Goal: Task Accomplishment & Management: Manage account settings

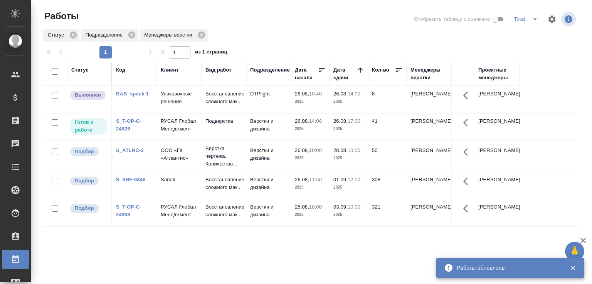
click at [338, 97] on p "26.08," at bounding box center [340, 94] width 14 height 6
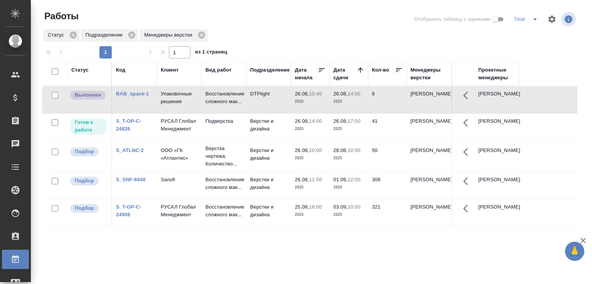
click at [338, 97] on p "26.08," at bounding box center [340, 94] width 14 height 6
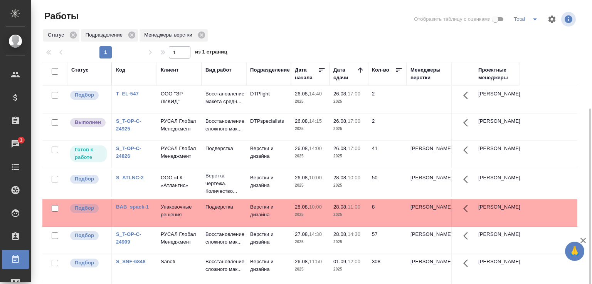
scroll to position [59, 0]
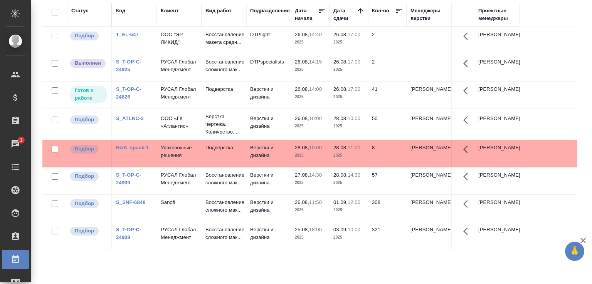
click at [267, 108] on td "Верстки и дизайна" at bounding box center [268, 95] width 45 height 27
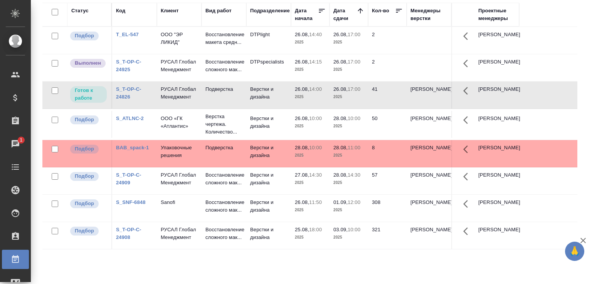
click at [267, 108] on td "Верстки и дизайна" at bounding box center [268, 95] width 45 height 27
click at [578, 221] on div "Работы Отобразить таблицу с оценками Total Статус Подразделение Менеджеры верст…" at bounding box center [312, 113] width 549 height 344
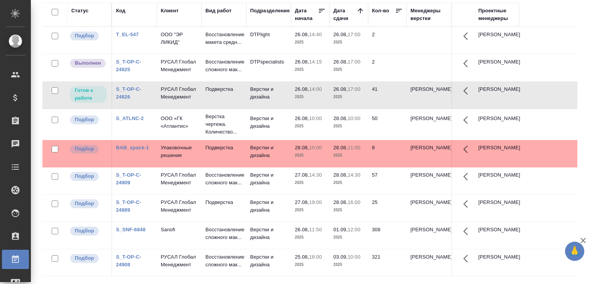
click at [580, 114] on div "Работы Отобразить таблицу с оценками Total Статус Подразделение Менеджеры верст…" at bounding box center [312, 113] width 549 height 344
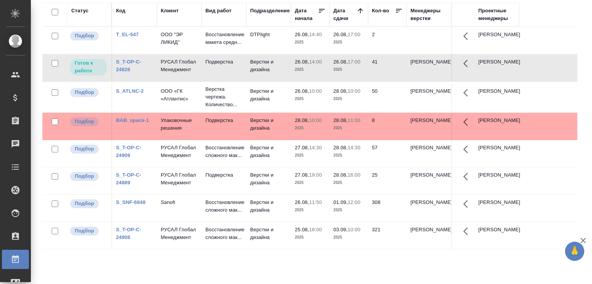
click at [166, 273] on div "Статус Код Клиент Вид работ Подразделение Дата начала Дата сдачи Кол-во Менедже…" at bounding box center [309, 141] width 535 height 277
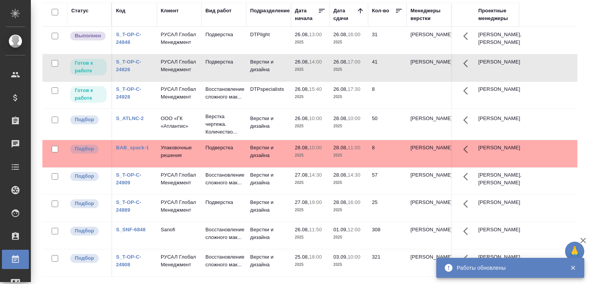
click at [293, 39] on td "26.08, 13:00 2025" at bounding box center [310, 40] width 39 height 27
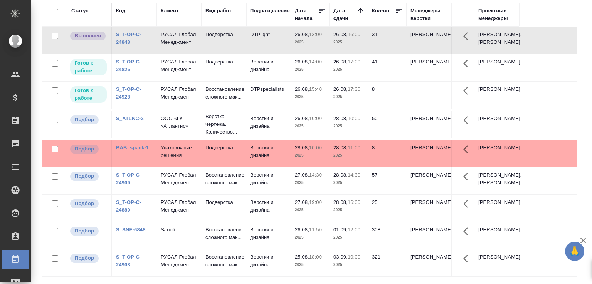
click at [293, 39] on td "26.08, 13:00 2025" at bounding box center [310, 40] width 39 height 27
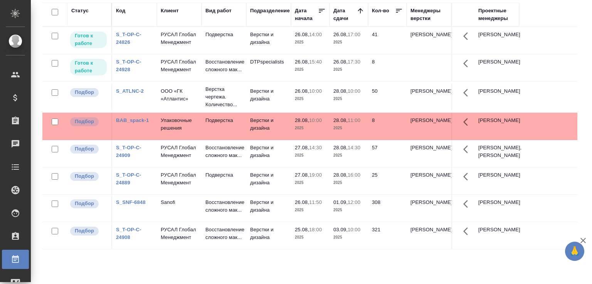
click at [133, 240] on link "S_T-OP-C-24908" at bounding box center [128, 233] width 25 height 13
click at [128, 240] on link "S_T-OP-C-24908" at bounding box center [128, 233] width 25 height 13
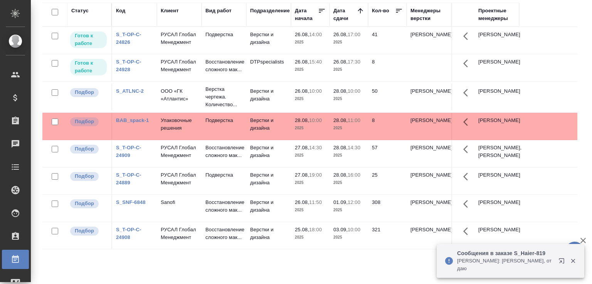
click at [482, 268] on p "Усманова Ольга: Спасибо, отдаю" at bounding box center [505, 264] width 96 height 15
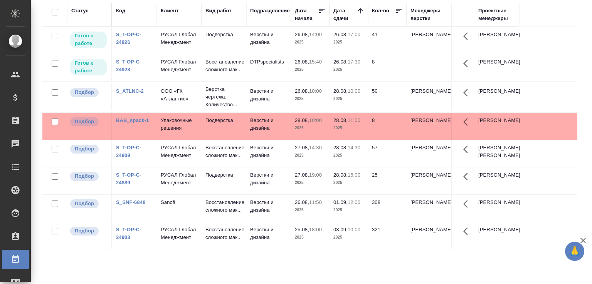
click at [216, 49] on td "Подверстка" at bounding box center [223, 40] width 45 height 27
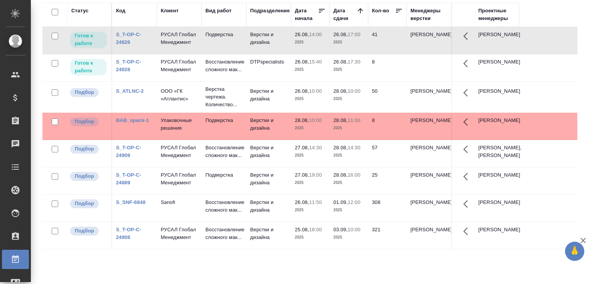
click at [216, 49] on td "Подверстка" at bounding box center [223, 40] width 45 height 27
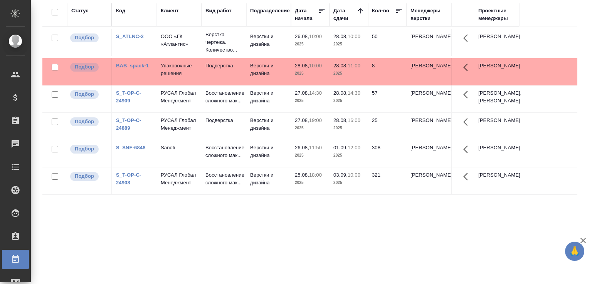
click at [206, 228] on div "Статус Код Клиент Вид работ Подразделение Дата начала Дата сдачи Кол-во Менедже…" at bounding box center [309, 141] width 535 height 277
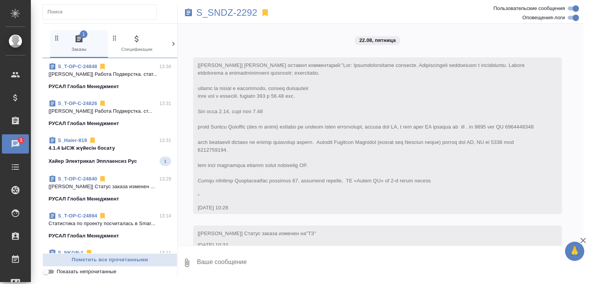
scroll to position [4394, 0]
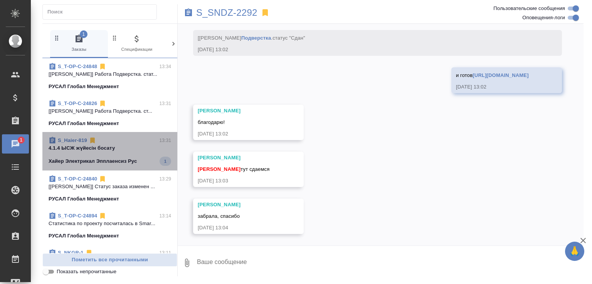
click at [139, 140] on div "S_Haier-819 13:31" at bounding box center [110, 141] width 122 height 8
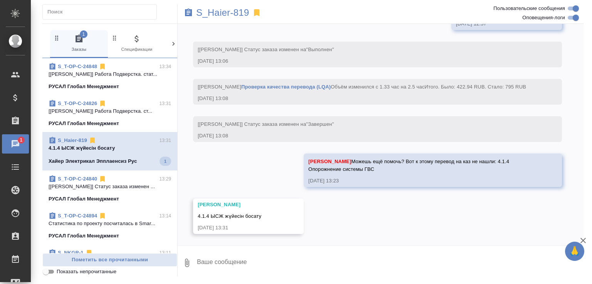
scroll to position [16947, 0]
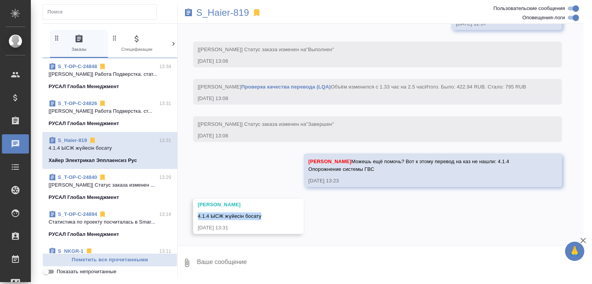
drag, startPoint x: 197, startPoint y: 215, endPoint x: 262, endPoint y: 218, distance: 64.8
click at [261, 218] on span "4.1.4 ЫСЖ жүйесін босату" at bounding box center [230, 216] width 64 height 6
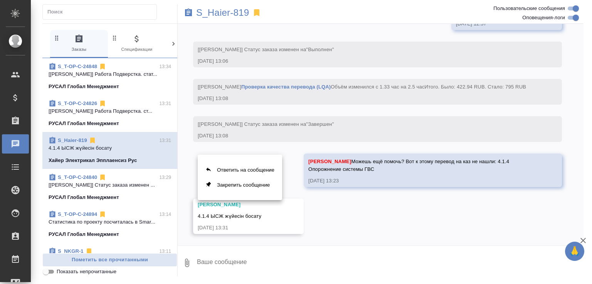
click at [230, 215] on div at bounding box center [296, 142] width 592 height 284
click at [230, 215] on div "Ответить на сообщение Закрепить сообщение" at bounding box center [296, 142] width 592 height 284
click at [230, 215] on span "4.1.4 ЫСЖ жүйесін босату" at bounding box center [230, 216] width 64 height 6
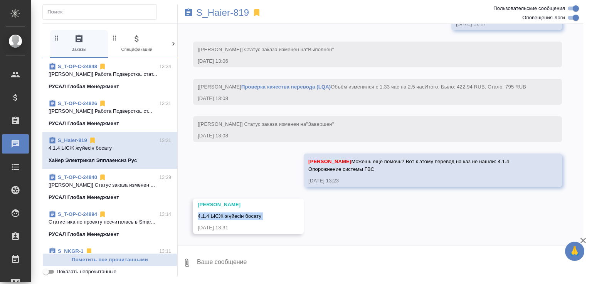
click at [230, 215] on span "4.1.4 ЫСЖ жүйесін босату" at bounding box center [230, 216] width 64 height 6
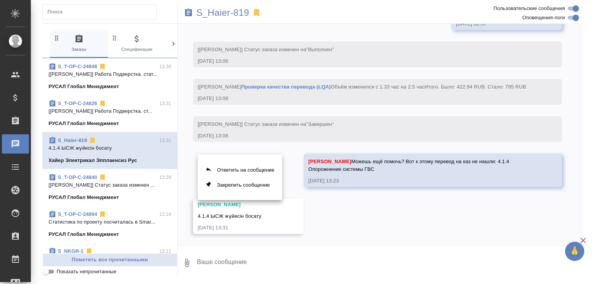
click at [228, 215] on div at bounding box center [296, 142] width 592 height 284
click at [228, 215] on div "Ответить на сообщение Закрепить сообщение" at bounding box center [296, 142] width 592 height 284
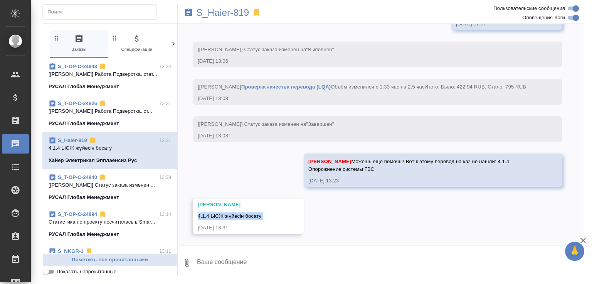
click at [228, 215] on span "4.1.4 ЫСЖ жүйесін босату" at bounding box center [230, 216] width 64 height 6
copy span "4.1.4 ЫСЖ жүйесін босату"
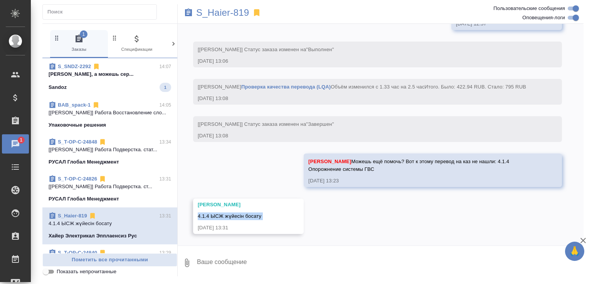
click at [111, 88] on span "S_SNDZ-2292 14:07 Горшкова Валентина Валечка, а можешь сер... Sandoz 1" at bounding box center [110, 77] width 122 height 29
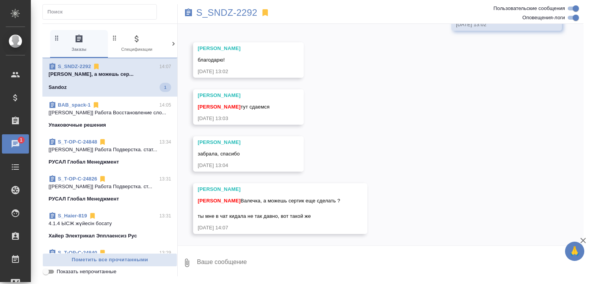
scroll to position [4457, 0]
click at [128, 220] on div "S_Haier-819 13:31" at bounding box center [110, 216] width 122 height 8
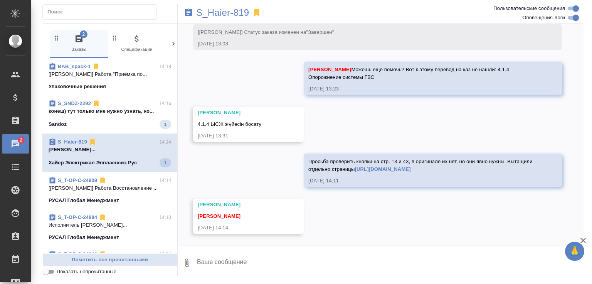
scroll to position [17039, 0]
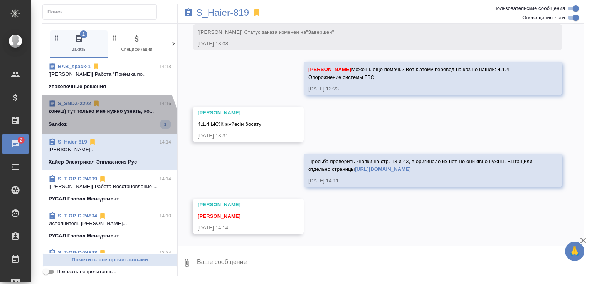
click at [105, 126] on div "Sandoz 1" at bounding box center [110, 124] width 122 height 9
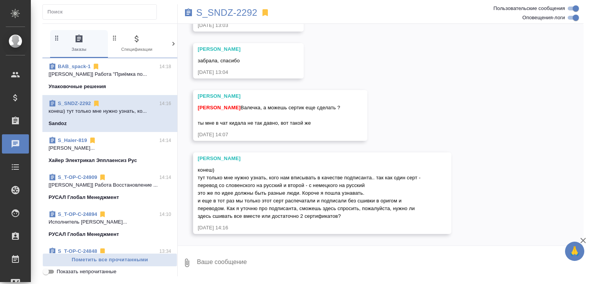
scroll to position [4550, 0]
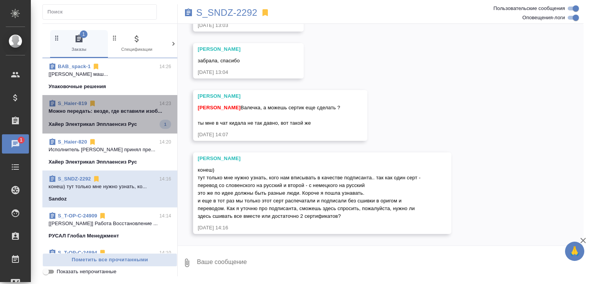
click at [125, 115] on p "Можно передать: везде, где вставили изоб..." at bounding box center [110, 111] width 122 height 8
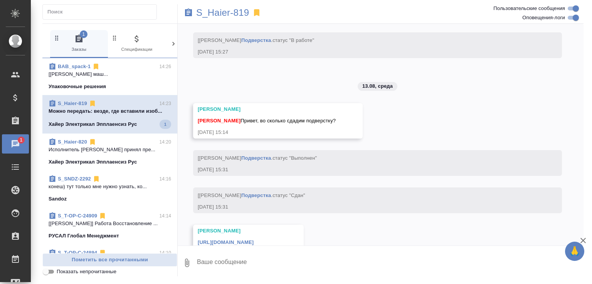
scroll to position [16735, 0]
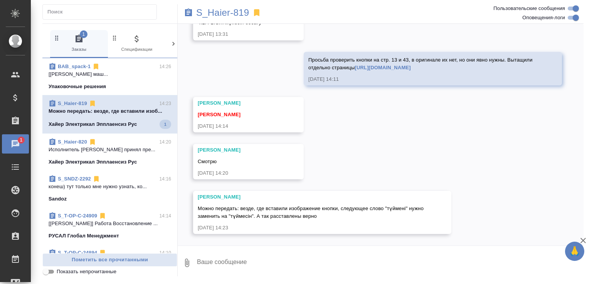
click at [125, 115] on p "Можно передать: везде, где вставили изоб..." at bounding box center [110, 111] width 122 height 8
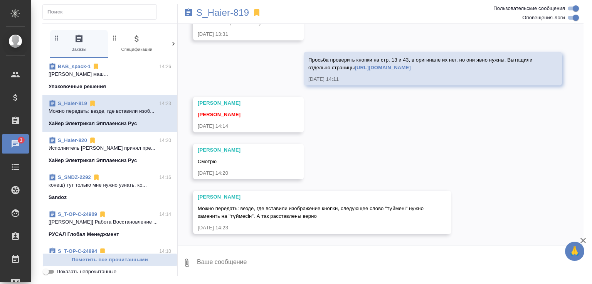
scroll to position [17140, 0]
drag, startPoint x: 198, startPoint y: 207, endPoint x: 239, endPoint y: 203, distance: 40.6
click at [239, 203] on div "Можно передать: везде, где вставили изображение кнопки, следующее слово "түймен…" at bounding box center [311, 211] width 226 height 17
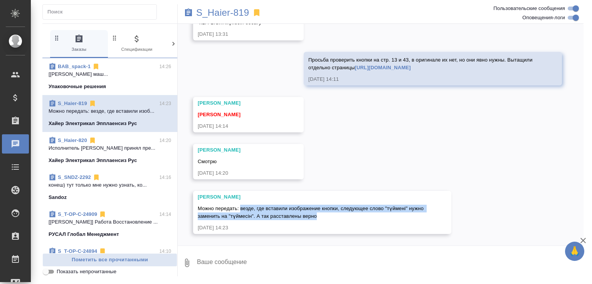
drag, startPoint x: 242, startPoint y: 208, endPoint x: 372, endPoint y: 220, distance: 130.4
click at [372, 220] on div "Можно передать: везде, где вставили изображение кнопки, следующее слово "түймен…" at bounding box center [311, 211] width 226 height 17
copy span "везде, где вставили изображение кнопки, следующее слово "түймені" нужно заменит…"
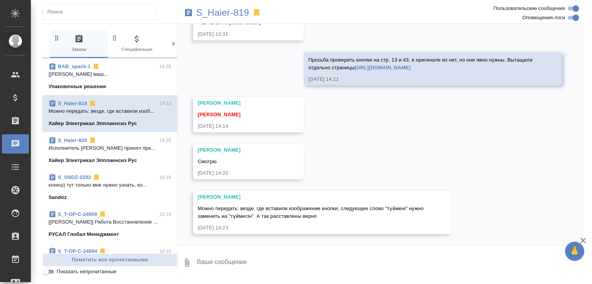
drag, startPoint x: 279, startPoint y: 245, endPoint x: 275, endPoint y: 256, distance: 11.5
click at [275, 256] on div "0" at bounding box center [381, 261] width 406 height 31
click at [274, 258] on textarea at bounding box center [389, 263] width 387 height 26
type textarea "Спасибо!"
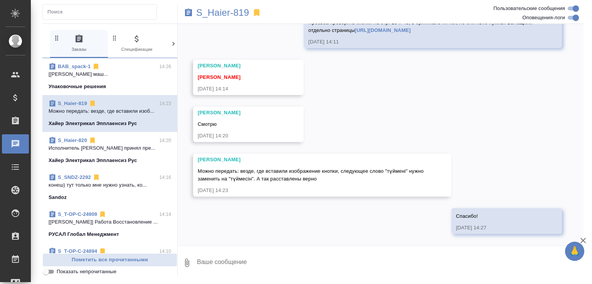
scroll to position [17178, 0]
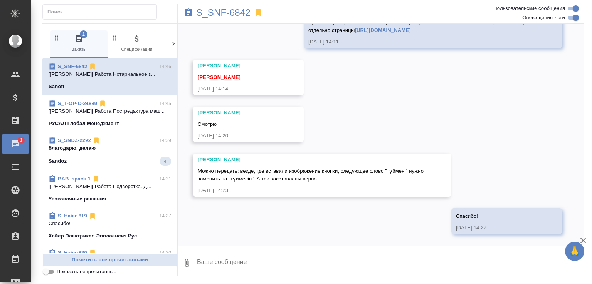
click at [129, 144] on div "S_SNDZ-2292 14:39" at bounding box center [110, 141] width 122 height 8
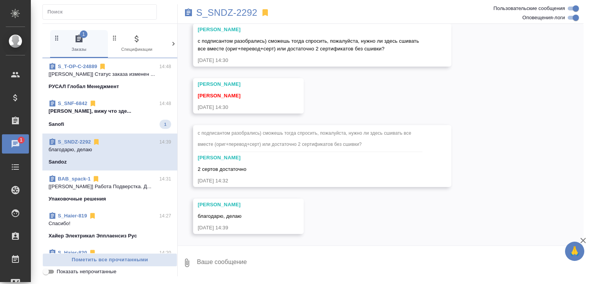
scroll to position [4772, 0]
click at [139, 129] on div "Sanofi 1" at bounding box center [110, 124] width 122 height 9
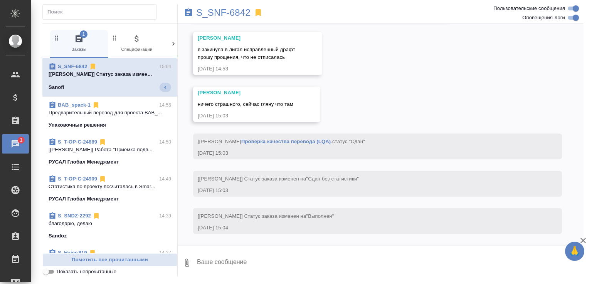
scroll to position [6533, 0]
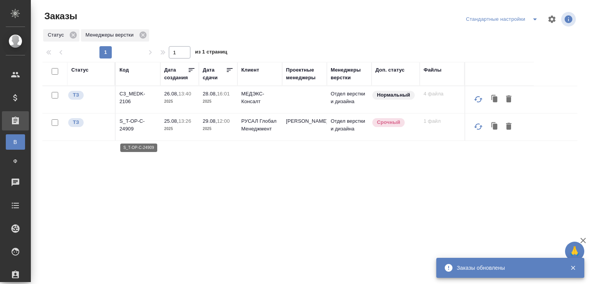
click at [126, 126] on p "S_T-OP-C-24909" at bounding box center [137, 124] width 37 height 15
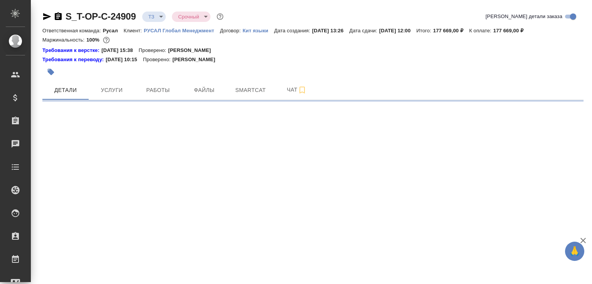
select select "RU"
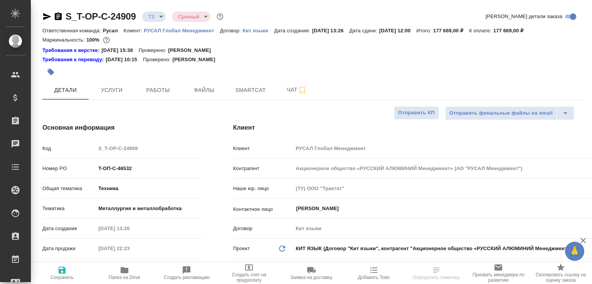
type textarea "x"
type input "[PERSON_NAME]"
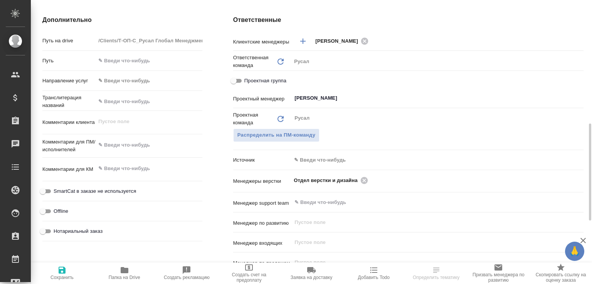
type textarea "x"
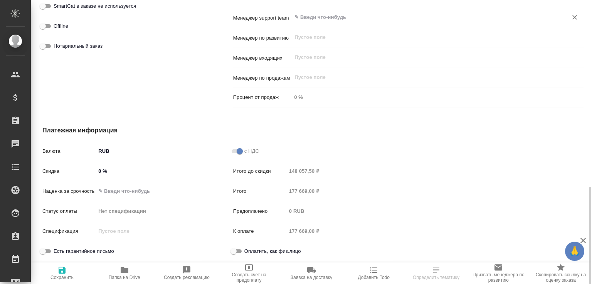
scroll to position [302, 0]
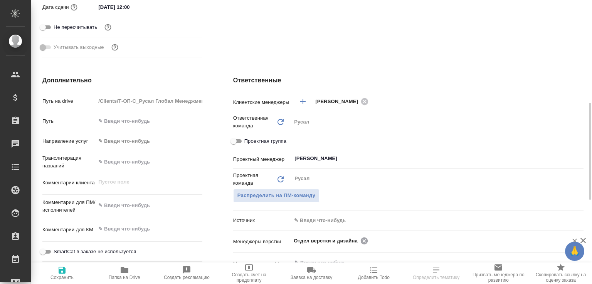
click at [361, 241] on icon at bounding box center [364, 241] width 8 height 8
type textarea "x"
click at [361, 241] on input "text" at bounding box center [425, 240] width 262 height 9
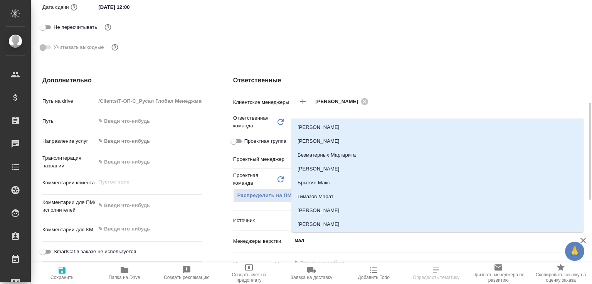
type input "мало"
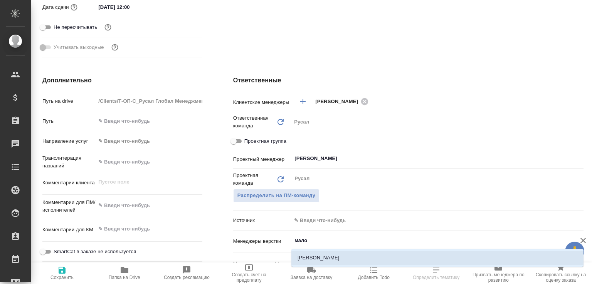
click at [322, 256] on li "[PERSON_NAME]" at bounding box center [437, 258] width 292 height 14
type textarea "x"
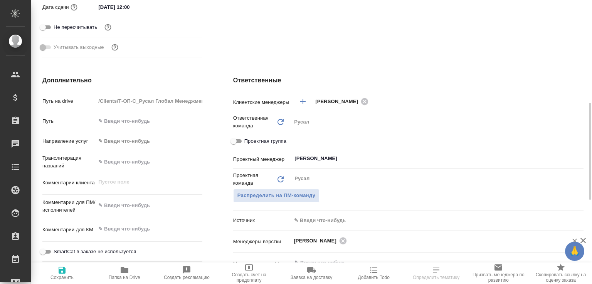
drag, startPoint x: 65, startPoint y: 270, endPoint x: 72, endPoint y: 255, distance: 16.0
click at [64, 270] on icon "button" at bounding box center [62, 270] width 7 height 7
type textarea "x"
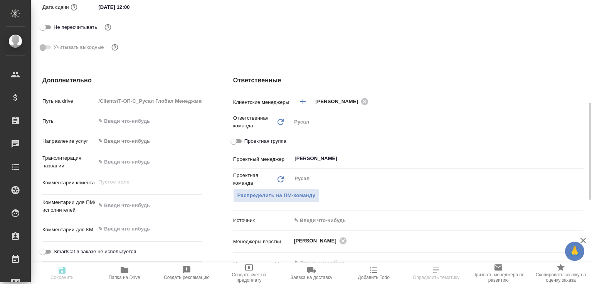
type textarea "x"
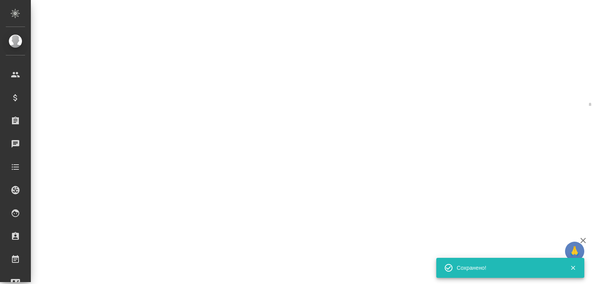
select select "RU"
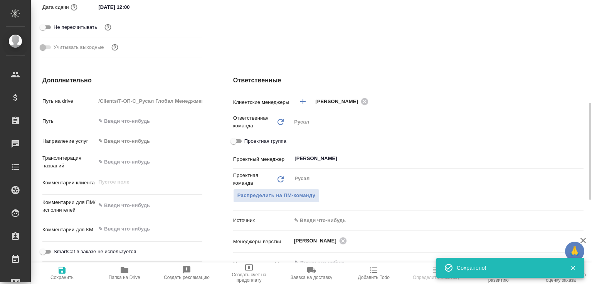
type textarea "x"
select select "RU"
type textarea "x"
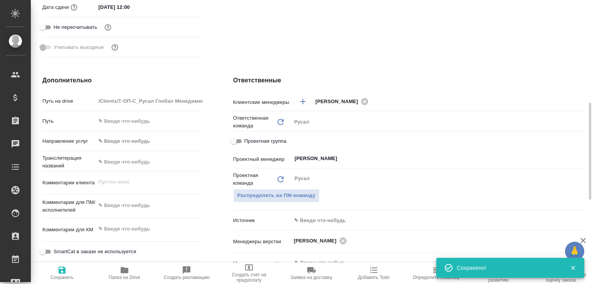
type textarea "x"
click at [136, 273] on span "Папка на Drive" at bounding box center [124, 273] width 53 height 15
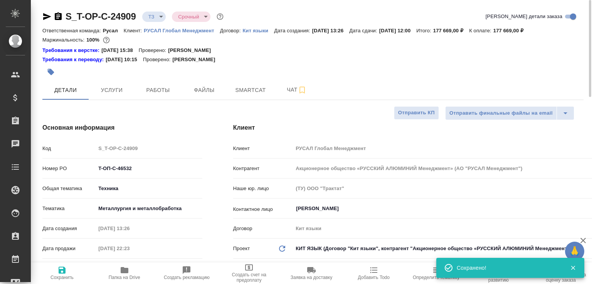
type textarea "x"
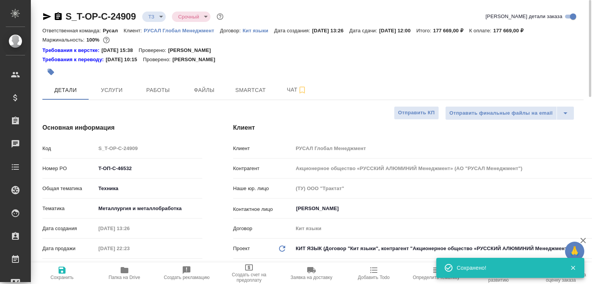
type textarea "x"
click at [55, 16] on icon "button" at bounding box center [58, 16] width 7 height 8
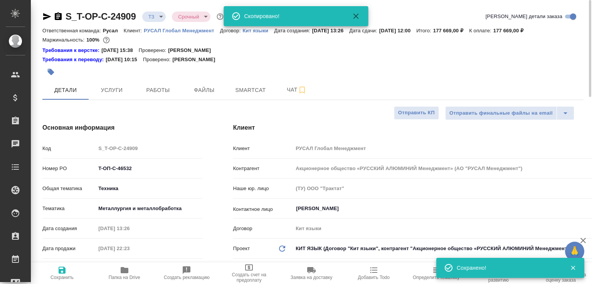
type textarea "x"
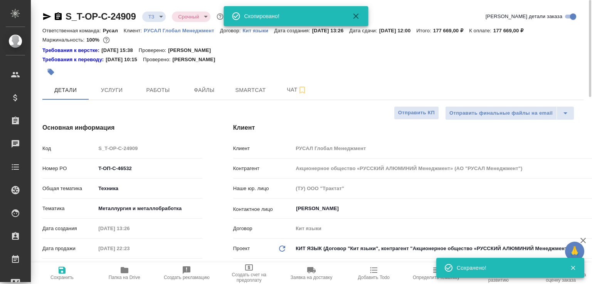
type textarea "x"
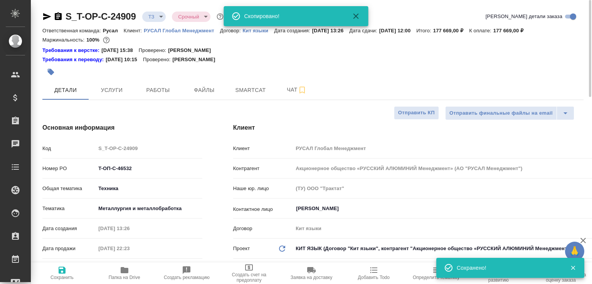
type textarea "x"
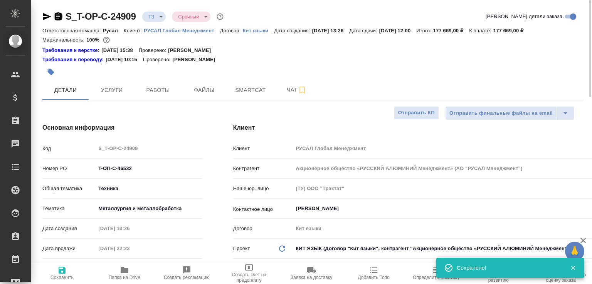
click at [57, 16] on icon "button" at bounding box center [58, 16] width 7 height 8
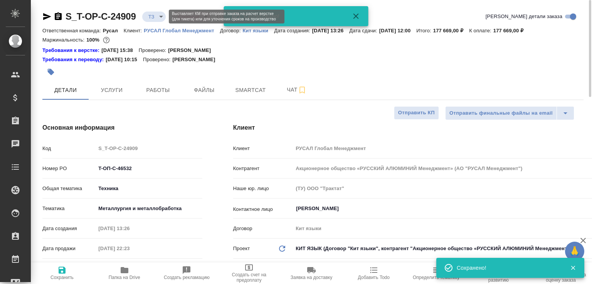
click at [157, 18] on body "🙏 .cls-1 fill:#fff; AWATERA Малофеева Екатерина e.malofeeva Клиенты Спецификаци…" at bounding box center [296, 142] width 592 height 284
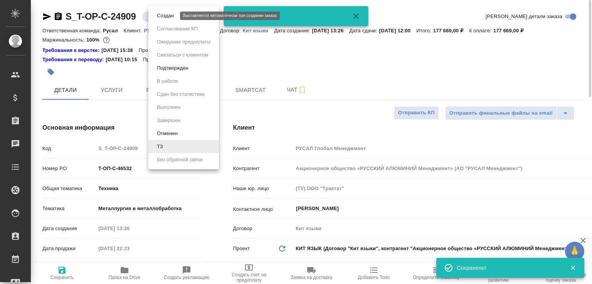
click at [158, 18] on button "Создан" at bounding box center [165, 16] width 22 height 8
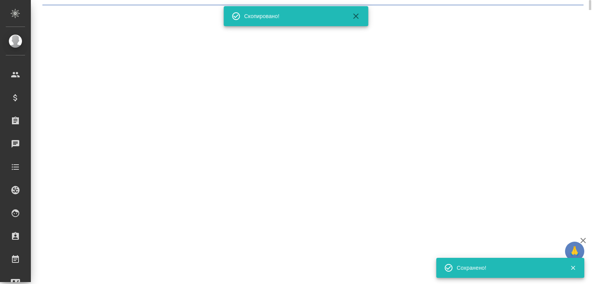
select select "RU"
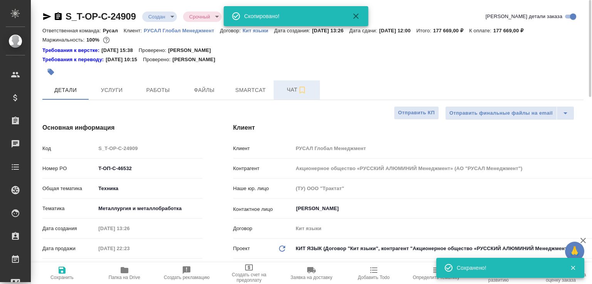
type textarea "x"
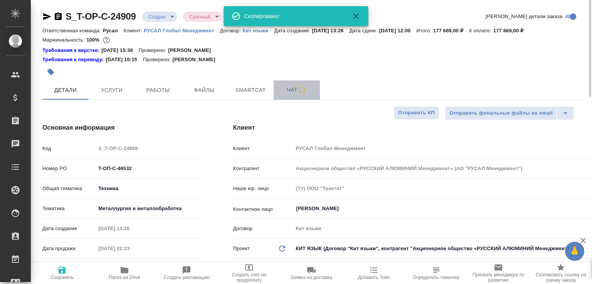
click at [282, 92] on span "Чат" at bounding box center [296, 90] width 37 height 10
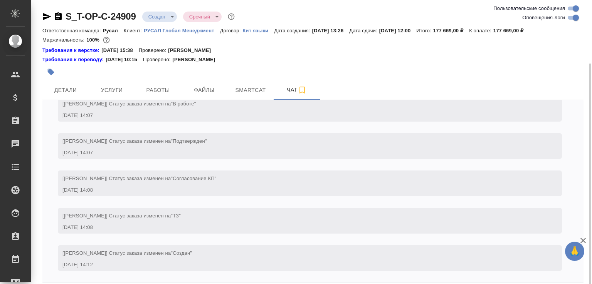
scroll to position [34, 0]
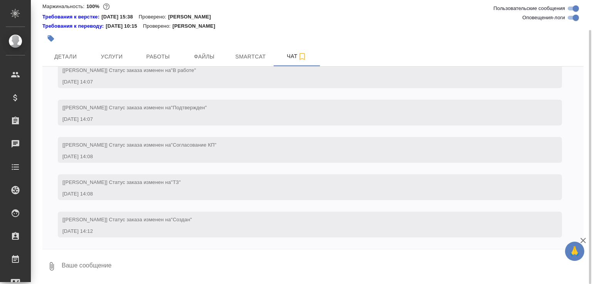
click at [48, 260] on button "0" at bounding box center [51, 266] width 18 height 26
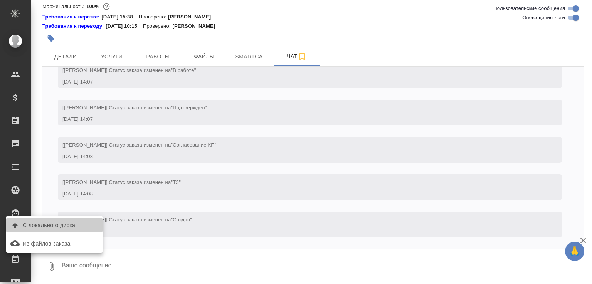
click at [60, 221] on span "С локального диска" at bounding box center [49, 226] width 52 height 10
click at [0, 0] on input "С локального диска" at bounding box center [0, 0] width 0 height 0
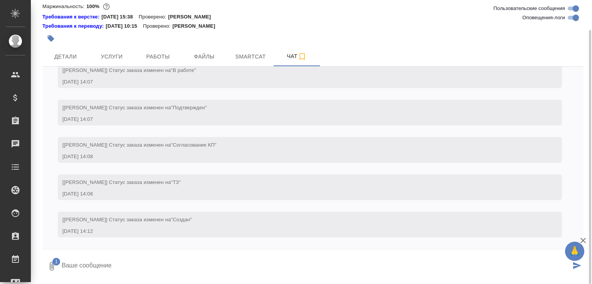
click at [577, 267] on icon "submit" at bounding box center [577, 265] width 8 height 7
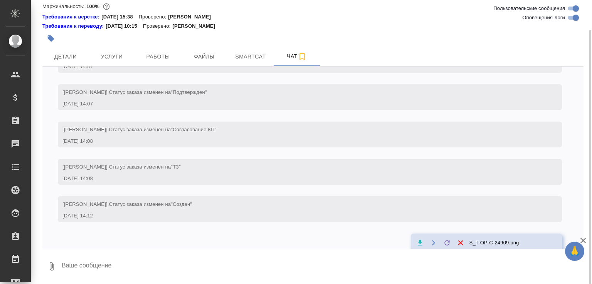
scroll to position [701, 0]
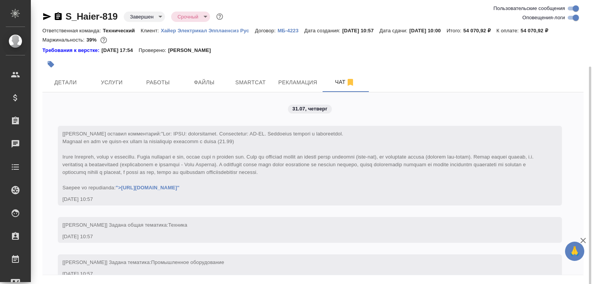
scroll to position [16345, 0]
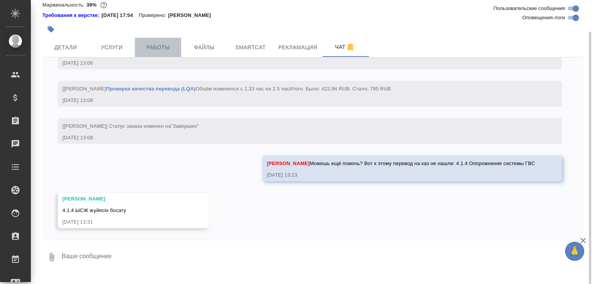
click at [163, 52] on span "Работы" at bounding box center [157, 48] width 37 height 10
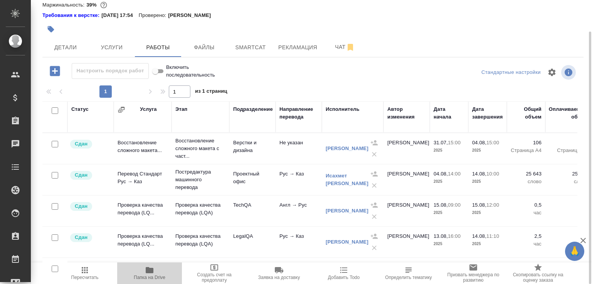
click at [152, 281] on button "Папка на Drive" at bounding box center [149, 274] width 65 height 22
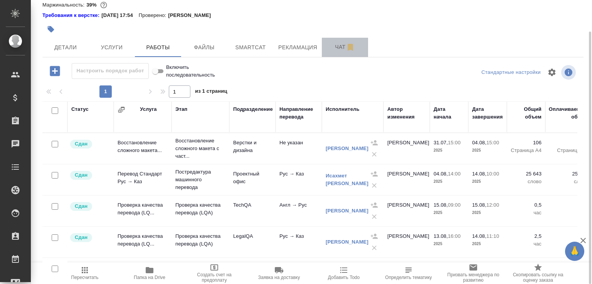
click at [330, 52] on span "Чат" at bounding box center [344, 47] width 37 height 10
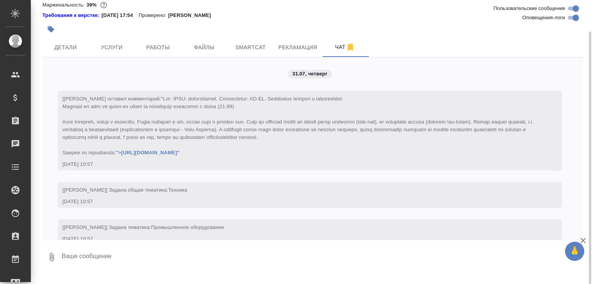
scroll to position [16345, 0]
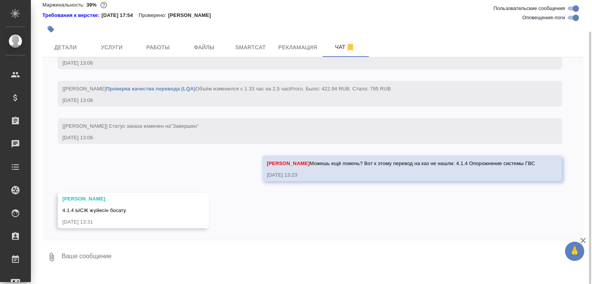
click at [116, 270] on textarea at bounding box center [322, 257] width 522 height 26
paste textarea "[URL][DOMAIN_NAME]"
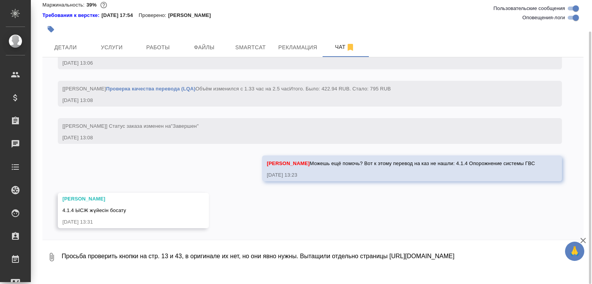
type textarea "Просьба проверить кнопки на стр. 13 и 43, в оригинале их нет, но они явно нужны…"
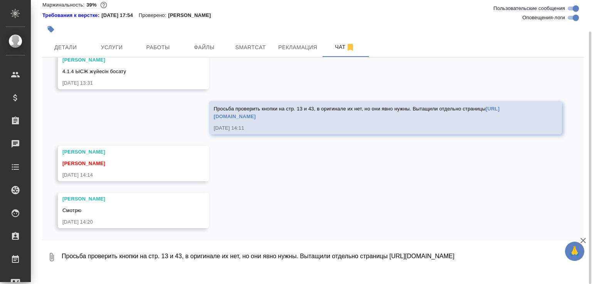
scroll to position [16484, 0]
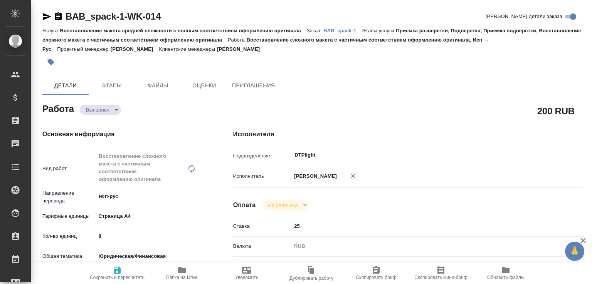
click at [102, 104] on div "Выполнен completed" at bounding box center [100, 109] width 41 height 11
click at [101, 107] on body "🙏 .cls-1 fill:#fff; AWATERA [PERSON_NAME]malofeeva Клиенты Спецификации Заказы …" at bounding box center [296, 142] width 592 height 284
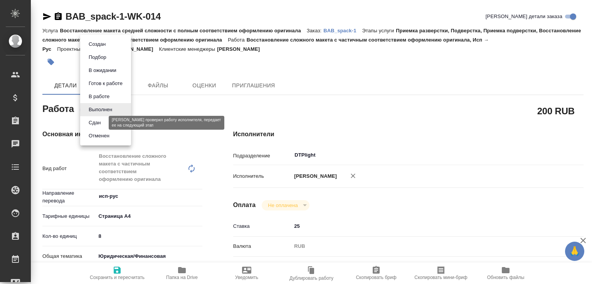
click at [98, 119] on button "Сдан" at bounding box center [94, 123] width 17 height 8
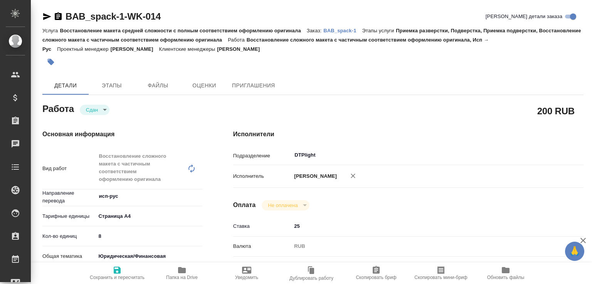
type textarea "x"
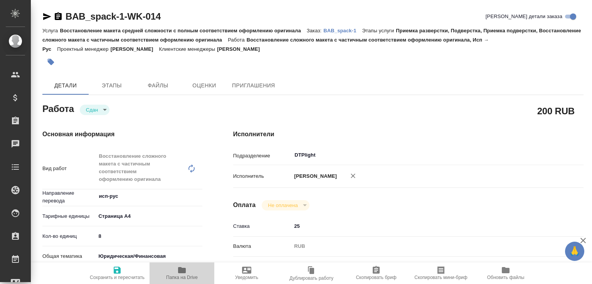
click at [190, 275] on span "Папка на Drive" at bounding box center [182, 277] width 32 height 5
type textarea "x"
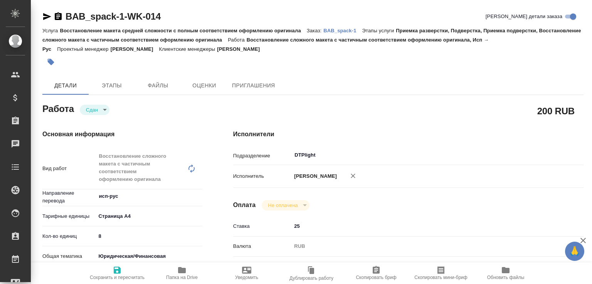
type textarea "x"
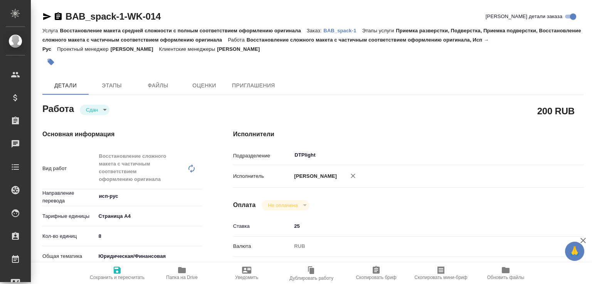
type textarea "x"
click at [346, 30] on p "BAB_spack-1" at bounding box center [342, 31] width 39 height 6
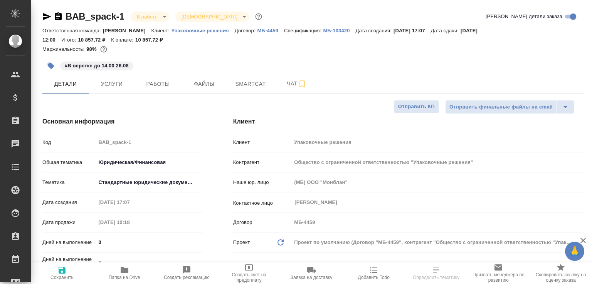
select select "RU"
click at [281, 79] on span "Чат" at bounding box center [296, 84] width 37 height 10
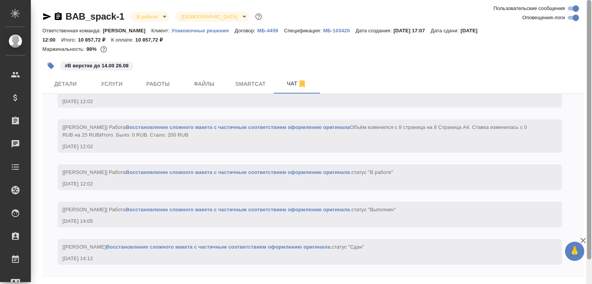
scroll to position [27, 0]
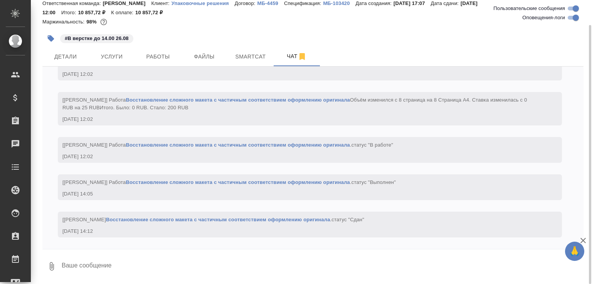
click at [116, 277] on textarea at bounding box center [322, 266] width 522 height 26
paste textarea "[URL][DOMAIN_NAME]"
type textarea "[URL][DOMAIN_NAME]"
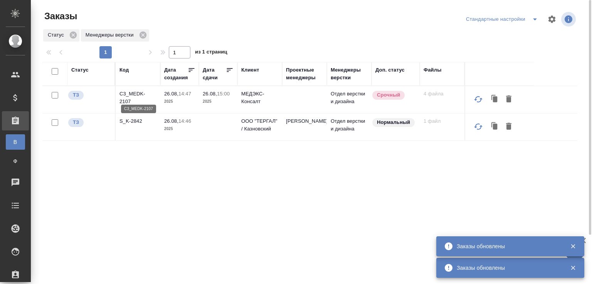
click at [144, 91] on p "C3_MEDK-2107" at bounding box center [137, 97] width 37 height 15
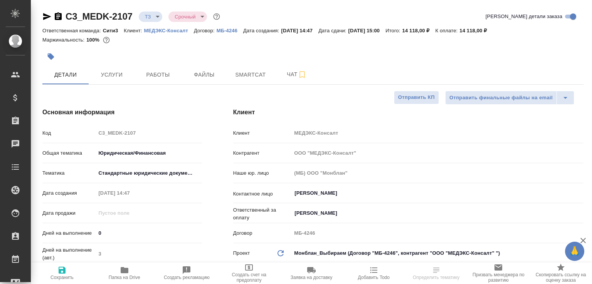
select select "RU"
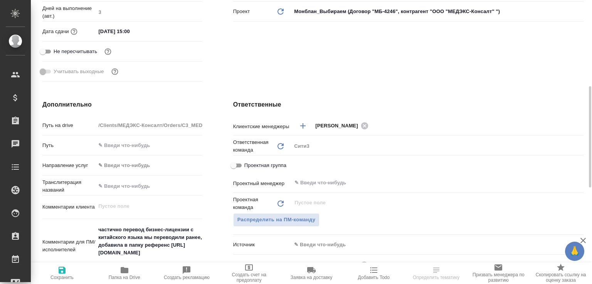
scroll to position [280, 0]
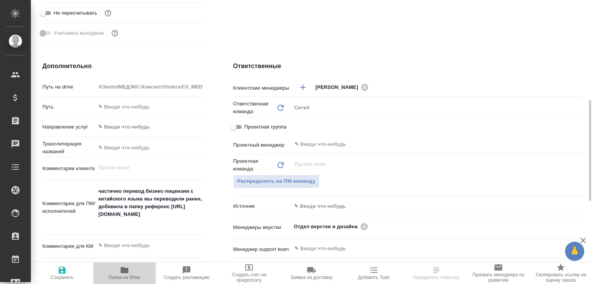
click at [126, 272] on icon "button" at bounding box center [125, 270] width 8 height 6
select select "RU"
type textarea "x"
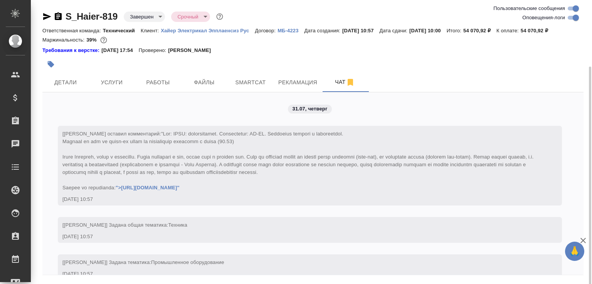
scroll to position [16576, 0]
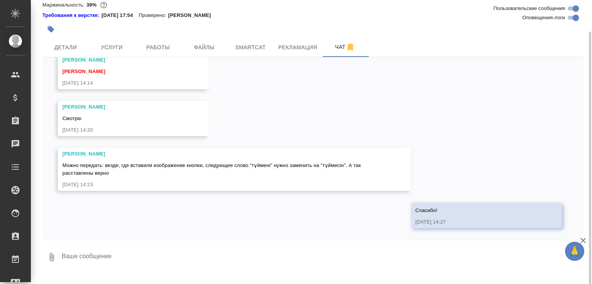
click at [191, 253] on textarea at bounding box center [322, 257] width 522 height 26
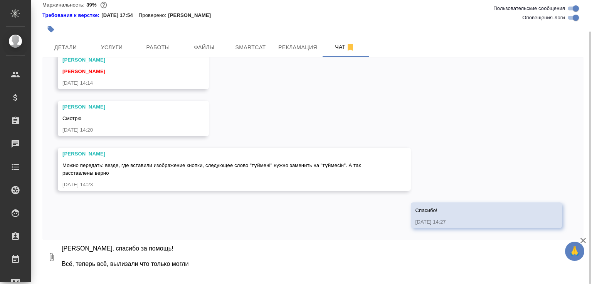
paste textarea "https://drive.awatera.com/apps/files/files/10207978?dir=/Shares/%D0%A5%D0%B0%D0…"
type textarea "Сабина, спасибо за помощь! Всё, теперь всё, вылизали что только могли"
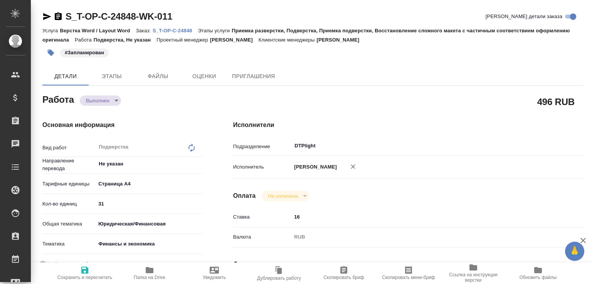
type textarea "x"
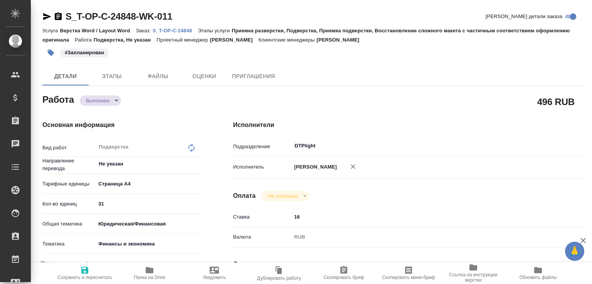
type textarea "x"
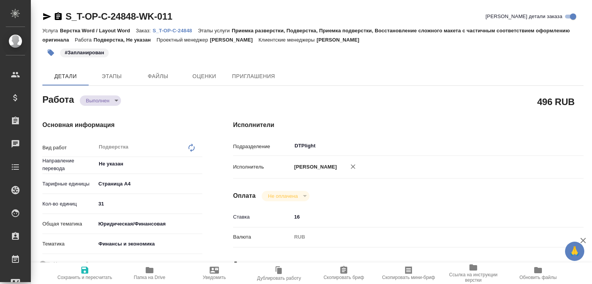
type textarea "x"
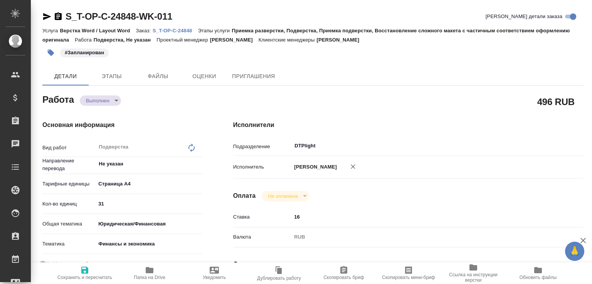
type textarea "x"
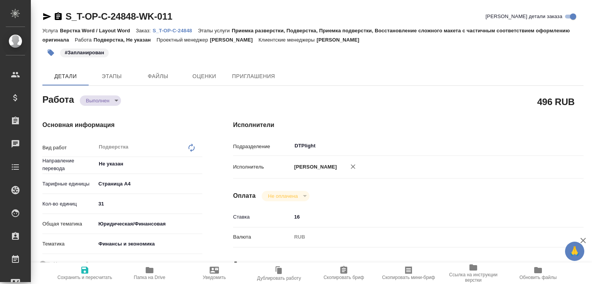
type textarea "x"
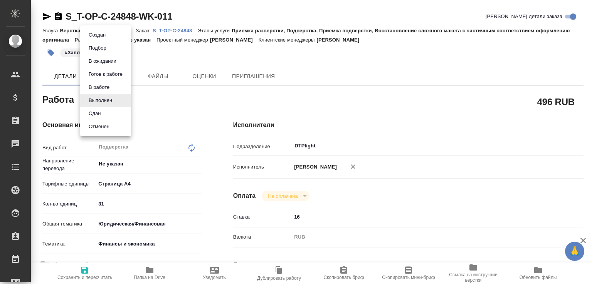
click at [110, 102] on body "🙏 .cls-1 fill:#fff; AWATERA [PERSON_NAME]malofeeva Клиенты Спецификации Заказы …" at bounding box center [296, 142] width 592 height 284
click at [106, 111] on li "Сдан" at bounding box center [105, 113] width 51 height 13
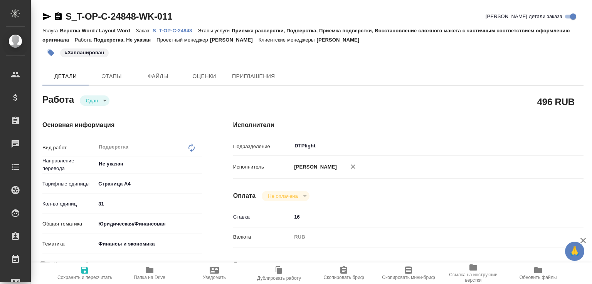
type textarea "x"
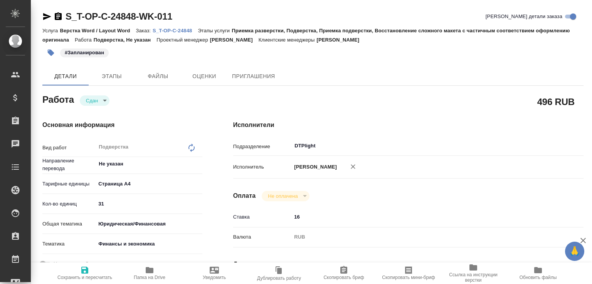
click at [158, 268] on span "Папка на Drive" at bounding box center [149, 273] width 55 height 15
click at [179, 30] on p "S_T-OP-C-24848" at bounding box center [175, 31] width 45 height 6
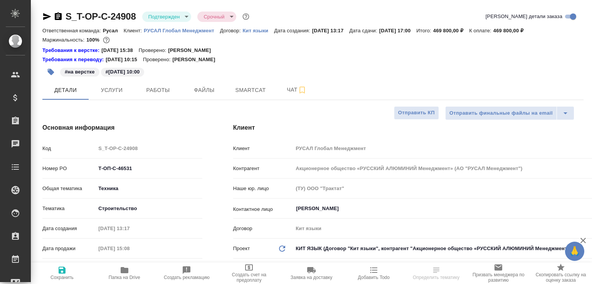
select select "RU"
click at [59, 17] on icon "button" at bounding box center [58, 16] width 7 height 8
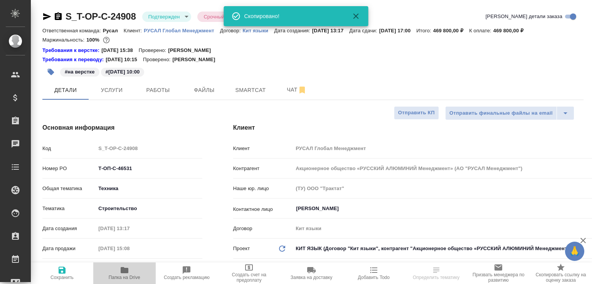
click at [125, 275] on span "Папка на Drive" at bounding box center [125, 277] width 32 height 5
select select "RU"
type textarea "x"
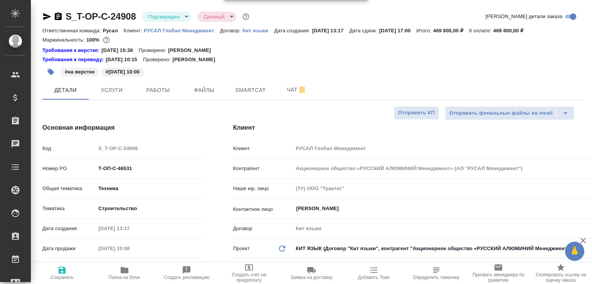
click at [58, 17] on icon "button" at bounding box center [58, 16] width 7 height 8
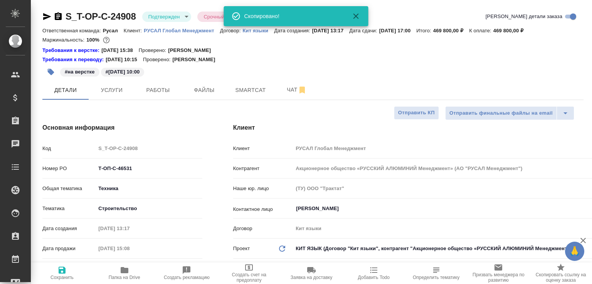
type textarea "x"
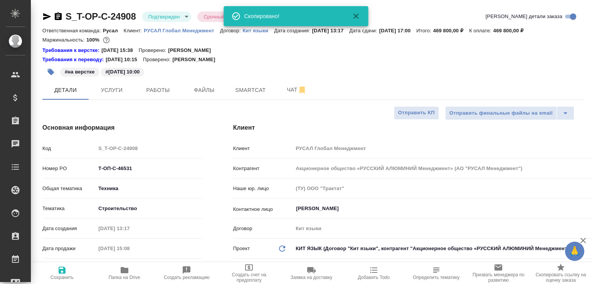
type textarea "x"
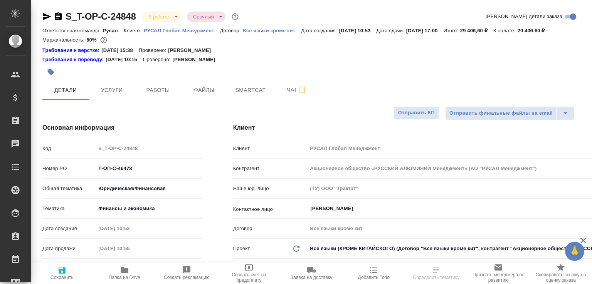
select select "RU"
click at [157, 92] on button "Работы" at bounding box center [158, 90] width 46 height 19
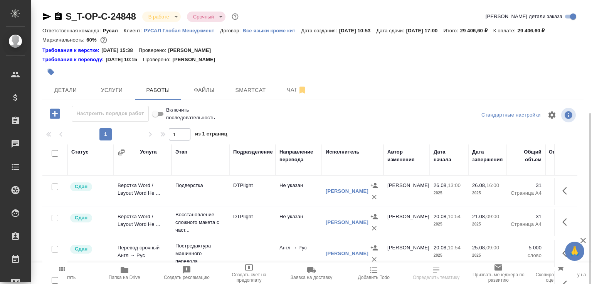
scroll to position [62, 0]
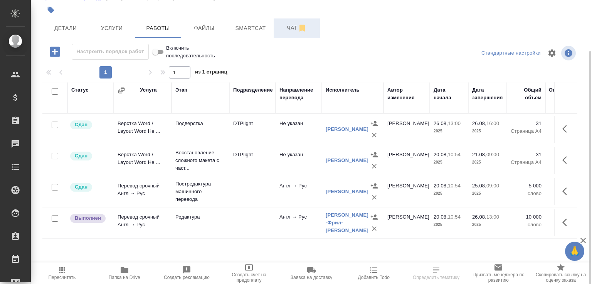
click at [283, 38] on hr at bounding box center [312, 38] width 541 height 0
click at [283, 33] on span "Чат" at bounding box center [296, 28] width 37 height 10
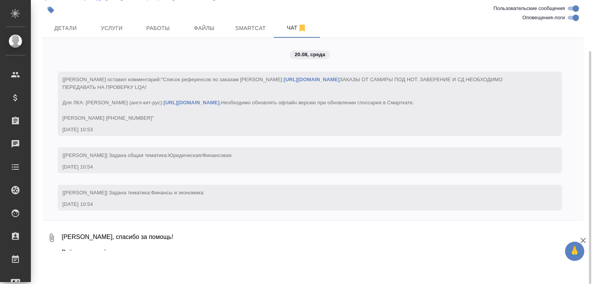
scroll to position [2523, 0]
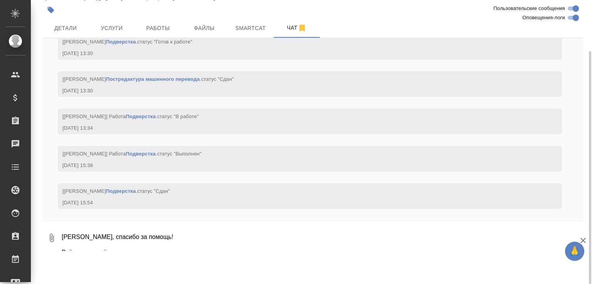
click at [114, 247] on textarea "[PERSON_NAME], спасибо за помощь! Всё, теперь всё, вылизали что только могли" at bounding box center [322, 238] width 522 height 26
type textarea "ш"
paste textarea "https://drive.awatera.com/apps/files/files/10150433?dir=/Shares/%D0%A2-%D0%9E%D…"
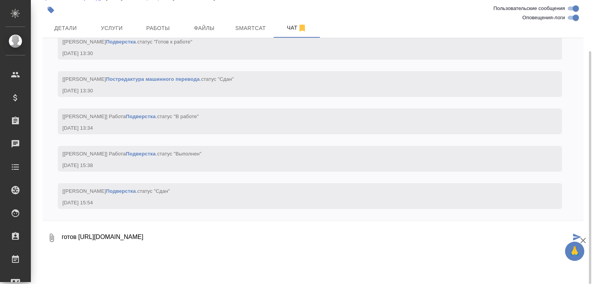
type textarea "готов https://drive.awatera.com/apps/files/files/10150433?dir=/Shares/%D0%A2-%D…"
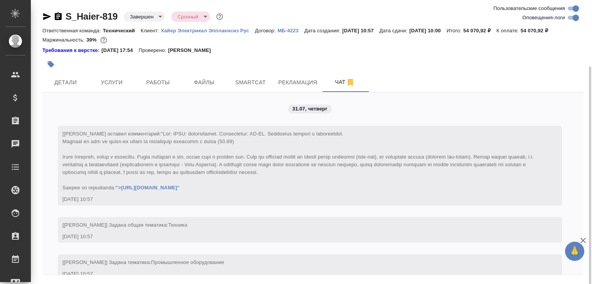
scroll to position [15, 0]
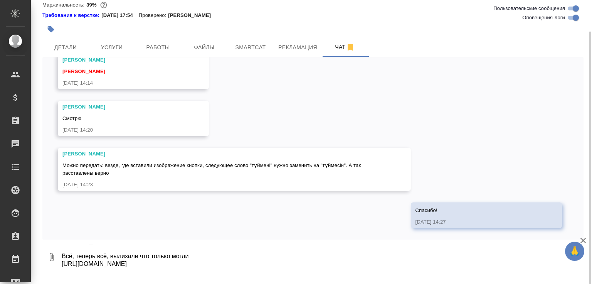
type textarea "[PERSON_NAME], спасибо за помощь! Всё, теперь всё, вылизали что только могли [U…"
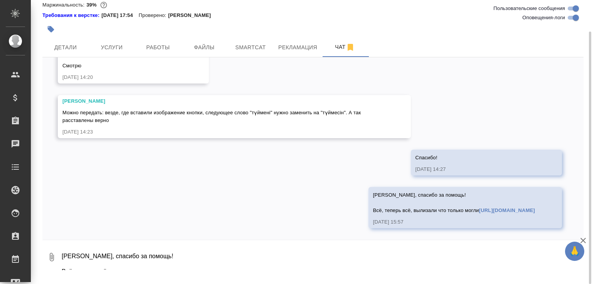
scroll to position [16636, 0]
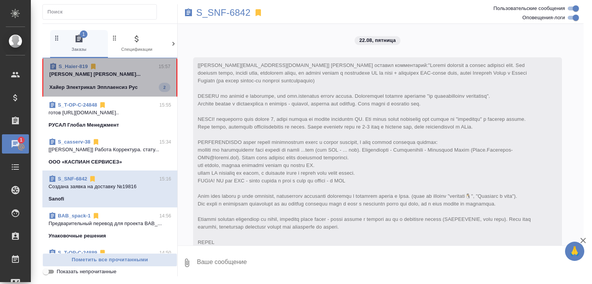
click at [127, 73] on p "[PERSON_NAME] [PERSON_NAME]..." at bounding box center [109, 74] width 121 height 8
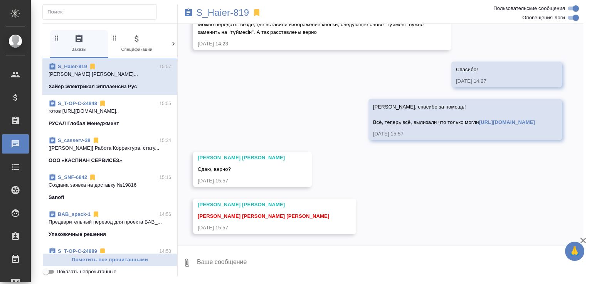
scroll to position [17332, 0]
click at [256, 262] on textarea at bounding box center [389, 263] width 387 height 26
type textarea "да"
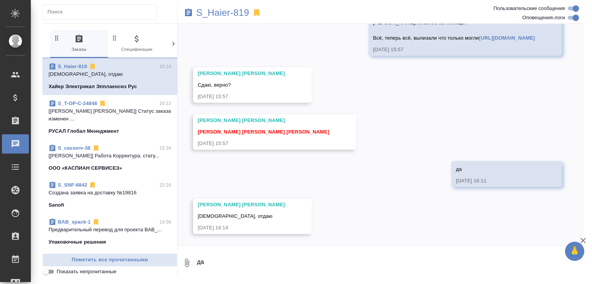
scroll to position [17416, 0]
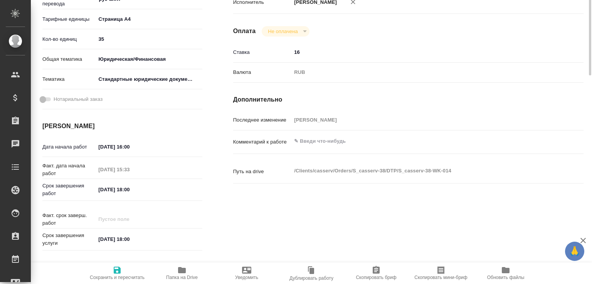
scroll to position [203, 0]
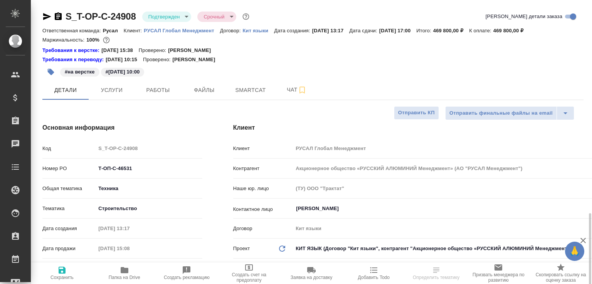
select select "RU"
type input "[PERSON_NAME]"
click at [154, 87] on span "Работы" at bounding box center [157, 91] width 37 height 10
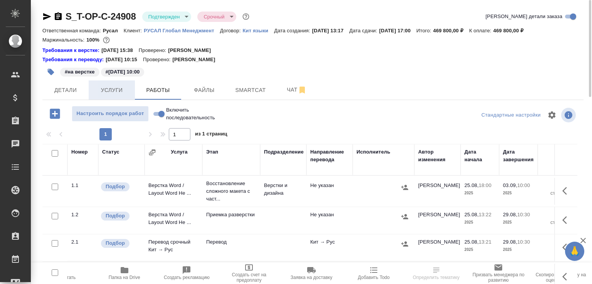
click at [119, 91] on span "Услуги" at bounding box center [111, 91] width 37 height 10
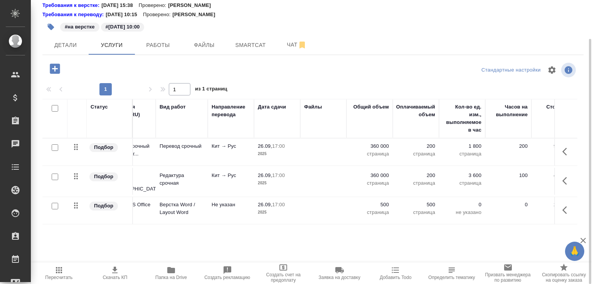
scroll to position [0, 29]
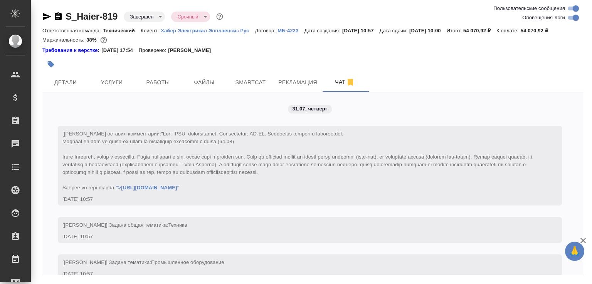
scroll to position [16410, 0]
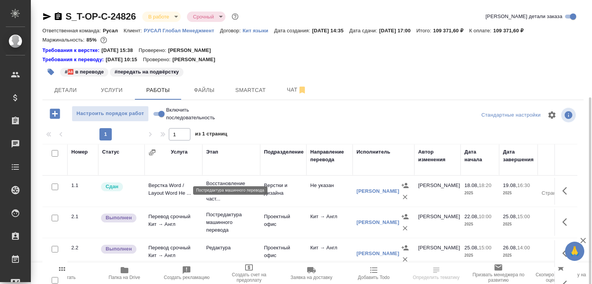
scroll to position [53, 0]
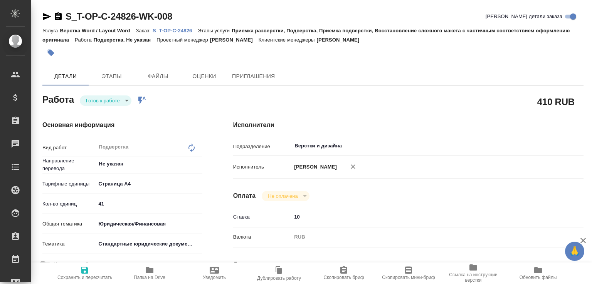
click at [179, 29] on p "S_T-OP-C-24826" at bounding box center [175, 31] width 45 height 6
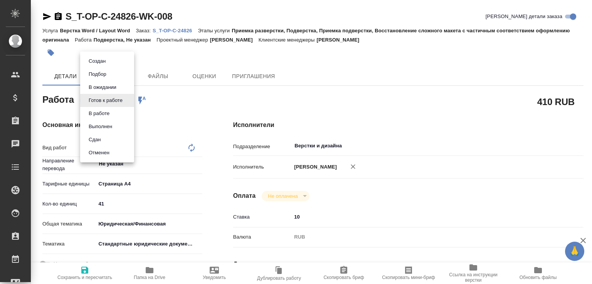
click at [119, 105] on body "🙏 .cls-1 fill:#fff; AWATERA Малофеева Екатерина e.malofeeva Клиенты Спецификаци…" at bounding box center [296, 142] width 592 height 284
click at [112, 111] on button "В работе" at bounding box center [98, 113] width 25 height 8
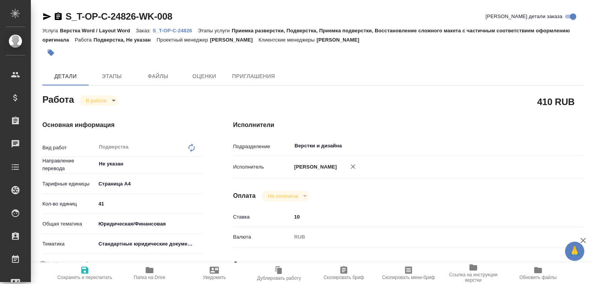
type textarea "x"
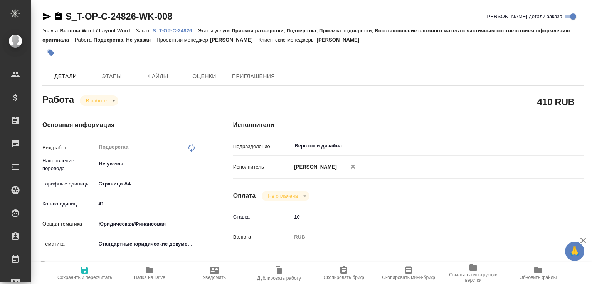
click at [158, 272] on span "Папка на Drive" at bounding box center [149, 273] width 55 height 15
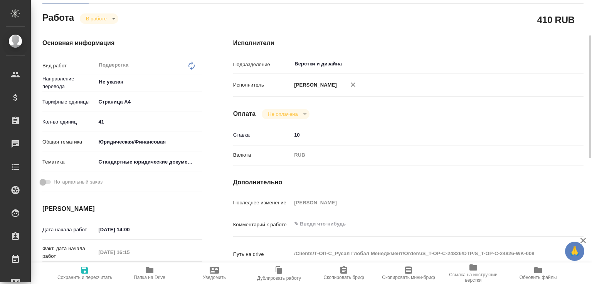
click at [113, 19] on body "🙏 .cls-1 fill:#fff; AWATERA Малофеева Екатерина e.malofeeva Клиенты Спецификаци…" at bounding box center [296, 142] width 592 height 284
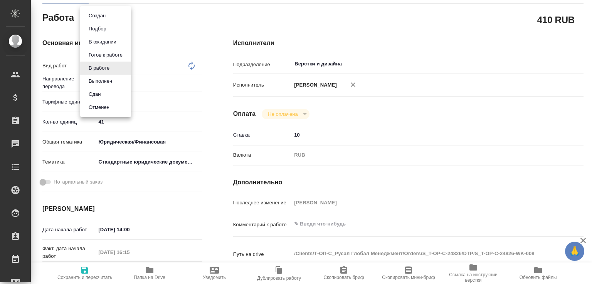
click at [106, 91] on li "Сдан" at bounding box center [105, 94] width 51 height 13
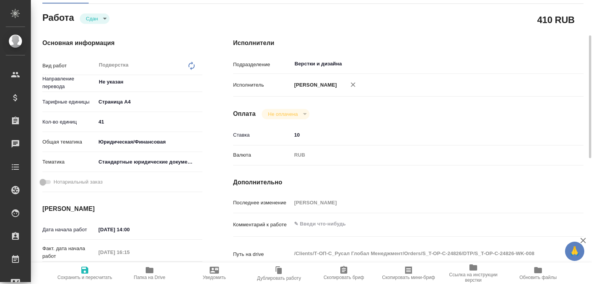
type textarea "x"
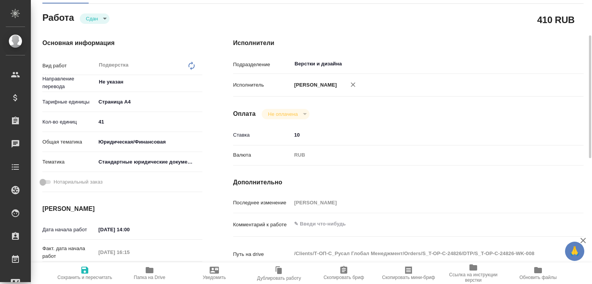
type textarea "x"
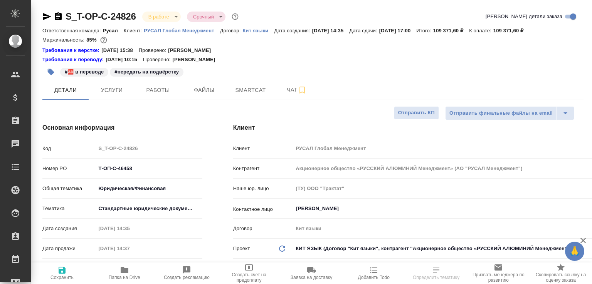
select select "RU"
click at [152, 86] on span "Работы" at bounding box center [157, 91] width 37 height 10
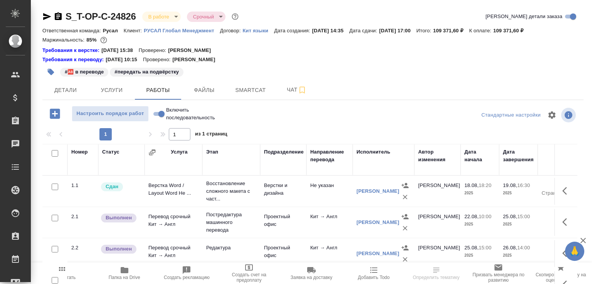
click at [160, 113] on input "Включить последовательность" at bounding box center [162, 113] width 28 height 9
checkbox input "true"
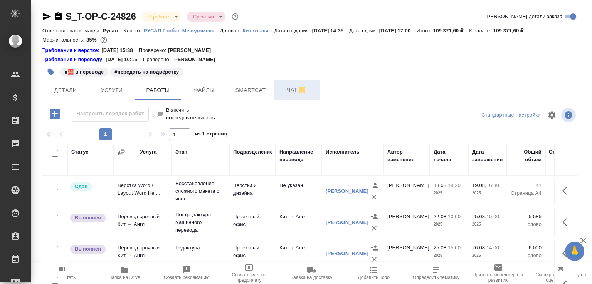
click at [288, 90] on span "Чат" at bounding box center [296, 90] width 37 height 10
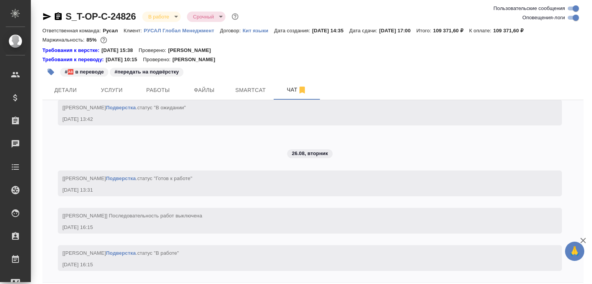
click at [575, 17] on input "Оповещения-логи" at bounding box center [576, 17] width 28 height 9
checkbox input "false"
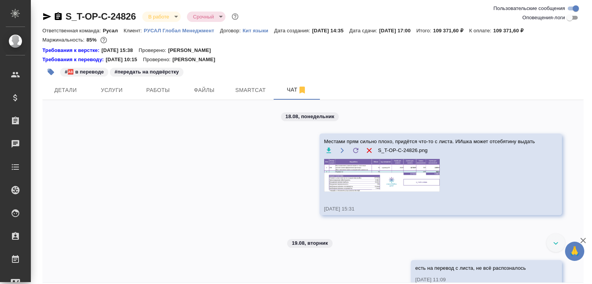
scroll to position [34, 0]
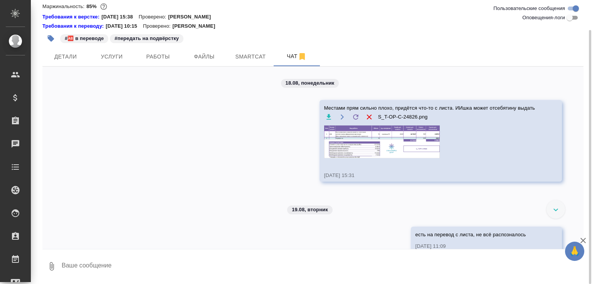
click at [199, 273] on textarea at bounding box center [322, 266] width 522 height 26
paste textarea "https://drive.awatera.com/f/10136537"
type textarea "https://drive.awatera.com/f/10136537"
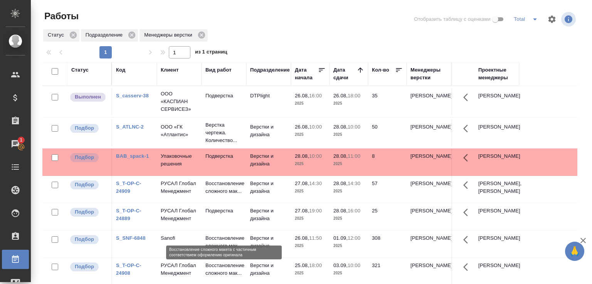
scroll to position [59, 0]
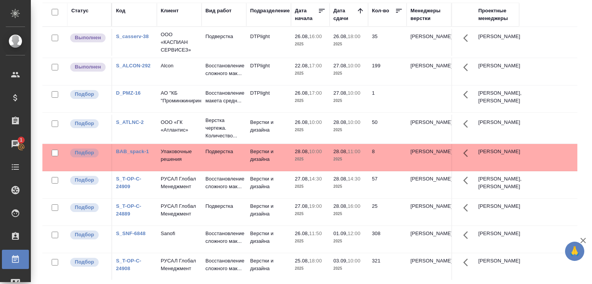
drag, startPoint x: 0, startPoint y: 0, endPoint x: 212, endPoint y: 230, distance: 312.6
click at [208, 226] on td "Подверстка" at bounding box center [223, 212] width 45 height 27
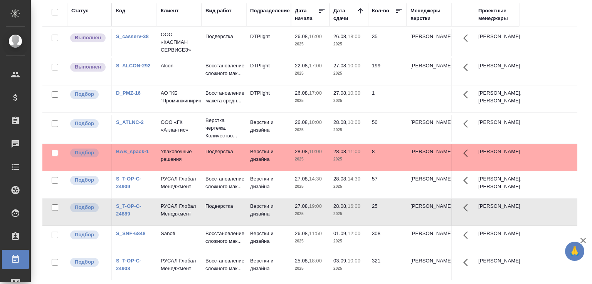
scroll to position [34, 0]
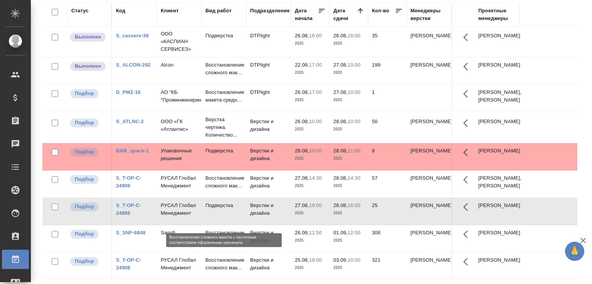
click at [207, 271] on p "Восстановление сложного мак..." at bounding box center [223, 264] width 37 height 15
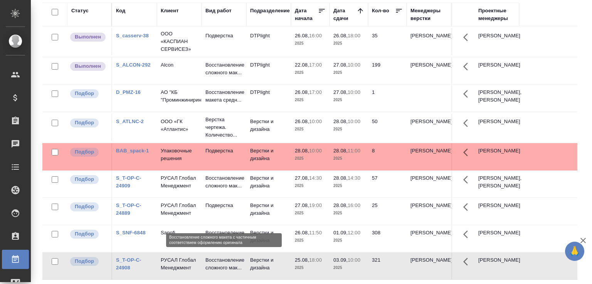
click at [207, 271] on p "Восстановление сложного мак..." at bounding box center [223, 264] width 37 height 15
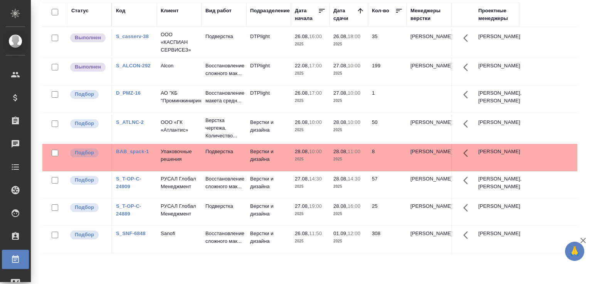
scroll to position [3, 0]
click at [268, 167] on td "Верстки и дизайна" at bounding box center [268, 157] width 45 height 27
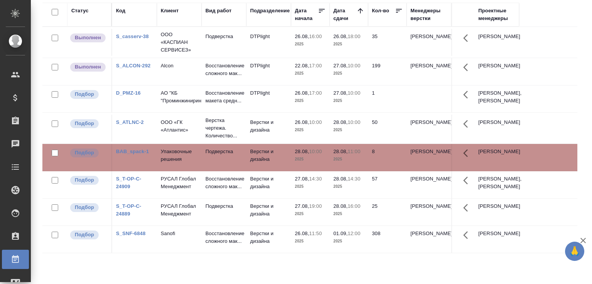
scroll to position [0, 0]
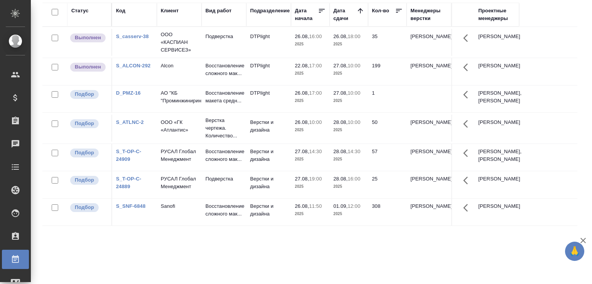
click at [276, 198] on td "Верстки и дизайна" at bounding box center [268, 184] width 45 height 27
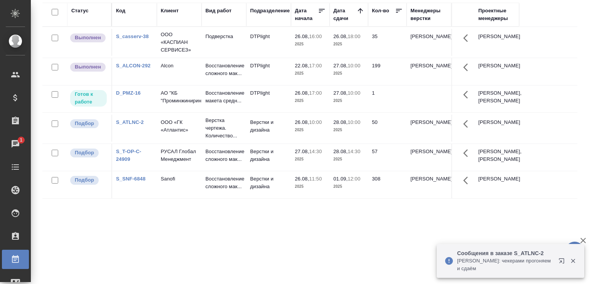
click at [476, 263] on p "[PERSON_NAME]: чекерами прогоняем и сдаём" at bounding box center [505, 264] width 96 height 15
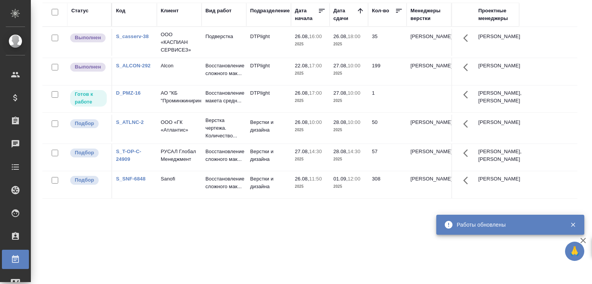
click at [333, 37] on p "26.08," at bounding box center [340, 37] width 14 height 6
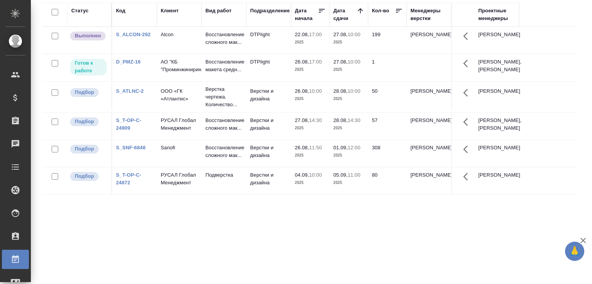
click at [146, 244] on div "Статус Код Клиент Вид работ Подразделение Дата начала Дата сдачи Кол-во Менедже…" at bounding box center [309, 141] width 535 height 277
click at [291, 250] on div "Статус Код Клиент Вид работ Подразделение Дата начала Дата сдачи Кол-во Менедже…" at bounding box center [309, 141] width 535 height 277
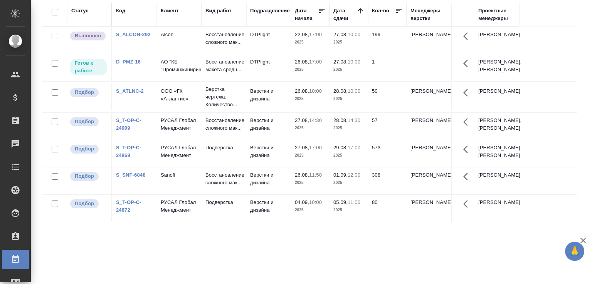
click at [326, 270] on div "Статус Код Клиент Вид работ Подразделение Дата начала Дата сдачи Кол-во Менедже…" at bounding box center [309, 141] width 535 height 277
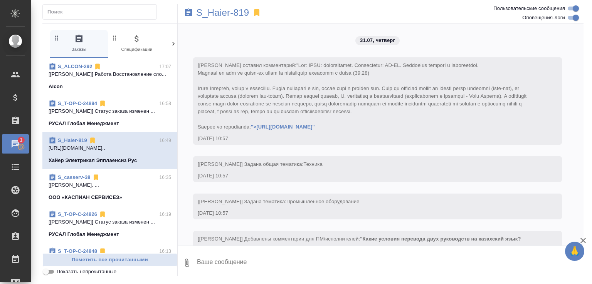
scroll to position [17626, 0]
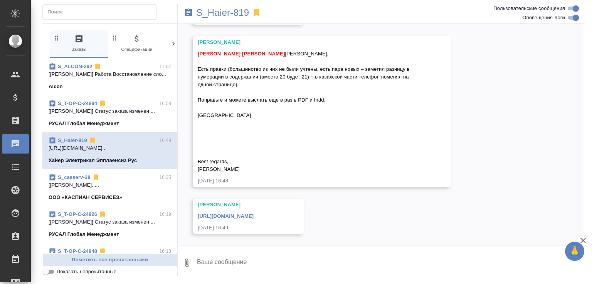
click at [253, 218] on link "[URL][DOMAIN_NAME]" at bounding box center [226, 216] width 56 height 6
click at [78, 141] on link "S_Haier-819" at bounding box center [72, 141] width 29 height 6
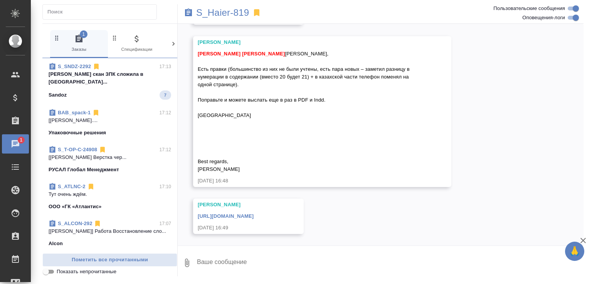
scroll to position [0, 0]
click at [132, 87] on span "S_SNDZ-2292 17:13 Сайдашева Диляра скан ЗПК сложила в Фина... Sandoz 7" at bounding box center [110, 81] width 122 height 37
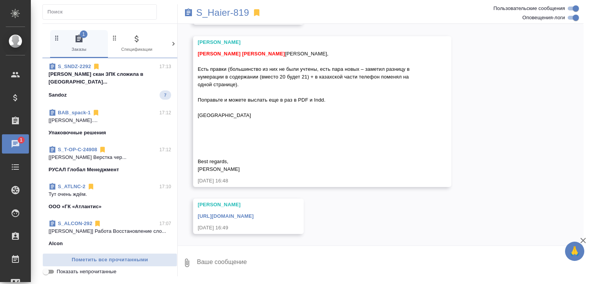
click at [132, 87] on span "S_SNDZ-2292 17:13 Сайдашева Диляра скан ЗПК сложила в Фина... Sandoz 7" at bounding box center [110, 81] width 122 height 37
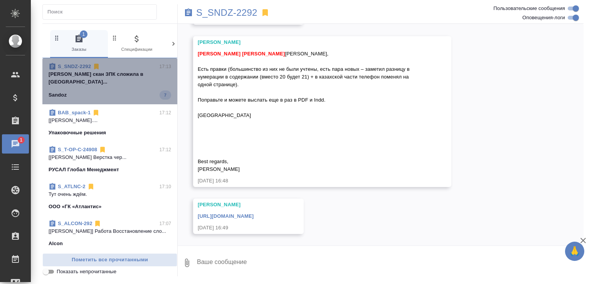
click at [132, 87] on span "S_SNDZ-2292 17:13 Сайдашева Диляра скан ЗПК сложила в Фина... Sandoz 7" at bounding box center [110, 81] width 122 height 37
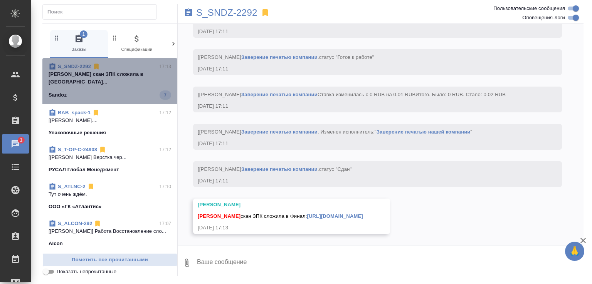
click at [132, 87] on span "S_SNDZ-2292 17:13 Сайдашева Диляра скан ЗПК сложила в Фина... Sandoz 7" at bounding box center [110, 81] width 122 height 37
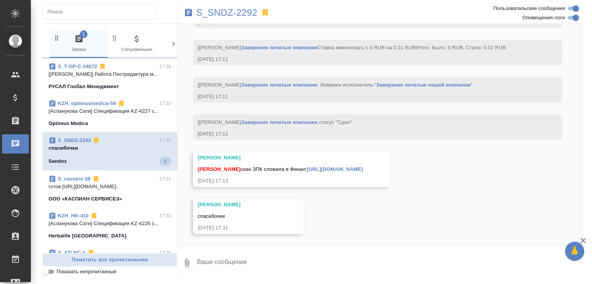
scroll to position [5264, 0]
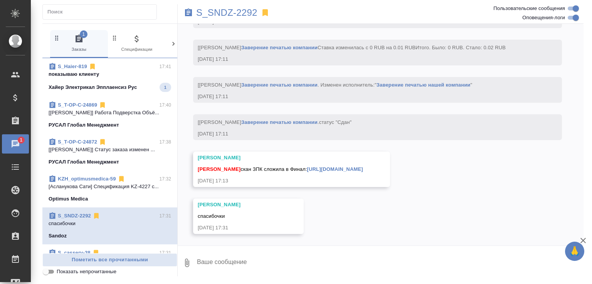
click at [128, 75] on p "показываю клиенту" at bounding box center [110, 74] width 122 height 8
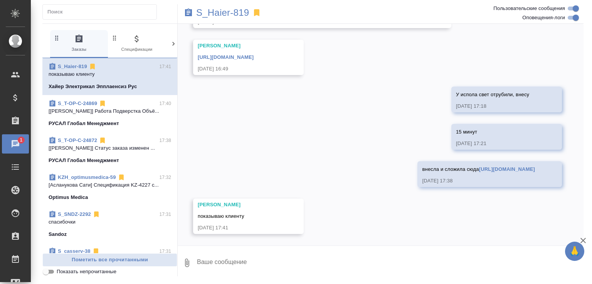
scroll to position [17785, 0]
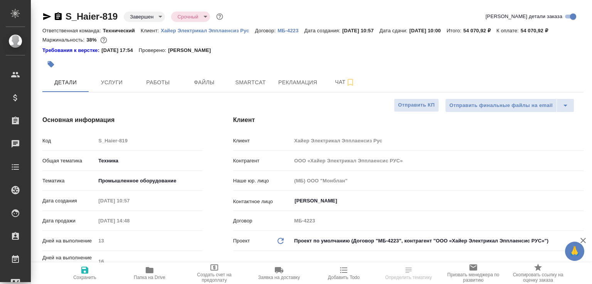
select select "RU"
type textarea "x"
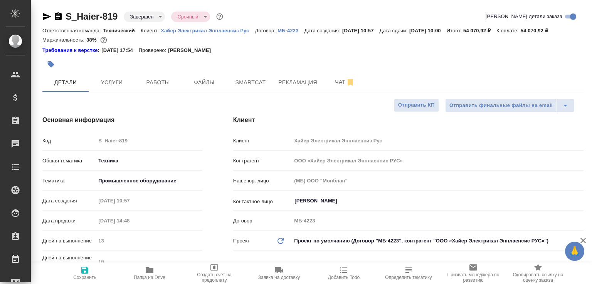
type textarea "x"
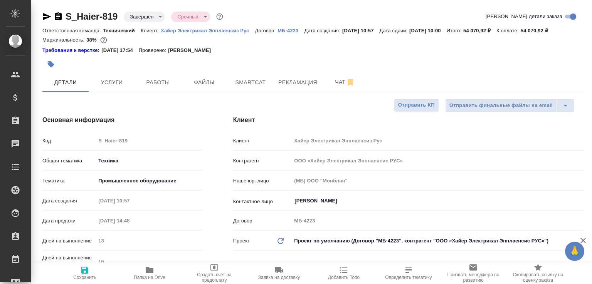
type textarea "x"
click at [167, 84] on button "Работы" at bounding box center [158, 82] width 46 height 19
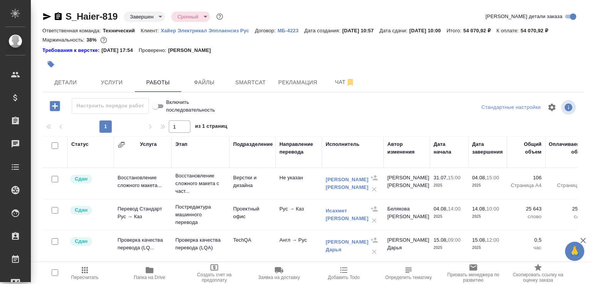
click at [153, 267] on icon "button" at bounding box center [149, 270] width 9 height 9
click at [329, 87] on span "Чат" at bounding box center [344, 82] width 37 height 10
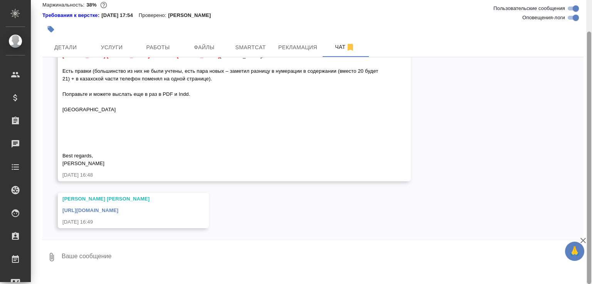
scroll to position [17017, 0]
type textarea "У испола свет отрубили, внесу"
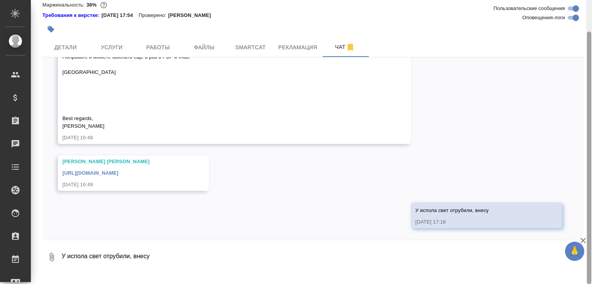
scroll to position [17054, 0]
click at [158, 258] on textarea "У испола свет отрубили, внесу" at bounding box center [322, 257] width 522 height 26
click at [156, 270] on textarea "У испола свет отрубили, внесу" at bounding box center [322, 257] width 522 height 26
type textarea "15 минут"
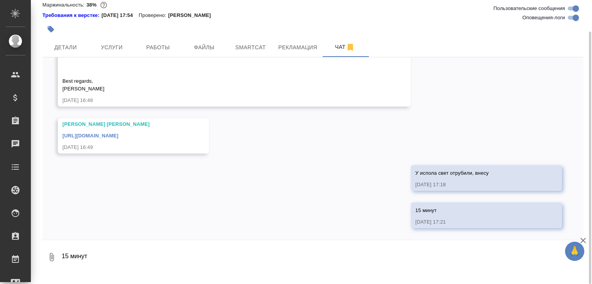
scroll to position [17092, 0]
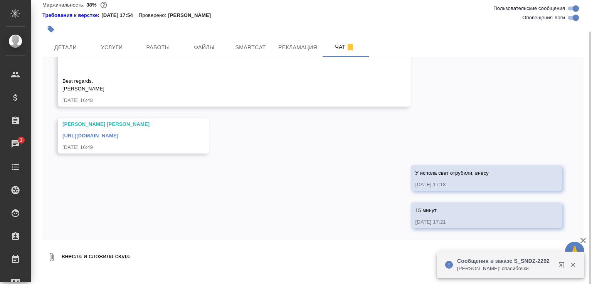
paste textarea "[URL][DOMAIN_NAME]"
type textarea "внесла и сложила сюда [URL][DOMAIN_NAME]"
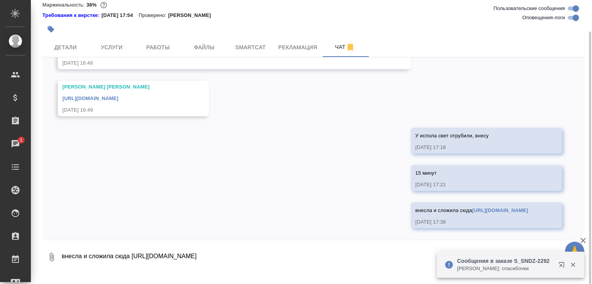
scroll to position [17129, 0]
click at [471, 265] on p "[PERSON_NAME]: спасибочки" at bounding box center [505, 269] width 96 height 8
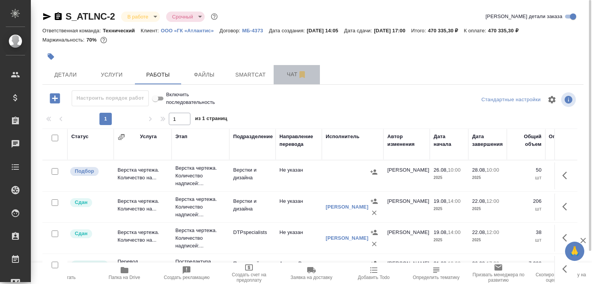
click at [277, 76] on button "Чат" at bounding box center [296, 74] width 46 height 19
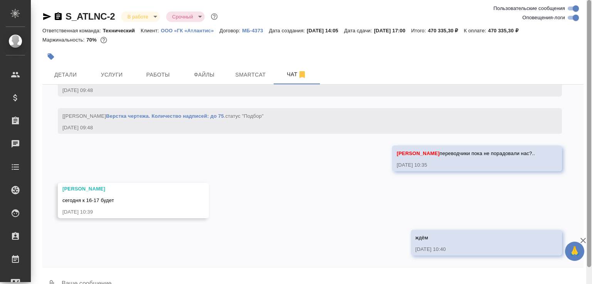
scroll to position [18, 0]
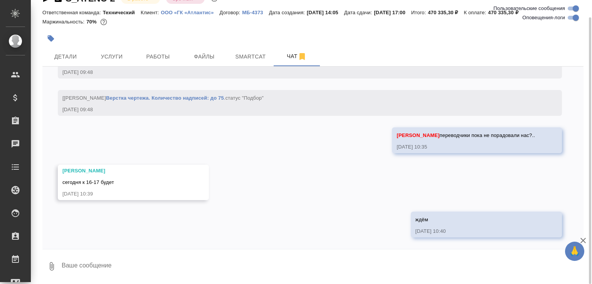
click at [229, 264] on textarea at bounding box center [322, 266] width 522 height 26
type textarea "Тут очень ждём."
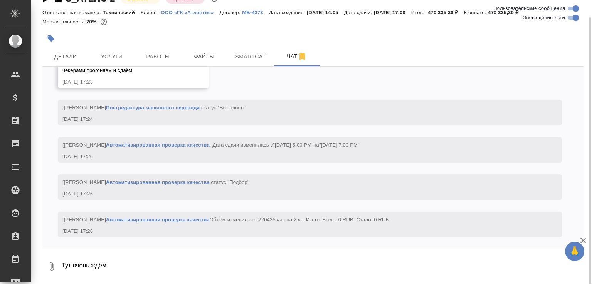
scroll to position [9386, 0]
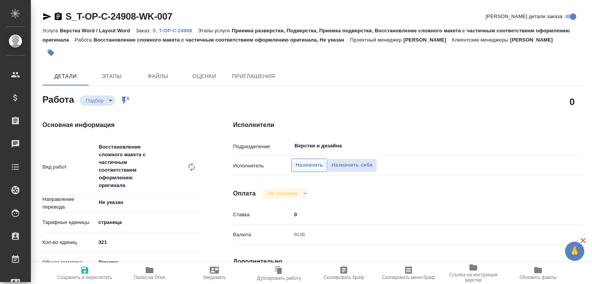
click at [296, 170] on span "Назначить" at bounding box center [308, 165] width 27 height 9
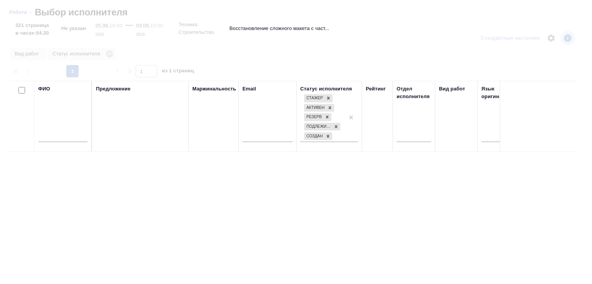
click at [62, 140] on input "text" at bounding box center [62, 137] width 49 height 10
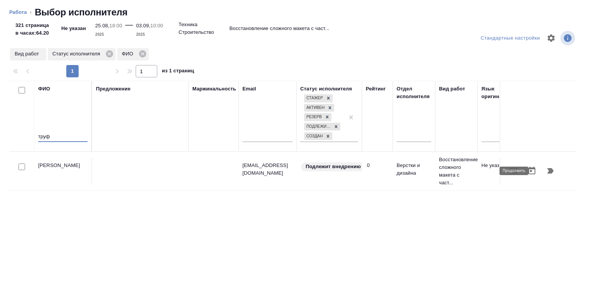
type input "труф"
click at [545, 171] on icon "button" at bounding box center [549, 170] width 9 height 9
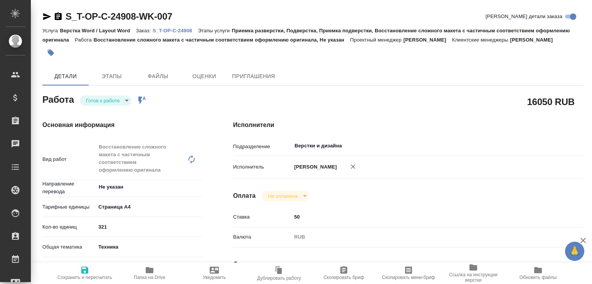
type textarea "x"
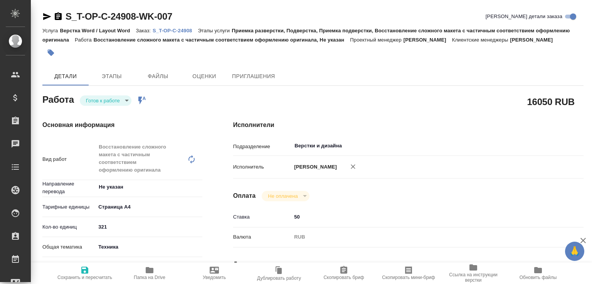
type textarea "x"
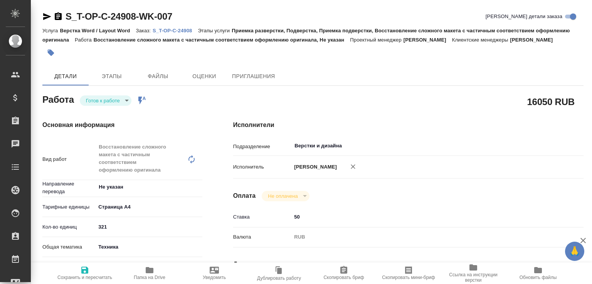
type textarea "x"
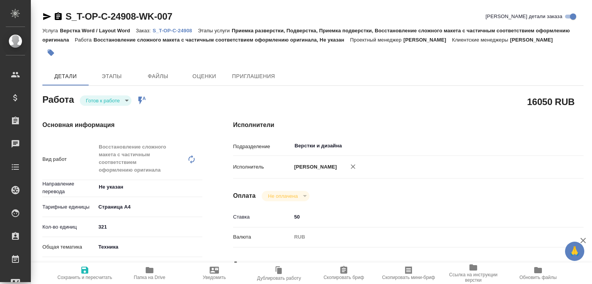
type textarea "x"
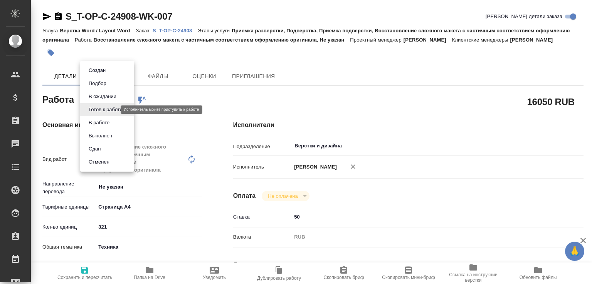
click at [101, 110] on body "🙏 .cls-1 fill:#fff; AWATERA Малофеева Екатерина e.malofeeva Клиенты Спецификаци…" at bounding box center [296, 142] width 592 height 284
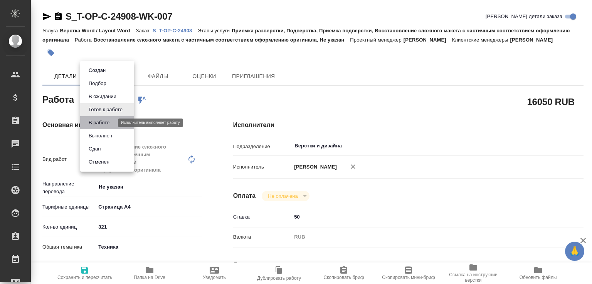
click at [102, 119] on button "В работе" at bounding box center [98, 123] width 25 height 8
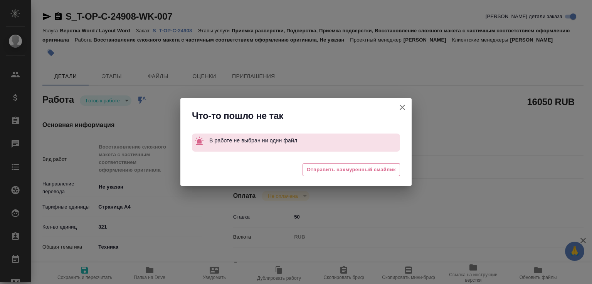
type textarea "x"
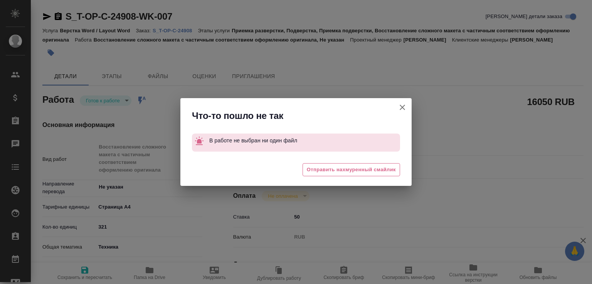
type textarea "x"
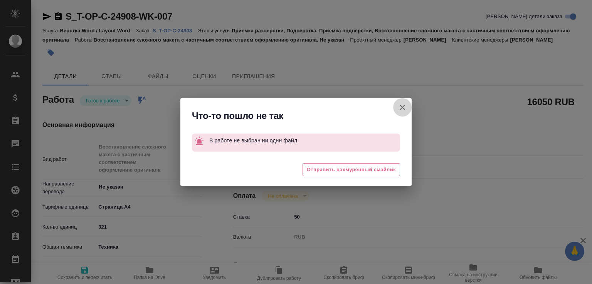
click at [405, 109] on icon "button" at bounding box center [401, 107] width 9 height 9
type textarea "x"
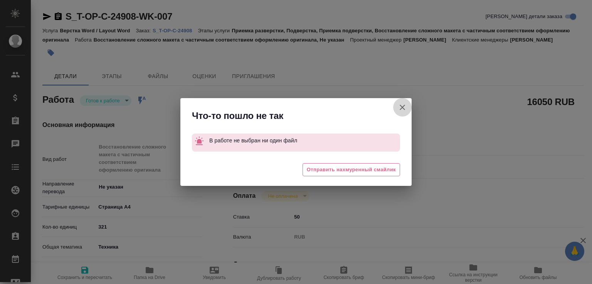
type textarea "x"
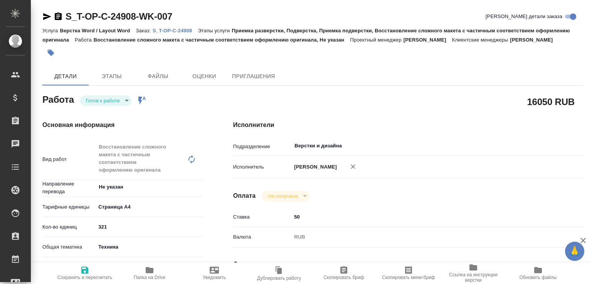
click at [180, 30] on p "S_T-OP-C-24908" at bounding box center [175, 31] width 45 height 6
click at [188, 164] on icon at bounding box center [191, 159] width 9 height 9
type textarea "x"
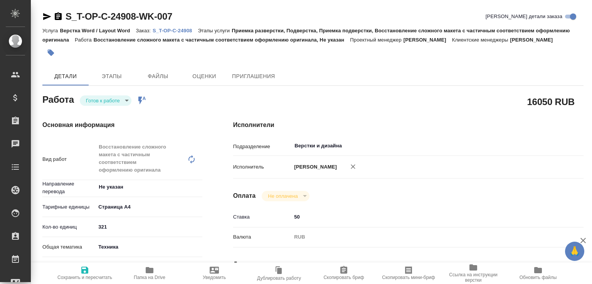
type textarea "x"
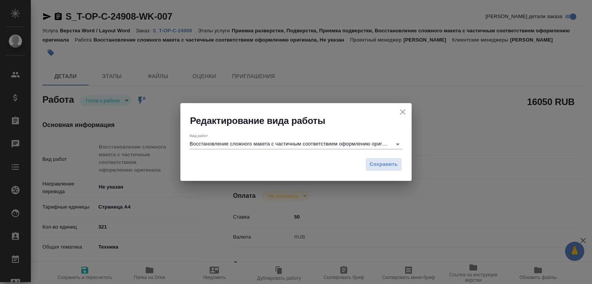
click at [205, 144] on input "Восстановление сложного макета с частичным соответствием оформлению оригинала" at bounding box center [289, 143] width 198 height 9
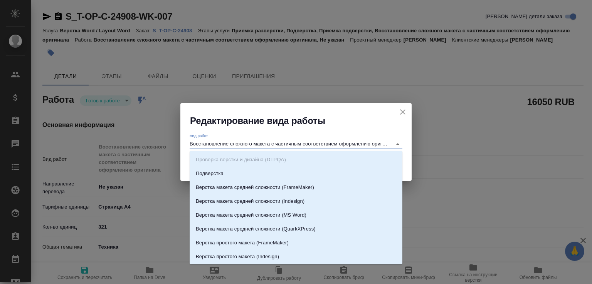
click at [214, 145] on input "Восстановление сложного макета с частичным соответствием оформлению оригинала" at bounding box center [289, 143] width 198 height 9
drag, startPoint x: 233, startPoint y: 144, endPoint x: 354, endPoint y: 147, distance: 121.7
click at [354, 147] on input "Восстановление сложного макета с частичным соответствием оформлению оригинала" at bounding box center [289, 143] width 198 height 9
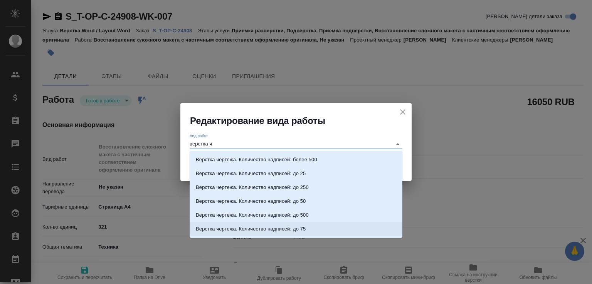
click at [313, 227] on li "Верстка чертежа. Количество надписей: до 75" at bounding box center [296, 229] width 213 height 14
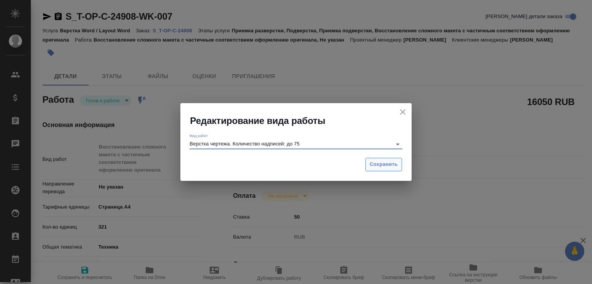
type input "Верстка чертежа. Количество надписей: до 75"
click at [379, 162] on span "Сохранить" at bounding box center [383, 164] width 28 height 9
type textarea "x"
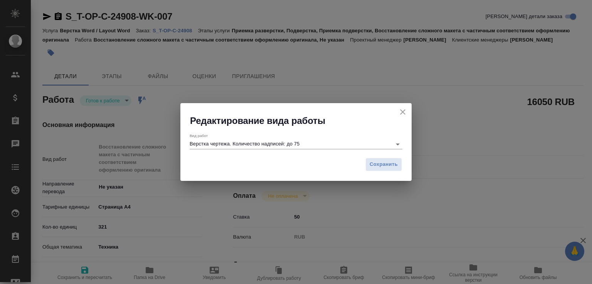
type textarea "x"
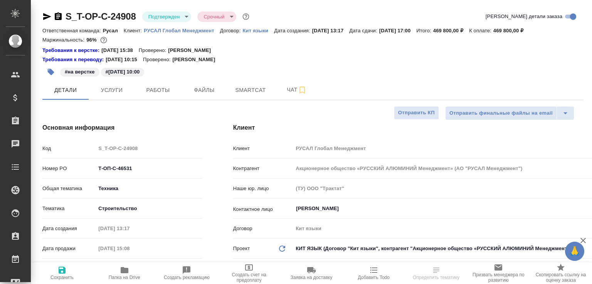
select select "RU"
click at [278, 93] on span "Чат" at bounding box center [296, 90] width 37 height 10
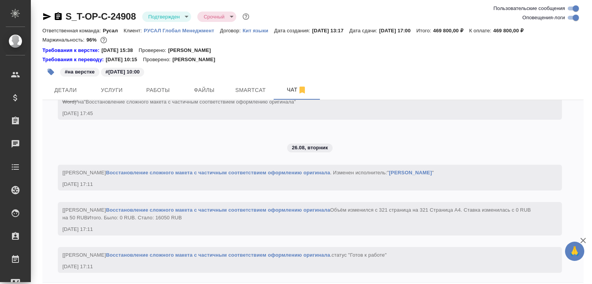
scroll to position [989, 0]
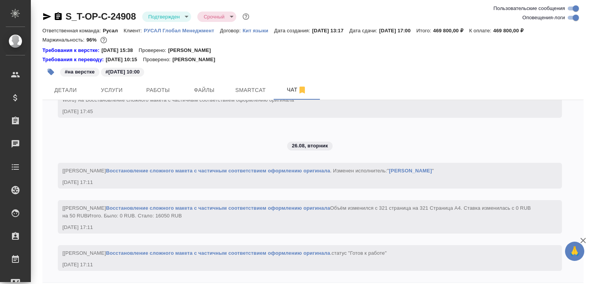
click at [572, 17] on input "Оповещения-логи" at bounding box center [576, 17] width 28 height 9
checkbox input "false"
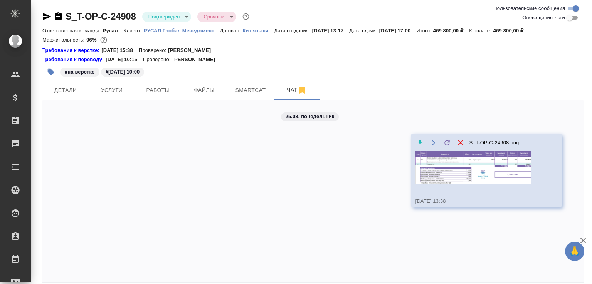
scroll to position [0, 0]
click at [434, 166] on img at bounding box center [473, 167] width 116 height 33
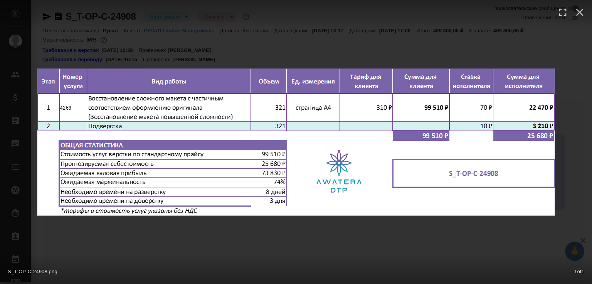
click at [303, 253] on div "S_T-OP-C-24908.png 1 of 1" at bounding box center [296, 142] width 592 height 284
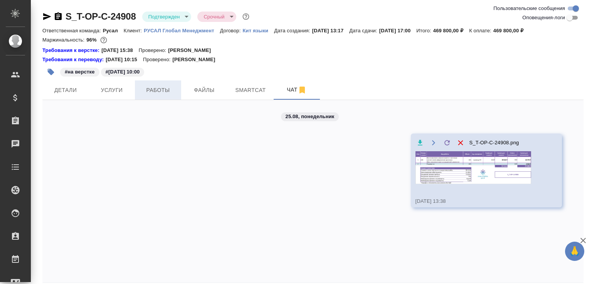
click at [163, 93] on span "Работы" at bounding box center [157, 91] width 37 height 10
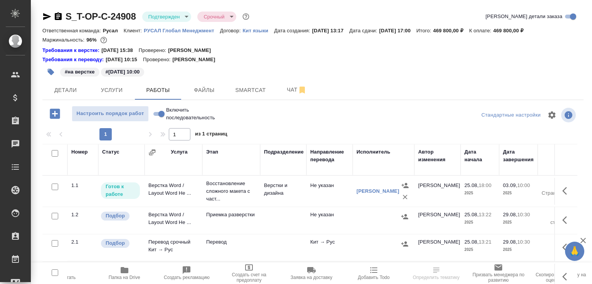
click at [130, 273] on span "Папка на Drive" at bounding box center [124, 273] width 53 height 15
click at [160, 113] on input "Включить последовательность" at bounding box center [162, 113] width 28 height 9
checkbox input "true"
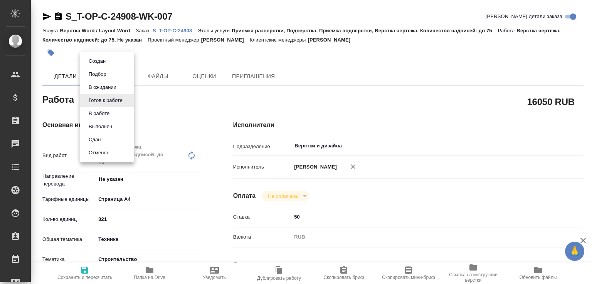
click at [126, 99] on body "🙏 .cls-1 fill:#fff; AWATERA [PERSON_NAME]malofeeva Клиенты Спецификации Заказы …" at bounding box center [296, 142] width 592 height 284
click at [107, 117] on button "В работе" at bounding box center [98, 113] width 25 height 8
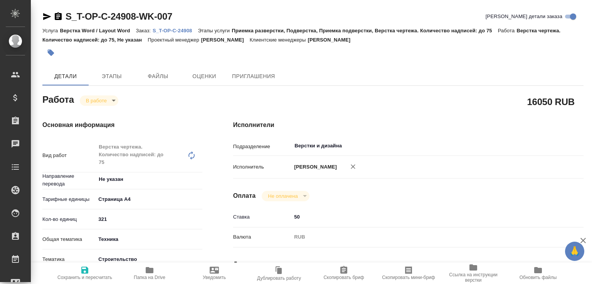
type textarea "x"
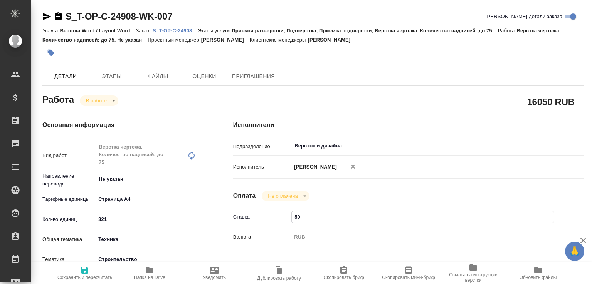
drag, startPoint x: 296, startPoint y: 224, endPoint x: 272, endPoint y: 230, distance: 24.7
click at [270, 224] on div "Ставка 50" at bounding box center [408, 217] width 350 height 13
type textarea "x"
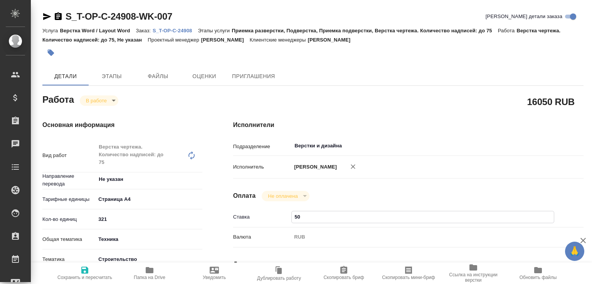
type textarea "x"
type input "0"
type textarea "x"
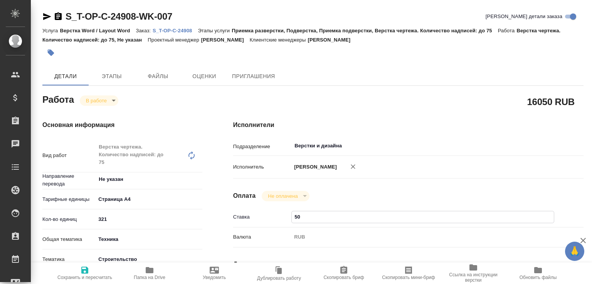
type textarea "x"
type input "10"
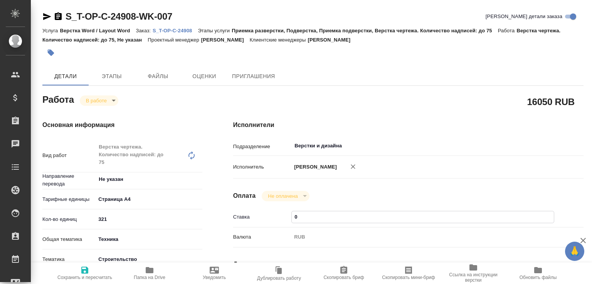
type textarea "x"
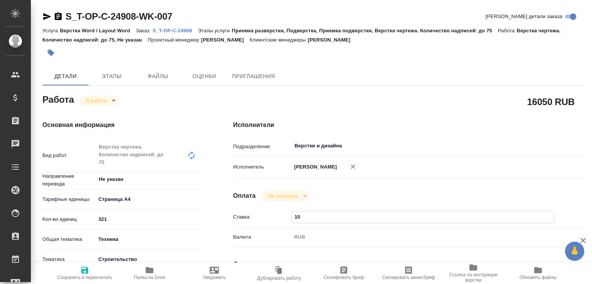
type input "140"
type textarea "x"
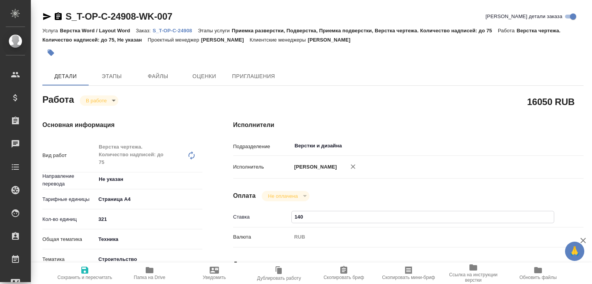
type input "140"
click at [89, 268] on span "Сохранить и пересчитать" at bounding box center [84, 273] width 55 height 15
type textarea "x"
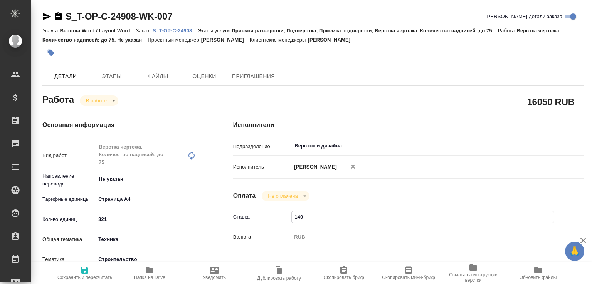
type textarea "x"
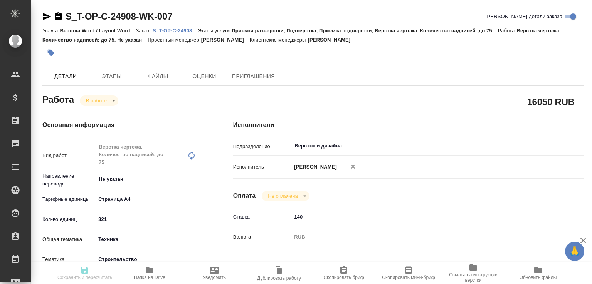
type textarea "x"
type input "inProgress"
type textarea "Верстка чертежа. Количество надписей: до 75"
type textarea "x"
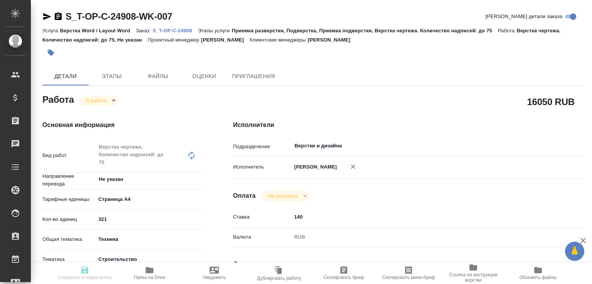
type input "Не указан"
type input "5f036ec4e16dec2d6b59c8ff"
type input "321"
type input "tech"
type input "5a8b8b956a9677013d343d92"
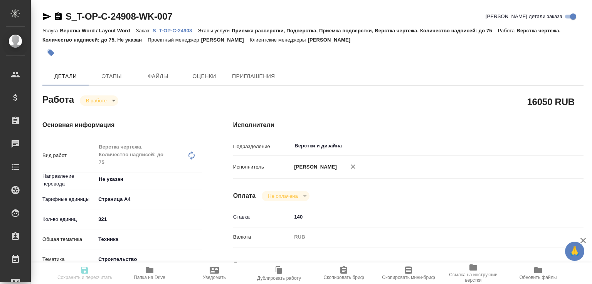
type input "25.08.2025 18:00"
type input "26.08.2025 17:12"
type input "03.09.2025 10:00"
type input "26.09.2025 17:00"
type input "Верстки и дизайна"
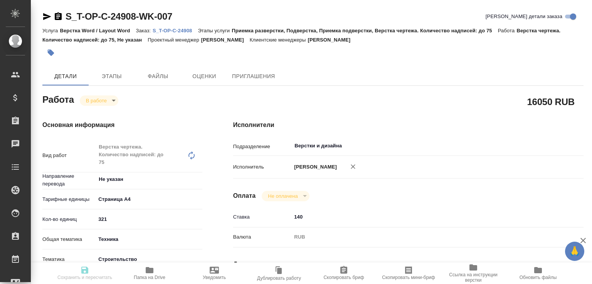
type input "notPayed"
type input "140"
type input "RUB"
type input "[PERSON_NAME]"
type textarea "x"
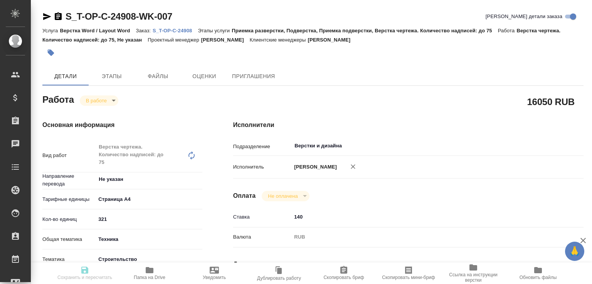
type textarea "/Clients/Т-ОП-С_Русал Глобал Менеджмент/Orders/S_T-OP-C-24908/DTP/S_T-OP-C-2490…"
type textarea "x"
type input "S_T-OP-C-24908"
type input "Т-ОП-С-46531"
type input "Верстка Word / Layout Word"
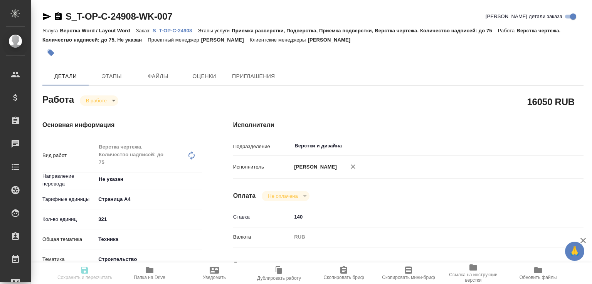
type input "Приемка разверстки, Подверстка, Приемка подверстки, Верстка чертежа. Количество…"
type input "Горленко Юлия"
type input "[PERSON_NAME]"
type input "/Clients/Т-ОП-С_Русал Глобал Менеджмент/Orders/S_T-OP-C-24908"
type textarea "x"
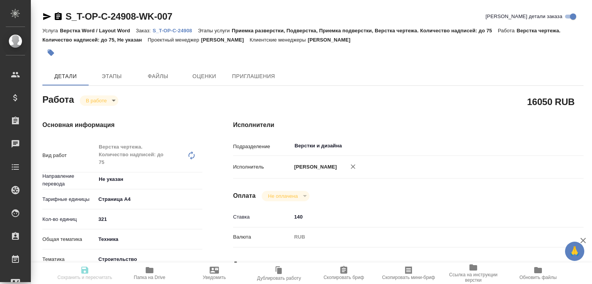
type textarea "x"
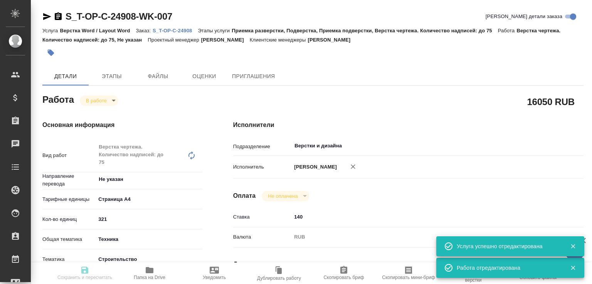
type textarea "x"
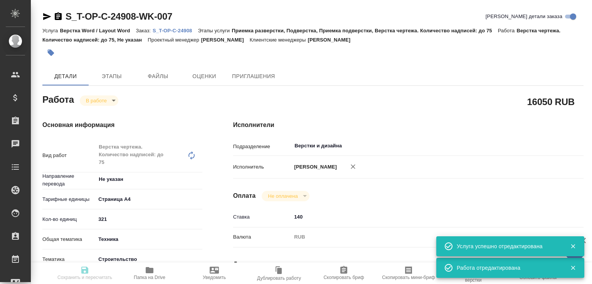
type textarea "x"
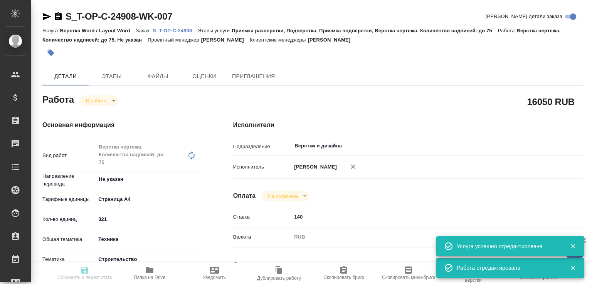
type textarea "x"
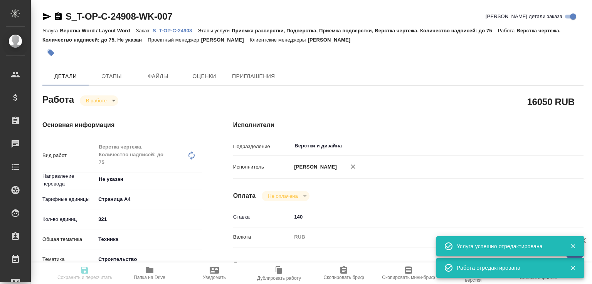
type input "inProgress"
type textarea "Верстка чертежа. Количество надписей: до 75"
type textarea "x"
type input "Не указан"
type input "5f036ec4e16dec2d6b59c8ff"
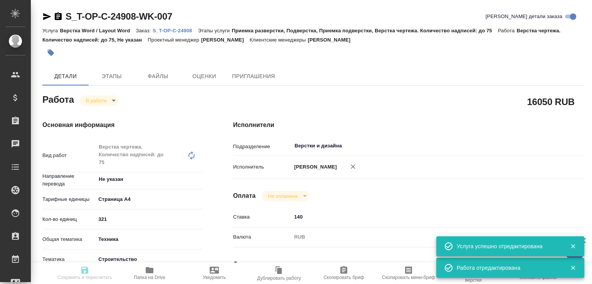
type input "321"
type input "tech"
type input "5a8b8b956a9677013d343d92"
type input "25.08.2025 18:00"
type input "26.08.2025 17:12"
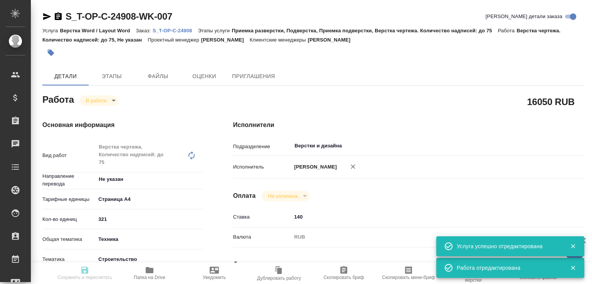
type input "03.09.2025 10:00"
type input "26.09.2025 17:00"
type input "Верстки и дизайна"
type input "notPayed"
type input "140"
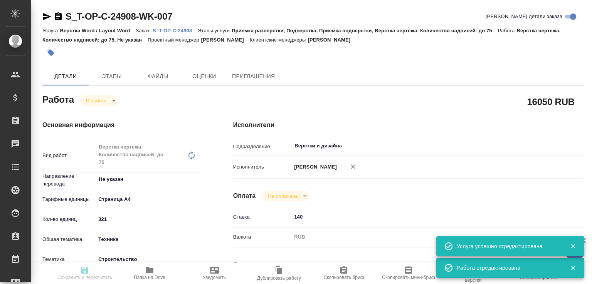
type input "RUB"
type input "[PERSON_NAME]"
type textarea "x"
type textarea "/Clients/Т-ОП-С_Русал Глобал Менеджмент/Orders/S_T-OP-C-24908/DTP/S_T-OP-C-2490…"
type textarea "x"
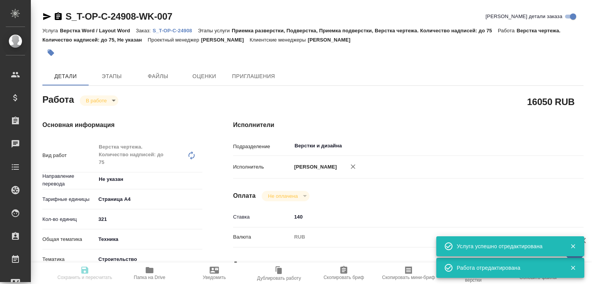
type input "S_T-OP-C-24908"
type input "Т-ОП-С-46531"
type input "Верстка Word / Layout Word"
type input "Приемка разверстки, Подверстка, Приемка подверстки, Верстка чертежа. Количество…"
type input "Горленко Юлия"
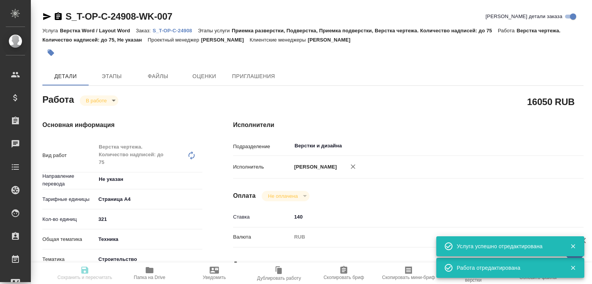
type input "[PERSON_NAME]"
type input "/Clients/Т-ОП-С_Русал Глобал Менеджмент/Orders/S_T-OP-C-24908"
type textarea "x"
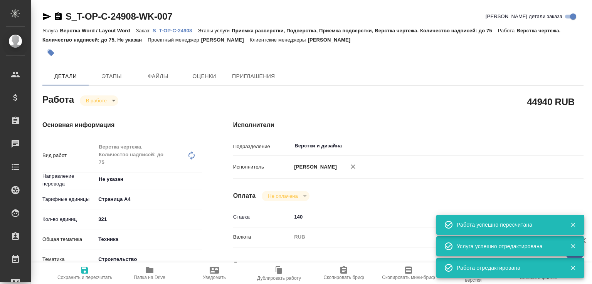
type textarea "x"
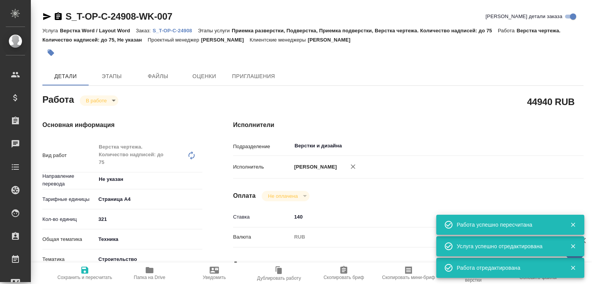
type textarea "x"
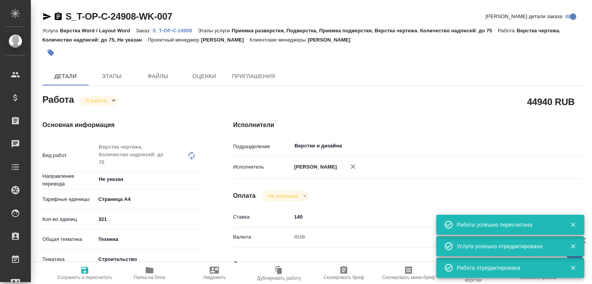
type textarea "x"
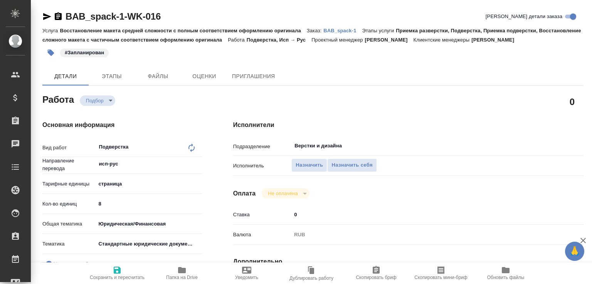
click at [350, 29] on p "BAB_spack-1" at bounding box center [342, 31] width 39 height 6
click at [304, 170] on span "Назначить" at bounding box center [308, 165] width 27 height 9
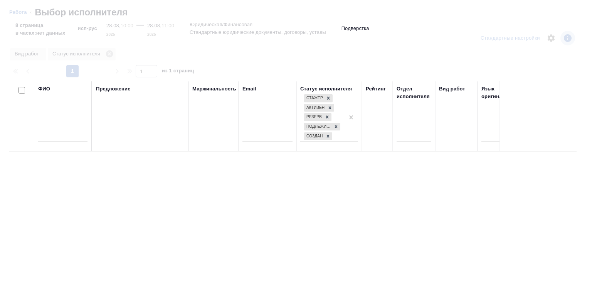
click at [59, 139] on input "text" at bounding box center [62, 137] width 49 height 10
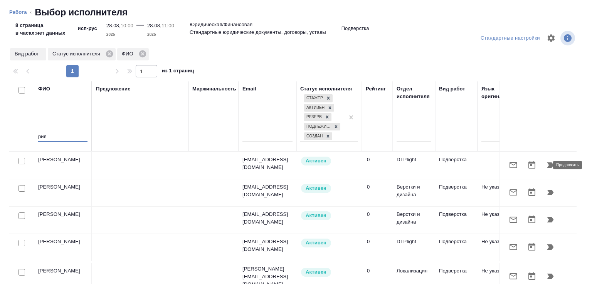
type input "рия"
click at [547, 166] on icon "button" at bounding box center [550, 165] width 7 height 5
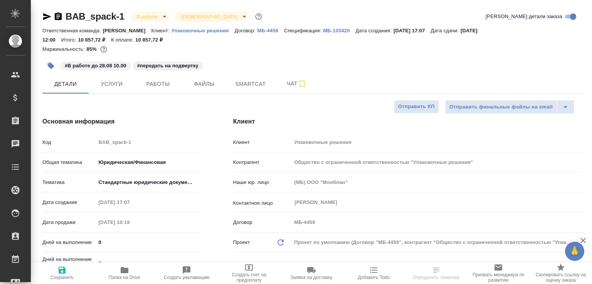
select select "RU"
click at [165, 79] on button "Работы" at bounding box center [158, 83] width 46 height 19
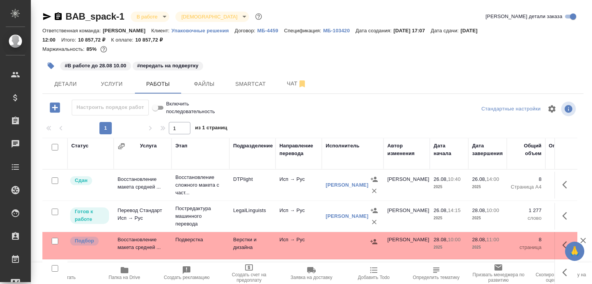
click at [174, 247] on td "Подверстка" at bounding box center [200, 245] width 58 height 27
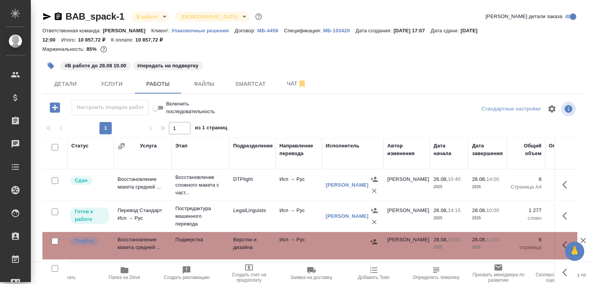
click at [174, 247] on td "Подверстка" at bounding box center [200, 245] width 58 height 27
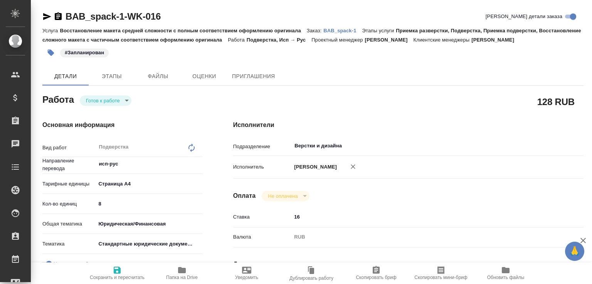
click at [106, 106] on body "🙏 .cls-1 fill:#fff; AWATERA [PERSON_NAME]malofeeva Клиенты Спецификации Заказы …" at bounding box center [296, 142] width 592 height 284
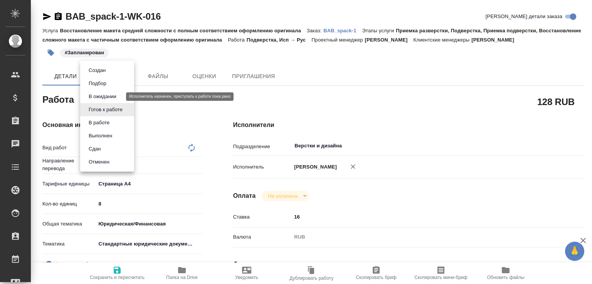
type textarea "x"
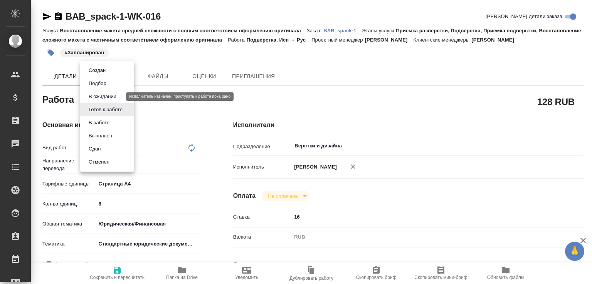
type textarea "x"
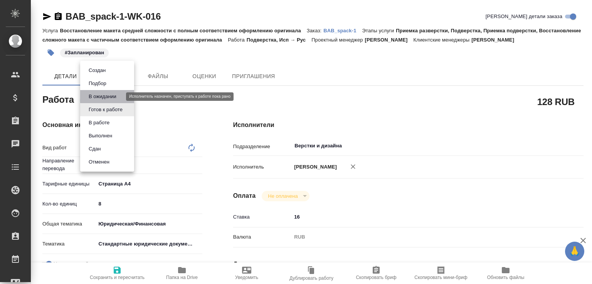
click at [105, 92] on button "В ожидании" at bounding box center [102, 96] width 32 height 8
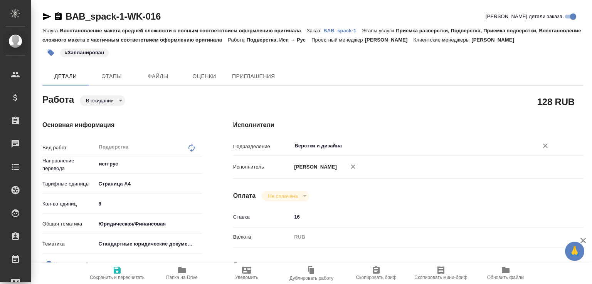
type textarea "x"
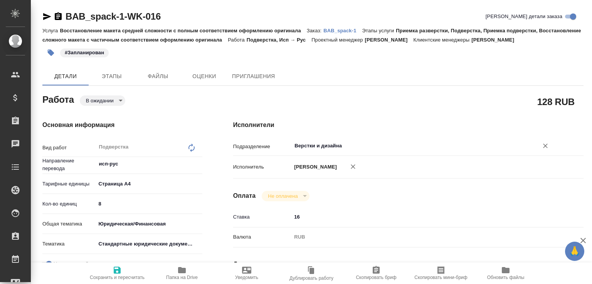
click at [312, 151] on input "Верстки и дизайна" at bounding box center [410, 145] width 232 height 9
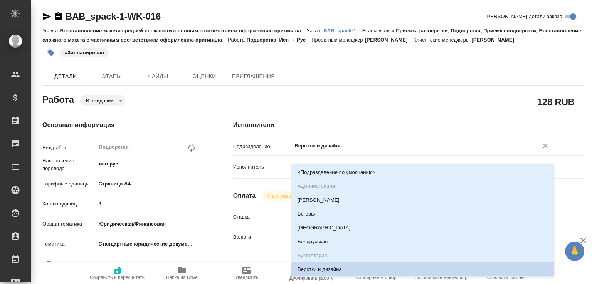
type input "d"
type textarea "x"
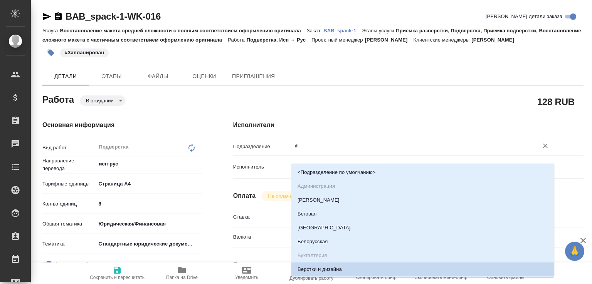
type textarea "x"
type input "dt"
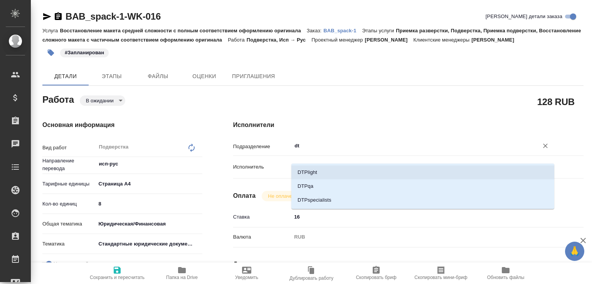
click at [312, 168] on li "DTPlight" at bounding box center [422, 173] width 263 height 14
type textarea "x"
type input "DTPlight"
type textarea "x"
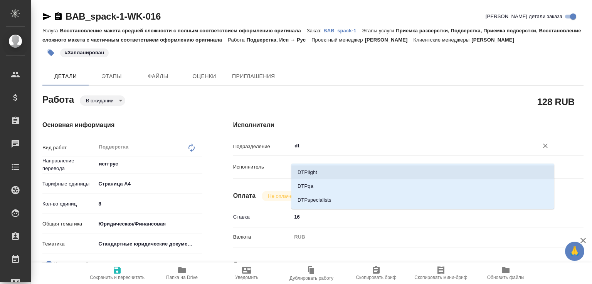
type textarea "x"
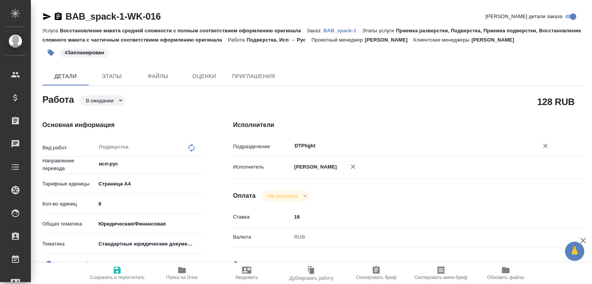
type textarea "x"
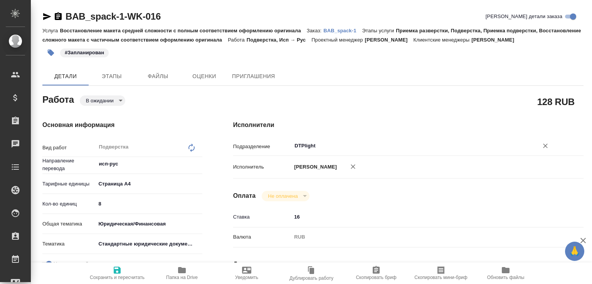
type input "DTPlight"
click at [120, 270] on icon "button" at bounding box center [116, 270] width 9 height 9
type textarea "x"
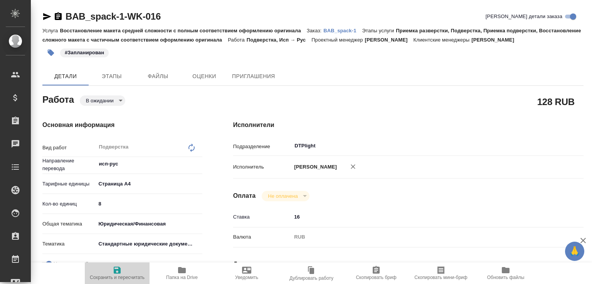
type textarea "x"
type input "pending"
type textarea "Подверстка"
type textarea "x"
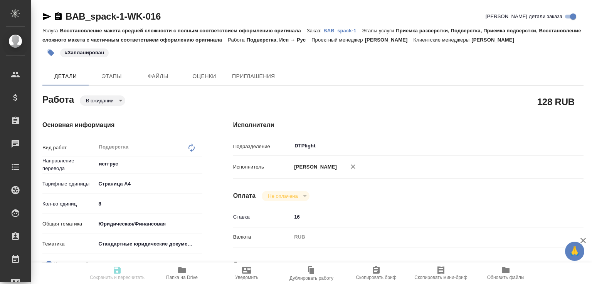
type input "исп-рус"
type input "5f036ec4e16dec2d6b59c8ff"
type input "8"
type input "yr-fn"
type input "5f647205b73bc97568ca66bf"
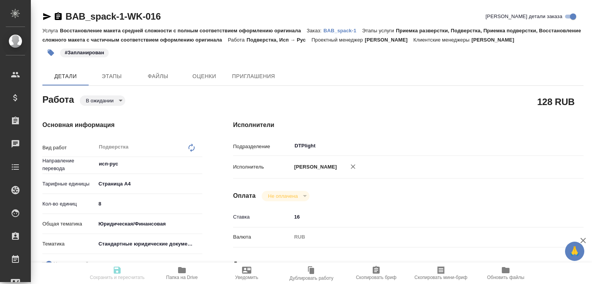
checkbox input "true"
type input "28.08.2025 10:00"
type input "28.08.2025 11:00"
type input "28.08.2025 12:00"
type input "DTPlight"
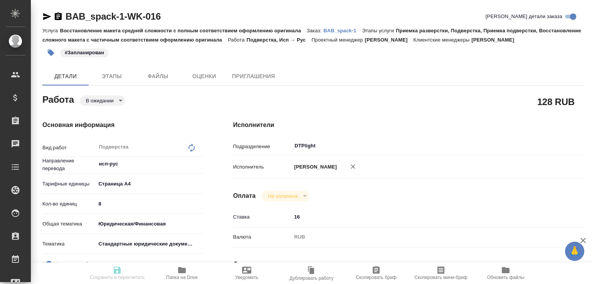
type input "notPayed"
type input "16"
type input "RUB"
type input "[PERSON_NAME]"
type textarea "Под нот, файл по готовности"
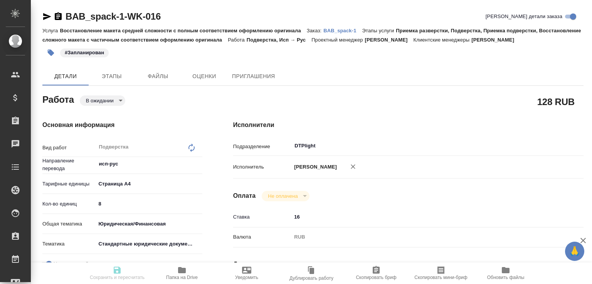
type textarea "x"
type textarea "/Clients/Упаковочные решения/Orders/BAB_spack-1/DTP/BAB_spack-1-WK-016"
type textarea "x"
type input "BAB_spack-1"
type input "Восстановление макета средней сложности с полным соответствием оформлению ориги…"
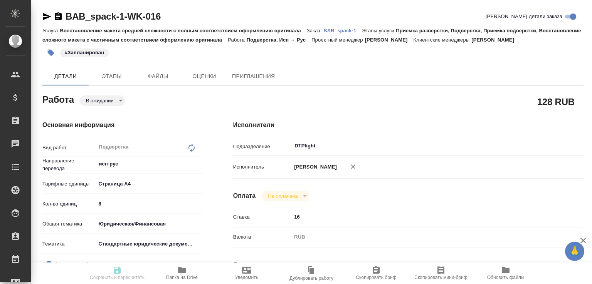
type input "Приемка разверстки, Подверстка, Приемка подверстки, Восстановление сложного мак…"
type input "Голубев Дмитрий"
type input "[PERSON_NAME]"
type input "/Clients/Упаковочные решения/Orders/BAB_spack-1"
type textarea "x"
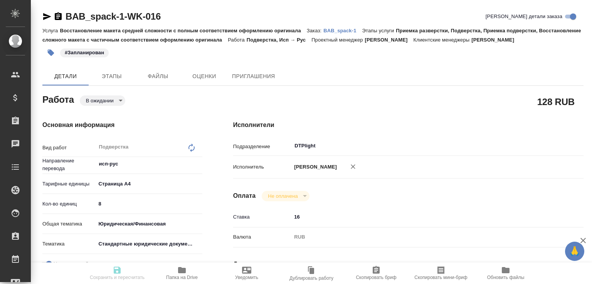
type textarea "Будет доперевод апостиля(ей)"
type textarea "x"
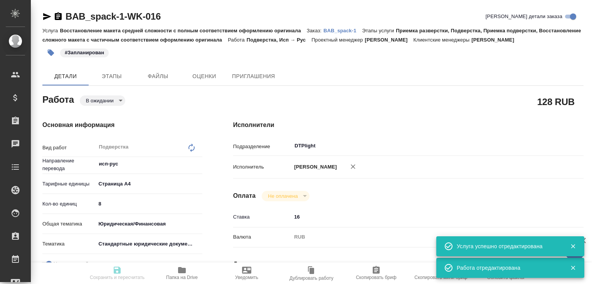
type textarea "x"
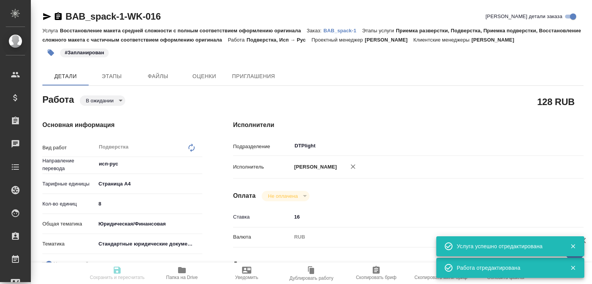
type textarea "x"
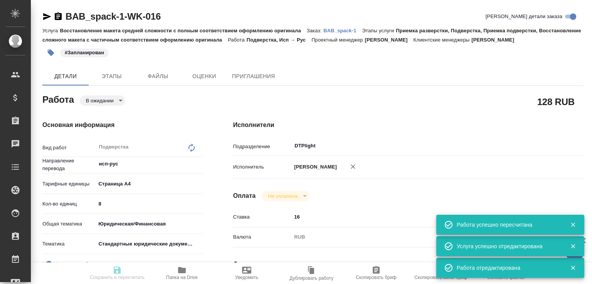
type textarea "x"
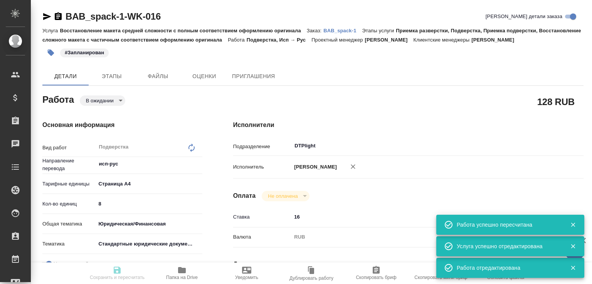
type input "pending"
type textarea "Подверстка"
type textarea "x"
type input "исп-рус"
type input "5f036ec4e16dec2d6b59c8ff"
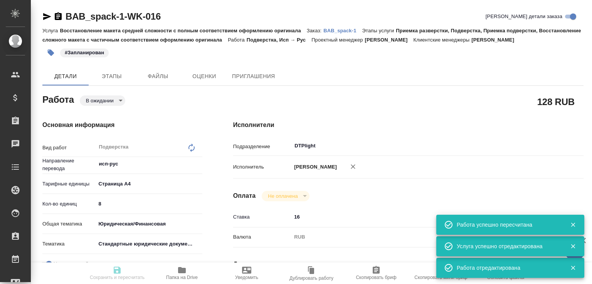
type input "8"
type input "yr-fn"
type input "5f647205b73bc97568ca66bf"
checkbox input "true"
type input "28.08.2025 10:00"
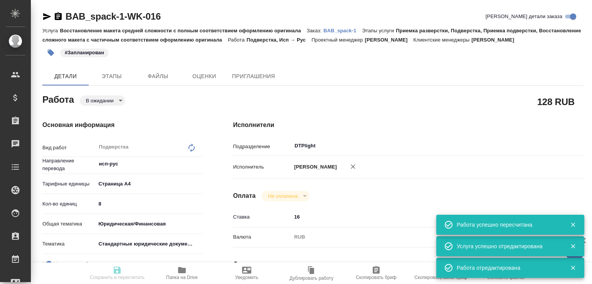
type input "28.08.2025 11:00"
type input "28.08.2025 12:00"
type input "DTPlight"
type input "notPayed"
type input "16"
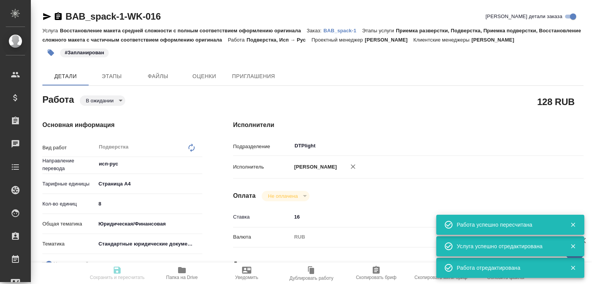
type input "RUB"
type input "[PERSON_NAME]"
type textarea "Под нот, файл по готовности"
type textarea "x"
type textarea "/Clients/Упаковочные решения/Orders/BAB_spack-1/DTP/BAB_spack-1-WK-016"
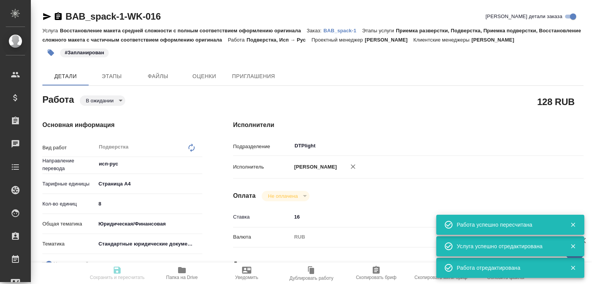
type textarea "x"
type input "BAB_spack-1"
type input "Восстановление макета средней сложности с полным соответствием оформлению ориги…"
type input "Приемка разверстки, Подверстка, Приемка подверстки, Восстановление сложного мак…"
type input "Голубев Дмитрий"
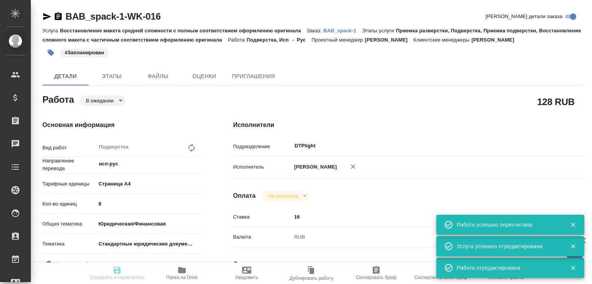
type input "[PERSON_NAME]"
type input "/Clients/Упаковочные решения/Orders/BAB_spack-1"
type textarea "x"
type textarea "Будет доперевод апостиля(ей)"
type textarea "x"
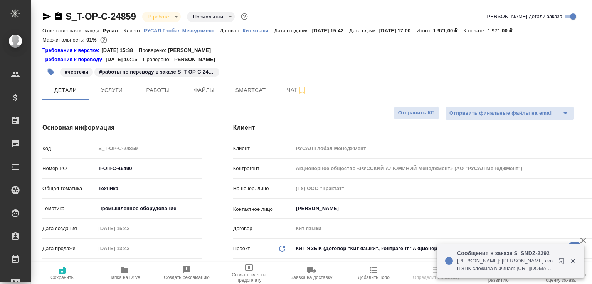
select select "RU"
type input "[PERSON_NAME]"
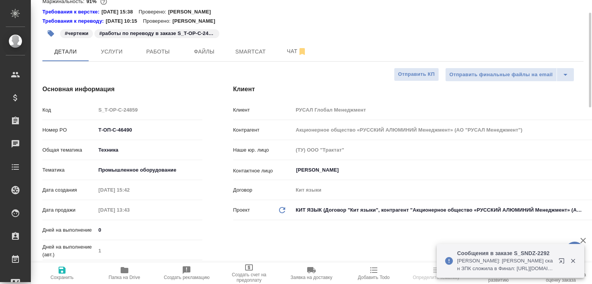
scroll to position [198, 0]
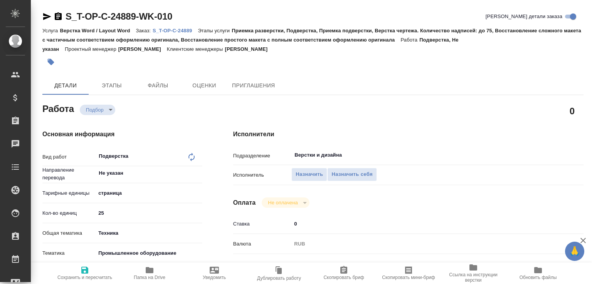
click at [186, 29] on p "S_T-OP-C-24889" at bounding box center [175, 31] width 45 height 6
drag, startPoint x: 97, startPoint y: 211, endPoint x: 79, endPoint y: 213, distance: 19.0
click at [79, 213] on div "Кол-во единиц 25" at bounding box center [122, 212] width 160 height 13
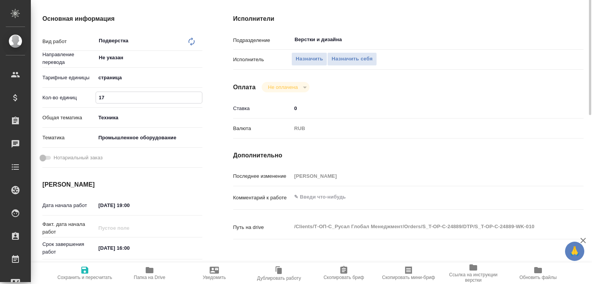
scroll to position [198, 0]
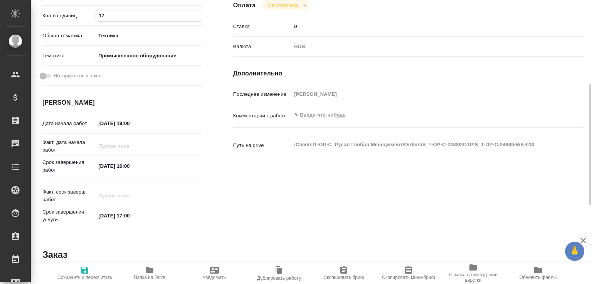
type input "17"
click at [326, 122] on div "x" at bounding box center [422, 115] width 263 height 17
paste textarea "СА03.012.02.000 Подушка нижняя валка кристаллизатора сторона оператора(Комплект)"
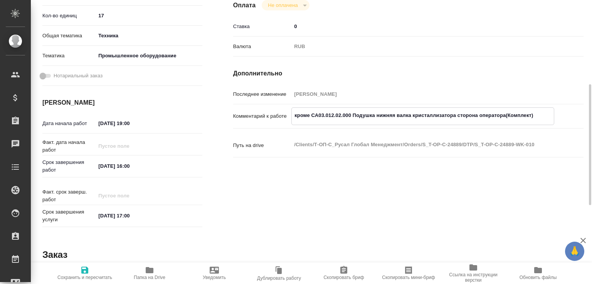
type textarea "кроме СА03.012.02.000 Подушка нижняя валка кристаллизатора сторона оператора(Ко…"
click at [99, 267] on span "Сохранить и пересчитать" at bounding box center [84, 273] width 55 height 15
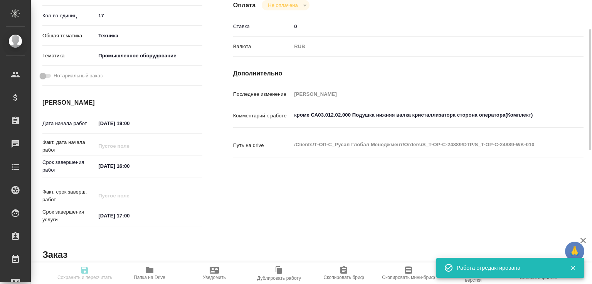
type input "recruiting"
type input "Не указан"
type input "5a8b1489cc6b4906c91bfdb2"
type input "17"
type input "tech"
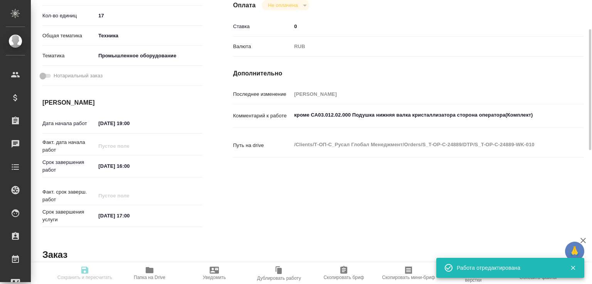
type input "5f647205b73bc97568ca66bc"
type input "[DATE] 19:00"
type input "[DATE] 16:00"
type input "[DATE] 17:00"
type input "Верстки и дизайна"
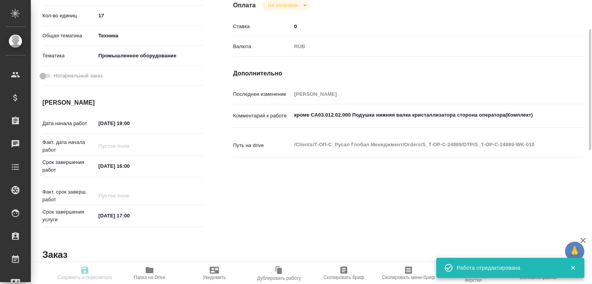
type input "notPayed"
type input "0"
type input "RUB"
type input "[PERSON_NAME]"
type input "S_T-OP-C-24889"
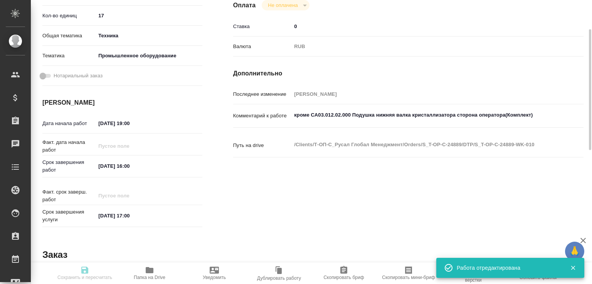
type input "Т-ОП-С-46514"
type input "Верстка Word / Layout Word"
type input "Приемка разверстки, Подверстка, Приемка подверстки, Верстка чертежа. Количество…"
type input "[PERSON_NAME]"
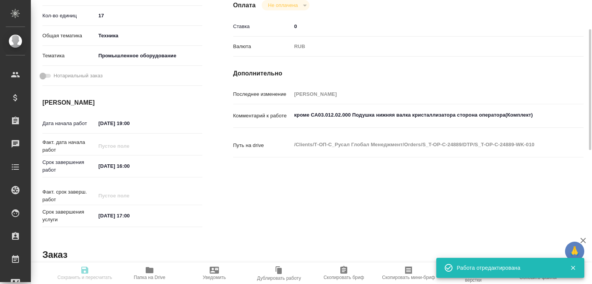
type input "/Clients/Т-ОП-С_Русал Глобал Менеджмент/Orders/S_T-OP-C-24889"
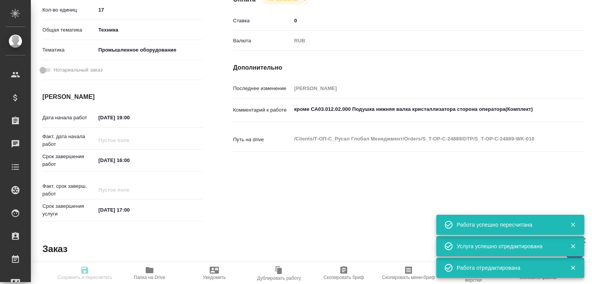
scroll to position [0, 0]
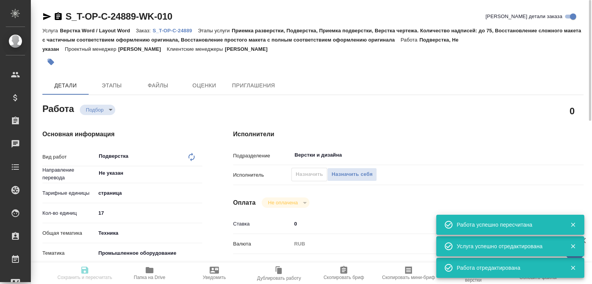
type input "recruiting"
type input "Не указан"
type input "5a8b1489cc6b4906c91bfdb2"
type input "17"
type input "tech"
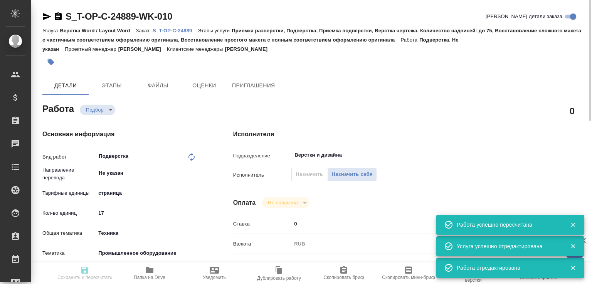
type input "5f647205b73bc97568ca66bc"
type input "[DATE] 19:00"
type input "[DATE] 16:00"
type input "[DATE] 17:00"
type input "Верстки и дизайна"
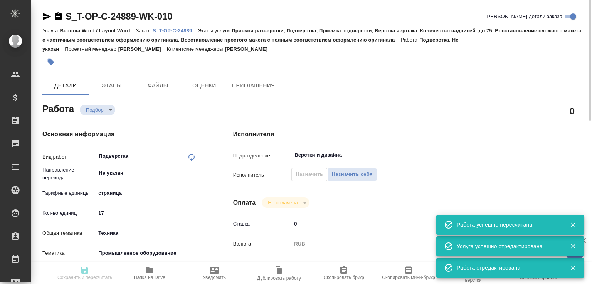
type input "notPayed"
type input "0"
type input "RUB"
type input "[PERSON_NAME]"
type input "S_T-OP-C-24889"
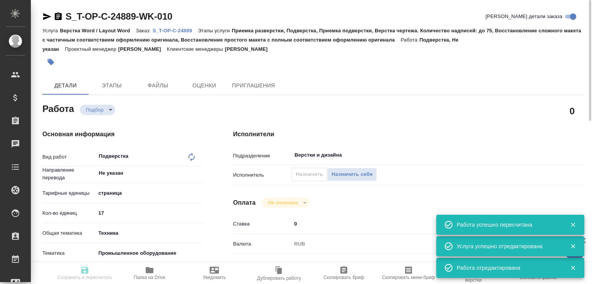
type input "Т-ОП-С-46514"
type input "Верстка Word / Layout Word"
type input "Приемка разверстки, Подверстка, Приемка подверстки, Верстка чертежа. Количество…"
type input "[PERSON_NAME]"
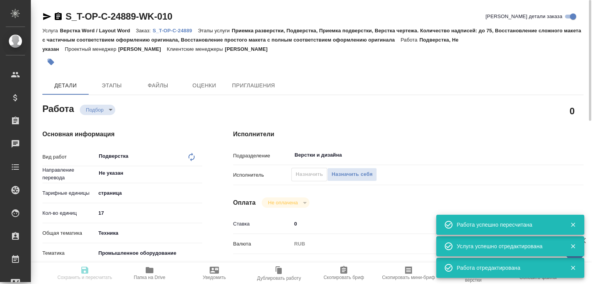
type input "/Clients/Т-ОП-С_Русал Глобал Менеджмент/Orders/S_T-OP-C-24889"
click at [292, 176] on div "Исполнитель Назначить Назначить себя" at bounding box center [408, 174] width 350 height 13
click at [296, 175] on span "Назначить" at bounding box center [308, 174] width 27 height 9
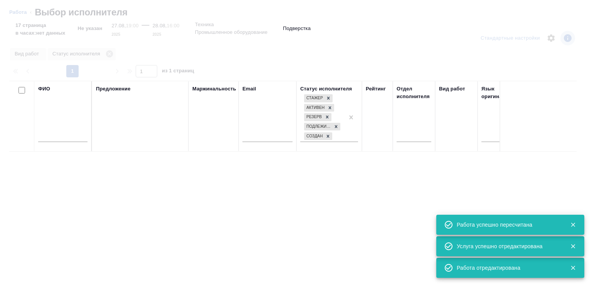
click at [73, 138] on input "text" at bounding box center [62, 137] width 49 height 10
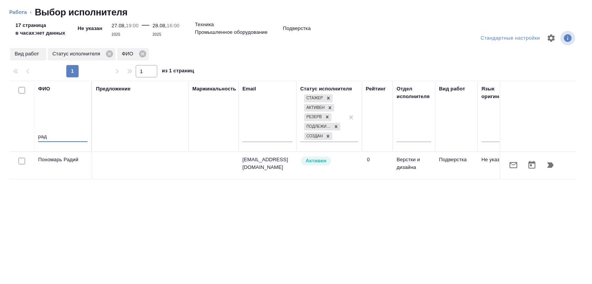
type input "рад"
click at [547, 168] on icon "button" at bounding box center [550, 165] width 7 height 5
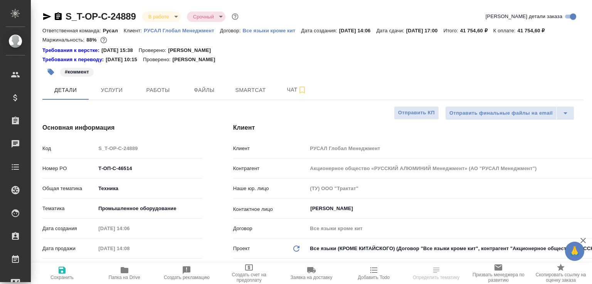
select select "RU"
click at [170, 95] on span "Работы" at bounding box center [157, 91] width 37 height 10
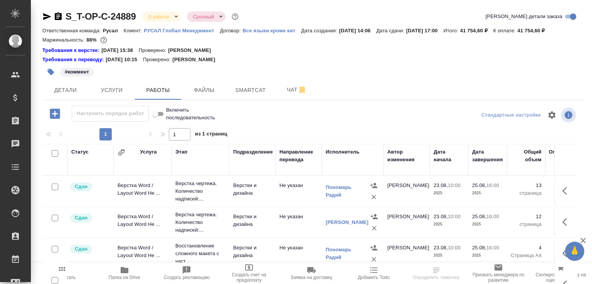
click at [410, 197] on td "[PERSON_NAME]" at bounding box center [406, 191] width 46 height 27
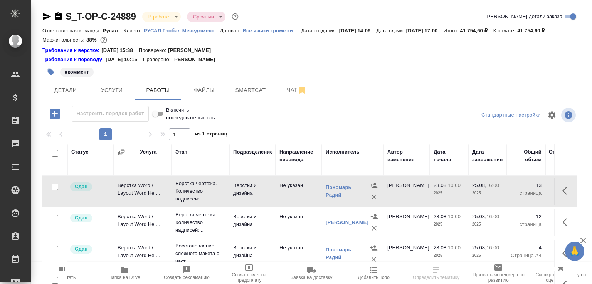
click at [410, 197] on td "[PERSON_NAME]" at bounding box center [406, 191] width 46 height 27
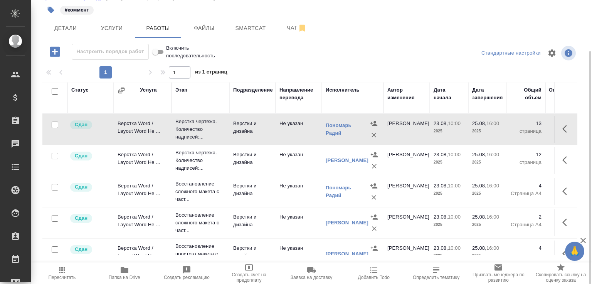
scroll to position [78, 0]
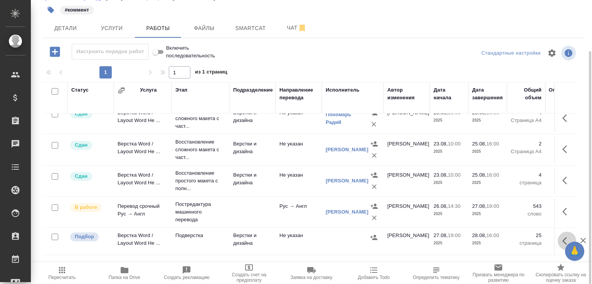
click at [562, 244] on icon "button" at bounding box center [564, 241] width 5 height 8
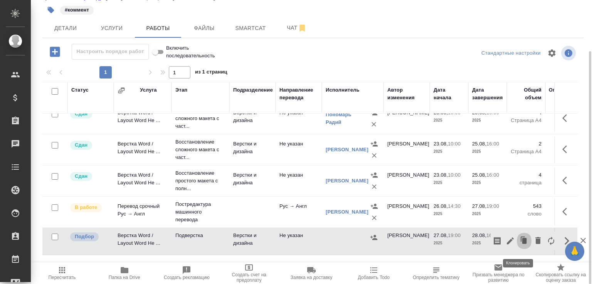
click at [523, 246] on icon "button" at bounding box center [523, 241] width 11 height 11
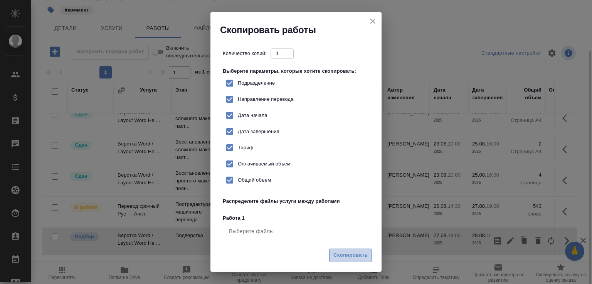
click at [356, 256] on span "Скопировать" at bounding box center [350, 255] width 34 height 9
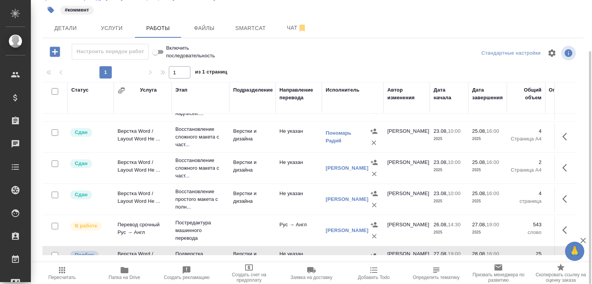
scroll to position [0, 0]
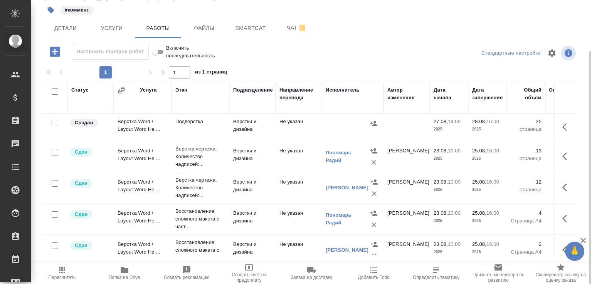
click at [221, 141] on td "Подверстка" at bounding box center [200, 127] width 58 height 27
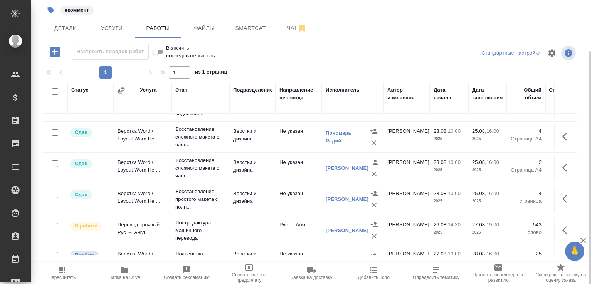
scroll to position [105, 0]
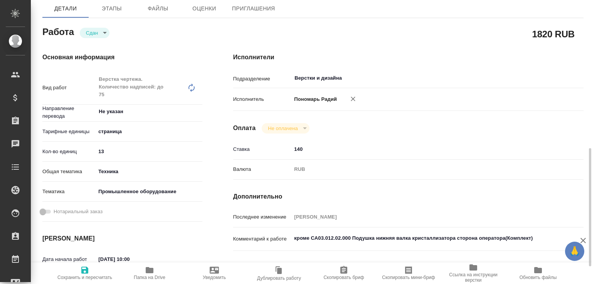
scroll to position [159, 0]
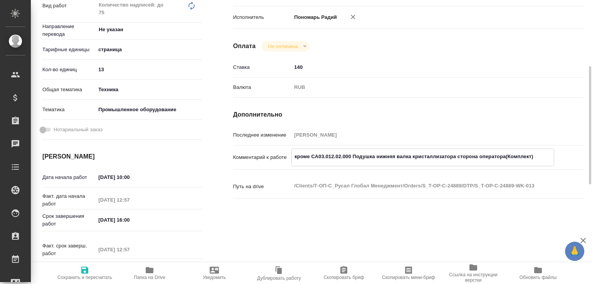
drag, startPoint x: 312, startPoint y: 154, endPoint x: 547, endPoint y: 164, distance: 234.8
click at [547, 164] on div "кроме СА03.012.02.000 Подушка нижняя валка кристаллизатора сторона оператора(Ко…" at bounding box center [422, 158] width 263 height 18
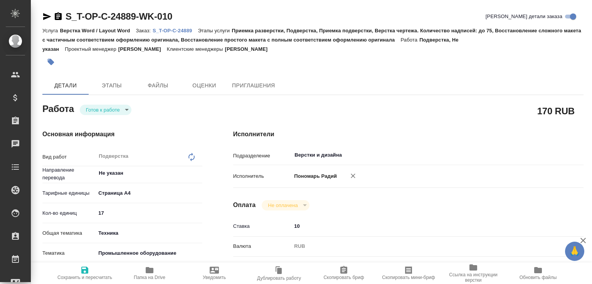
type textarea "x"
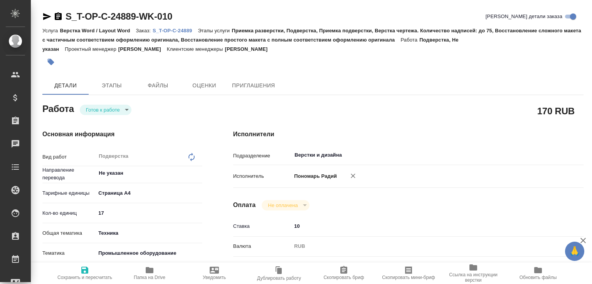
click at [108, 107] on body "🙏 .cls-1 fill:#fff; AWATERA [PERSON_NAME]malofeeva Клиенты Спецификации Заказы …" at bounding box center [296, 142] width 592 height 284
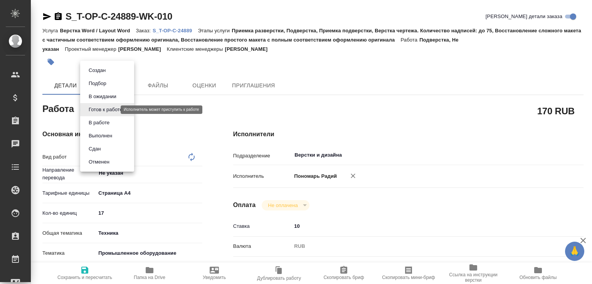
type textarea "x"
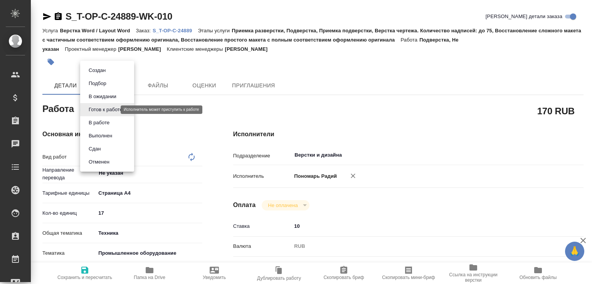
type textarea "x"
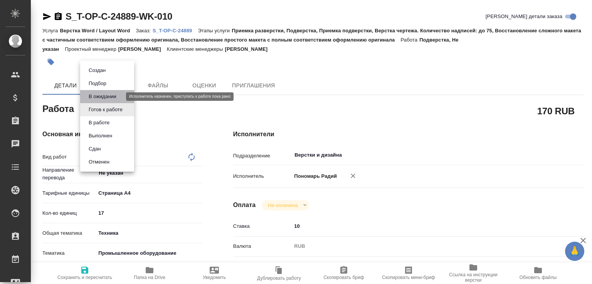
click at [101, 96] on button "В ожидании" at bounding box center [102, 96] width 32 height 8
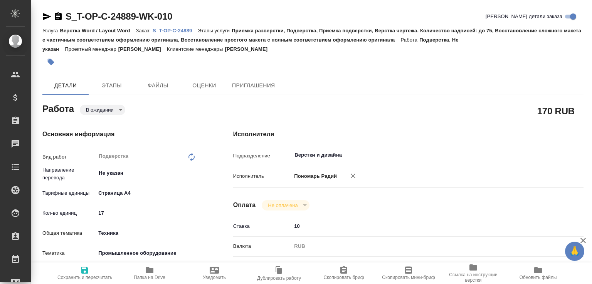
type textarea "x"
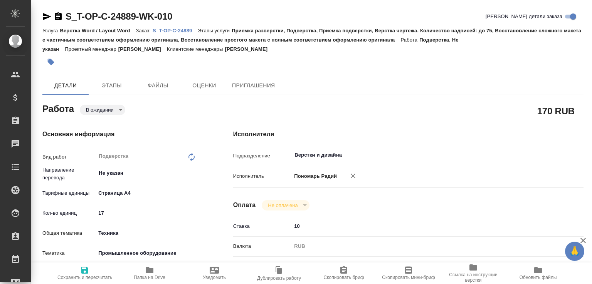
type textarea "x"
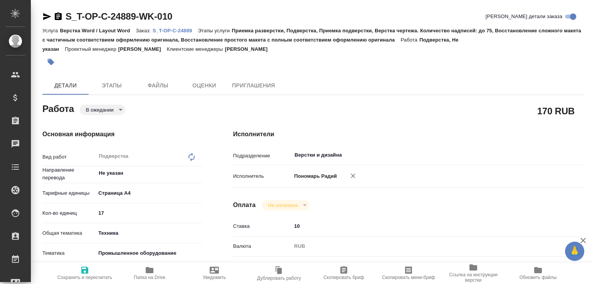
type textarea "x"
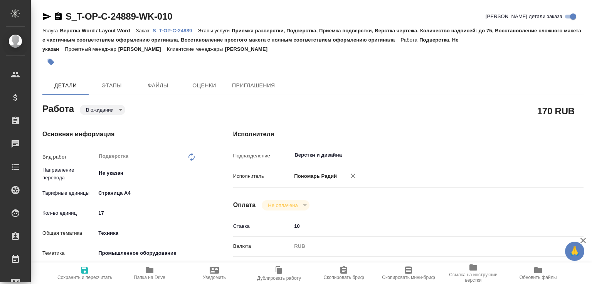
type textarea "x"
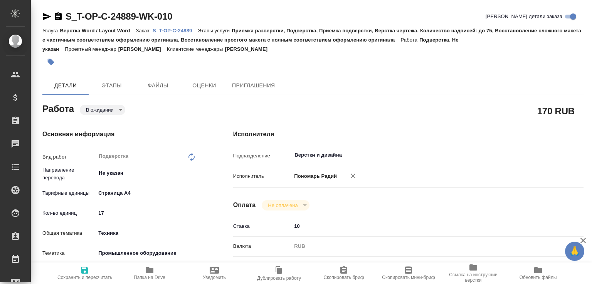
click at [96, 275] on span "Сохранить и пересчитать" at bounding box center [84, 277] width 55 height 5
type textarea "x"
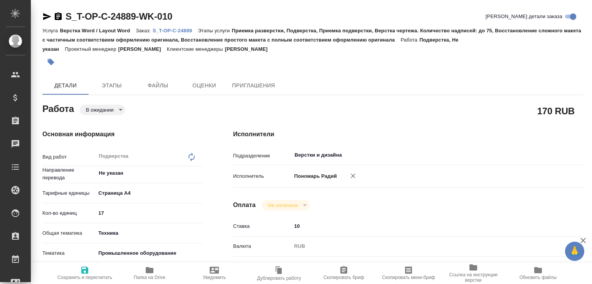
type textarea "x"
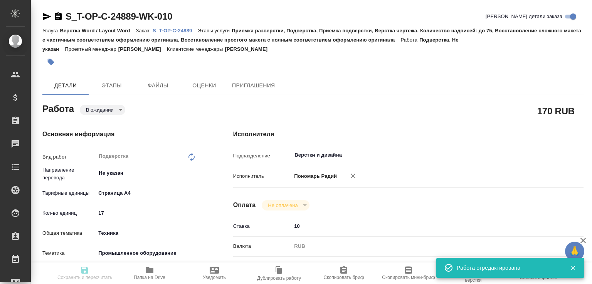
type textarea "x"
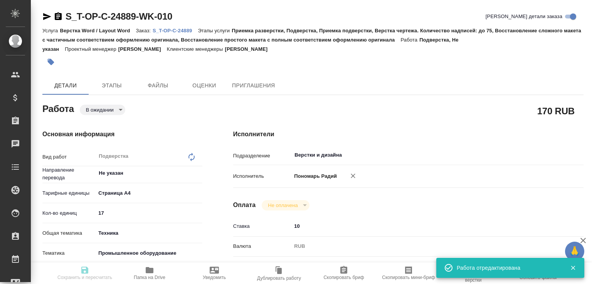
type input "pending"
type textarea "Подверстка"
type textarea "x"
type input "Не указан"
type input "5f036ec4e16dec2d6b59c8ff"
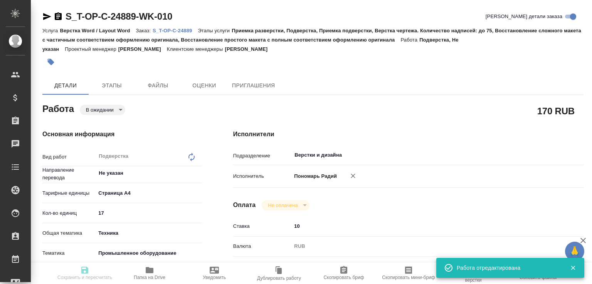
type input "17"
type input "tech"
type input "5f647205b73bc97568ca66bc"
type input "27.08.2025 19:00"
type input "28.08.2025 16:00"
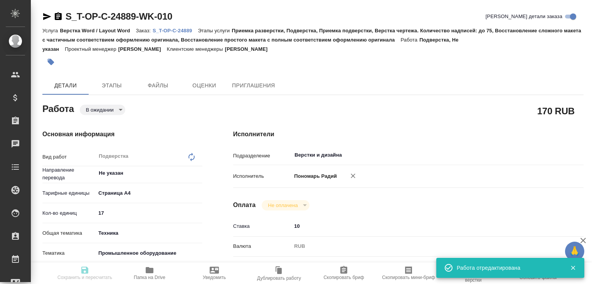
type input "28.08.2025 17:00"
type input "Верстки и дизайна"
type input "notPayed"
type input "10"
type input "RUB"
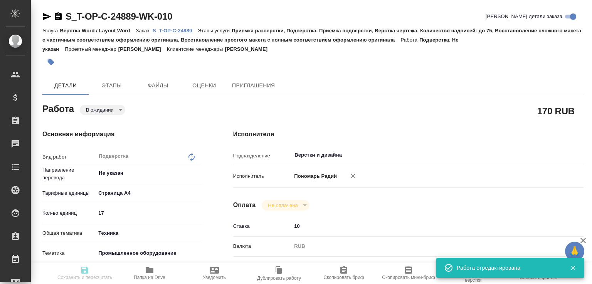
type input "[PERSON_NAME]"
type textarea "кроме СА03.012.02.000 Подушка нижняя валка кристаллизатора сторона оператора(Ко…"
type textarea "x"
type textarea "/Clients/Т-ОП-С_Русал Глобал Менеджмент/Orders/S_T-OP-C-24889/DTP/S_T-OP-C-2488…"
type textarea "x"
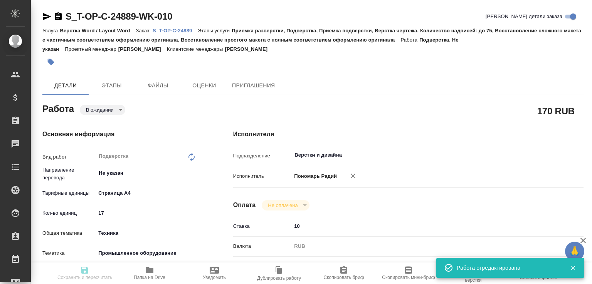
type input "S_T-OP-C-24889"
type input "Т-ОП-С-46514"
type input "Верстка Word / Layout Word"
type input "Приемка разверстки, Подверстка, Приемка подверстки, Верстка чертежа. Количество…"
type input "Меньшикова Александра"
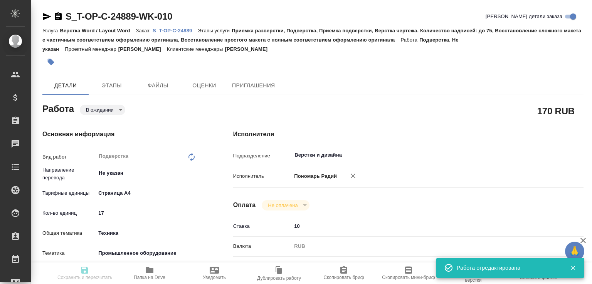
type input "[PERSON_NAME]"
type input "/Clients/Т-ОП-С_Русал Глобал Менеджмент/Orders/S_T-OP-C-24889"
type textarea "x"
type textarea "Произвести перевод чертежей и названия файла"
type textarea "x"
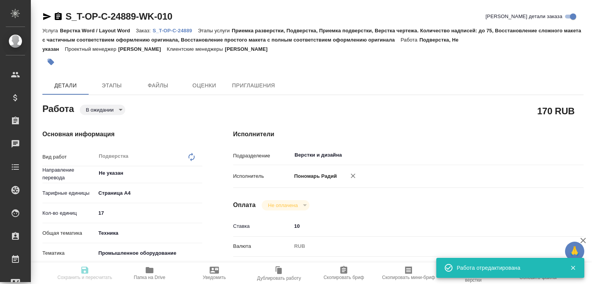
type textarea "x"
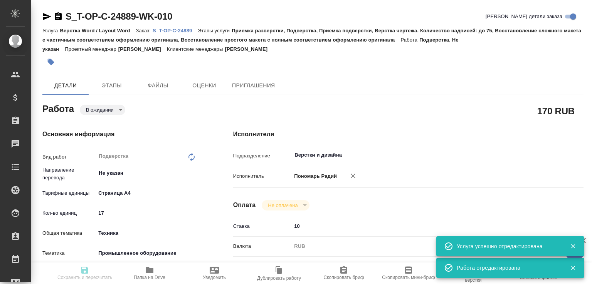
type textarea "x"
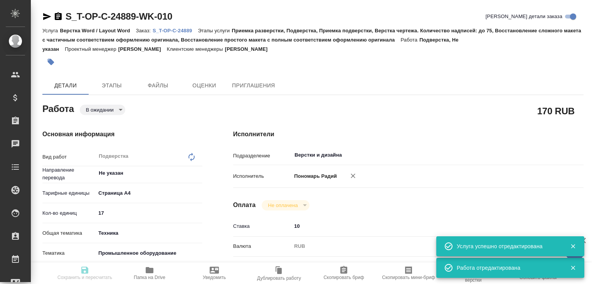
type textarea "x"
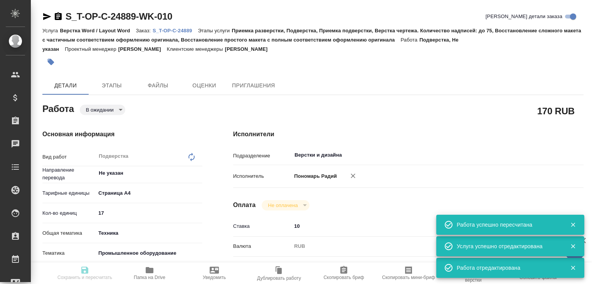
type input "pending"
type textarea "Подверстка"
type textarea "x"
type input "Не указан"
type input "5f036ec4e16dec2d6b59c8ff"
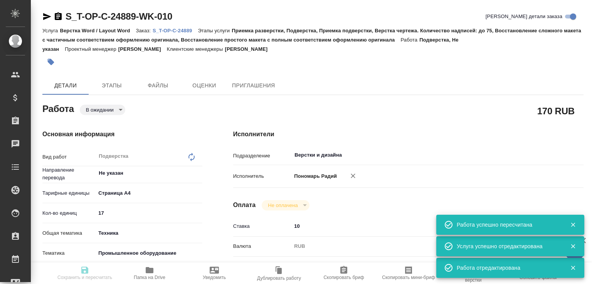
type input "17"
type input "tech"
type input "5f647205b73bc97568ca66bc"
type input "27.08.2025 19:00"
type input "28.08.2025 16:00"
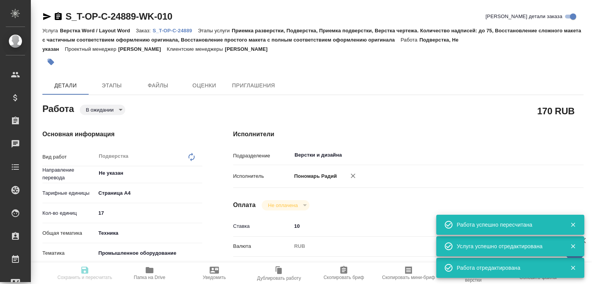
type input "28.08.2025 17:00"
type input "Верстки и дизайна"
type input "notPayed"
type input "10"
type input "RUB"
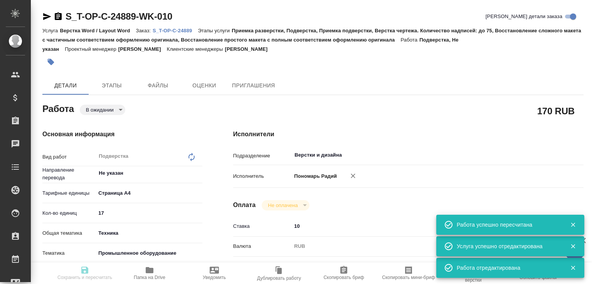
type input "[PERSON_NAME]"
type textarea "кроме СА03.012.02.000 Подушка нижняя валка кристаллизатора сторона оператора(Ко…"
type textarea "x"
type textarea "/Clients/Т-ОП-С_Русал Глобал Менеджмент/Orders/S_T-OP-C-24889/DTP/S_T-OP-C-2488…"
type textarea "x"
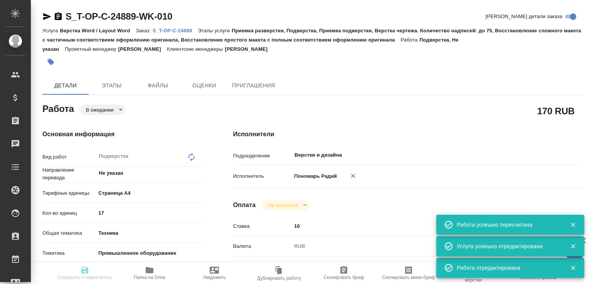
type input "S_T-OP-C-24889"
type input "Т-ОП-С-46514"
type input "Верстка Word / Layout Word"
type input "Приемка разверстки, Подверстка, Приемка подверстки, Верстка чертежа. Количество…"
type input "Меньшикова Александра"
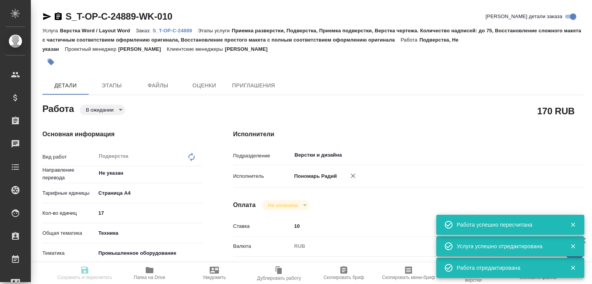
type input "[PERSON_NAME]"
type input "/Clients/Т-ОП-С_Русал Глобал Менеджмент/Orders/S_T-OP-C-24889"
type textarea "x"
type textarea "Произвести перевод чертежей и названия файла"
type textarea "x"
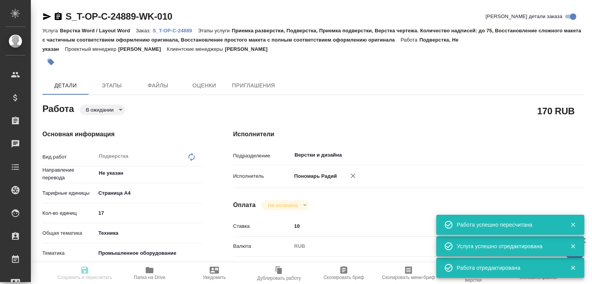
type textarea "x"
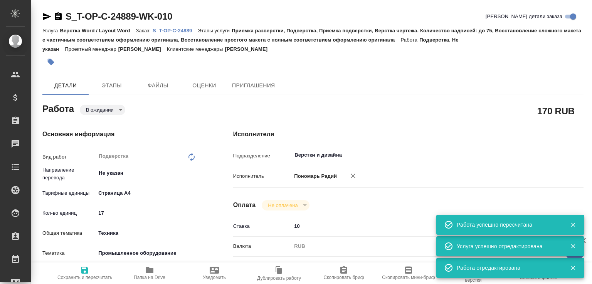
type textarea "x"
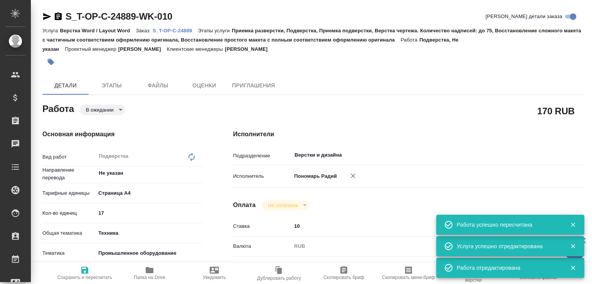
type textarea "x"
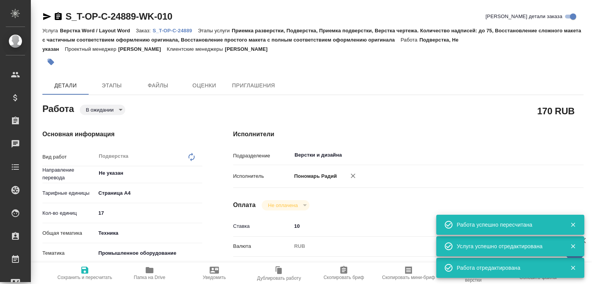
type textarea "x"
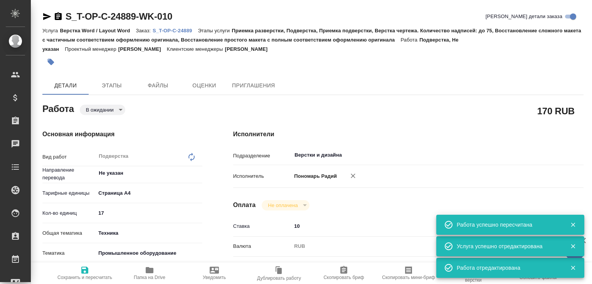
type textarea "x"
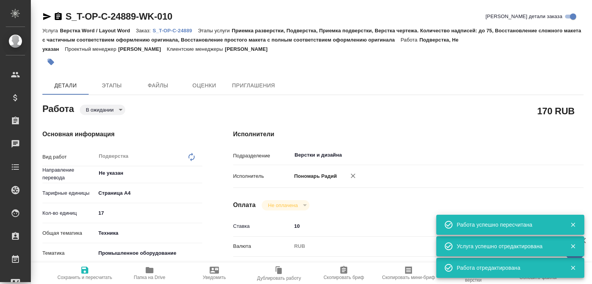
type textarea "x"
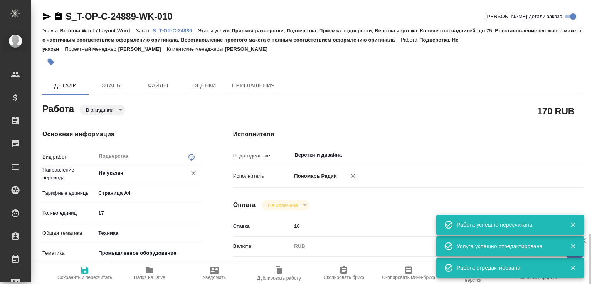
scroll to position [121, 0]
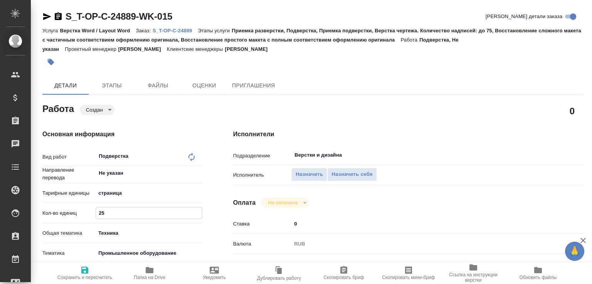
drag, startPoint x: 117, startPoint y: 213, endPoint x: 73, endPoint y: 219, distance: 44.7
click at [94, 215] on div "Кол-во единиц 25" at bounding box center [122, 212] width 160 height 13
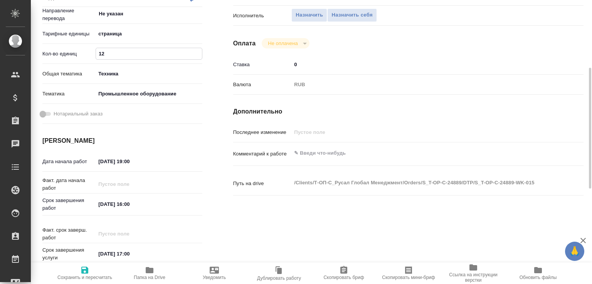
type input "12"
click at [320, 158] on textarea at bounding box center [422, 153] width 263 height 13
paste textarea "СА03.012.02.000 Подушка нижняя валка кристаллизатора сторона оператора(Комплект)"
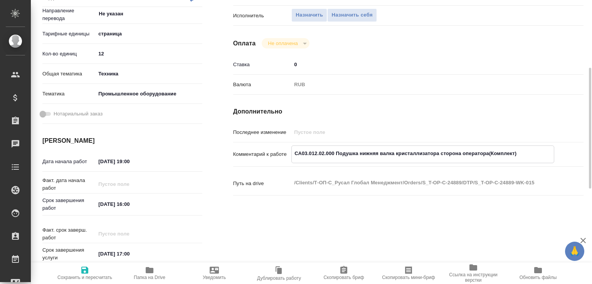
type textarea "СА03.012.02.000 Подушка нижняя валка кристаллизатора сторона оператора(Комплект)"
click at [88, 267] on icon "button" at bounding box center [84, 270] width 7 height 7
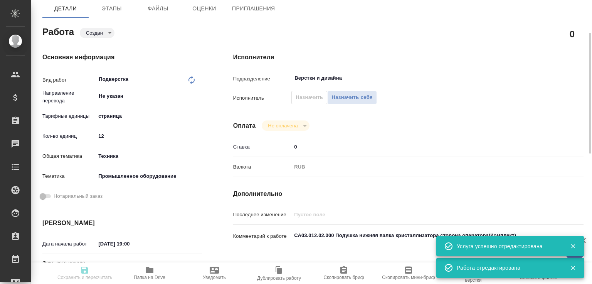
scroll to position [39, 0]
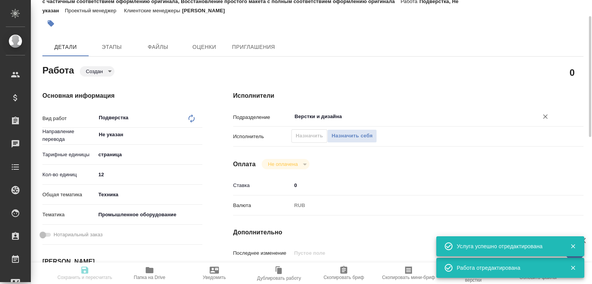
type input "created"
type input "Не указан"
type input "5a8b1489cc6b4906c91bfdb2"
type input "12"
type input "tech"
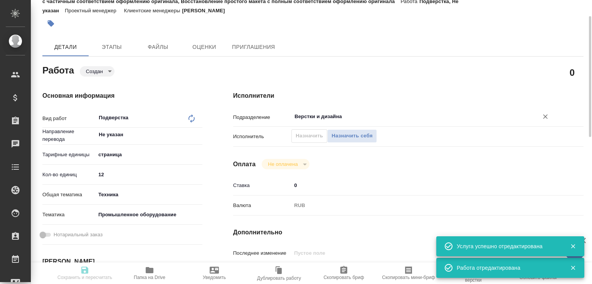
type input "5f647205b73bc97568ca66bc"
type input "[DATE] 19:00"
type input "[DATE] 16:00"
type input "[DATE] 17:00"
type input "Верстки и дизайна"
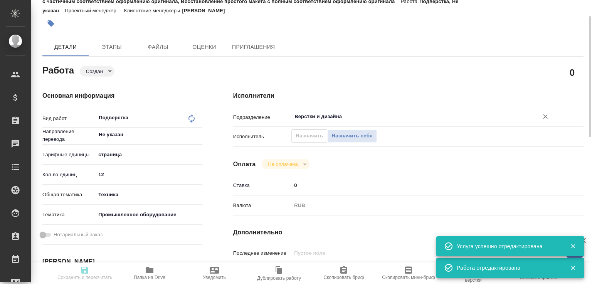
type input "notPayed"
type input "0"
type input "RUB"
type input "[PERSON_NAME]"
type input "S_T-OP-C-24889"
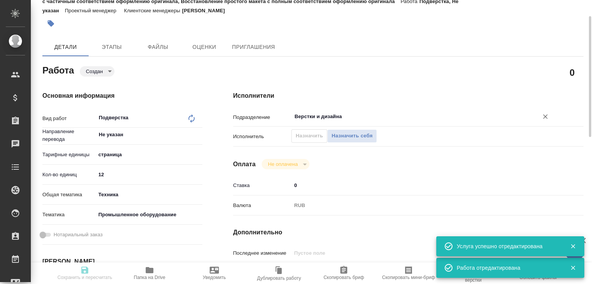
type input "Т-ОП-С-46514"
type input "Верстка Word / Layout Word"
type input "Приемка разверстки, Подверстка, Приемка подверстки, Верстка чертежа. Количество…"
type input "[PERSON_NAME]"
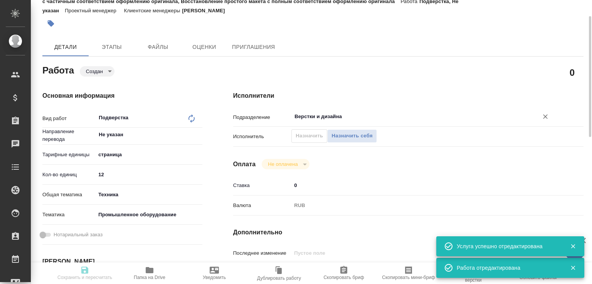
type input "/Clients/Т-ОП-С_Русал Глобал Менеджмент/Orders/S_T-OP-C-24889"
click at [306, 134] on span "Назначить" at bounding box center [308, 136] width 27 height 9
type input "created"
type input "Не указан"
type input "5a8b1489cc6b4906c91bfdb2"
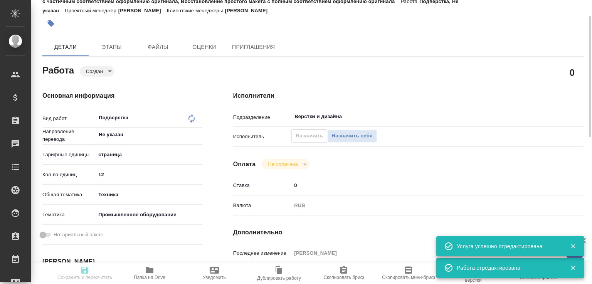
type input "12"
type input "tech"
type input "5f647205b73bc97568ca66bc"
type input "[DATE] 19:00"
type input "[DATE] 16:00"
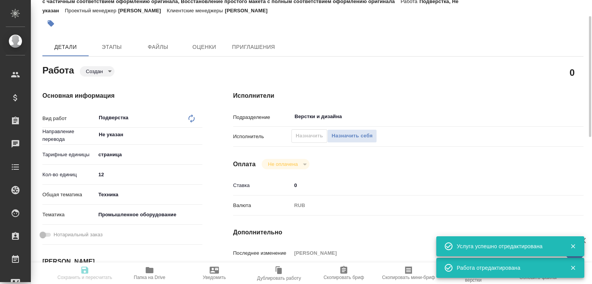
type input "[DATE] 17:00"
type input "Верстки и дизайна"
type input "notPayed"
type input "0"
type input "RUB"
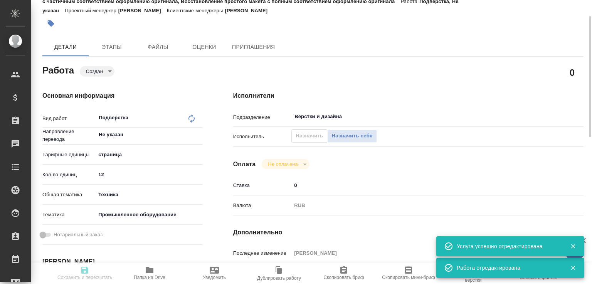
type input "[PERSON_NAME]"
type input "S_T-OP-C-24889"
type input "Т-ОП-С-46514"
type input "Верстка Word / Layout Word"
type input "Приемка разверстки, Подверстка, Приемка подверстки, Верстка чертежа. Количество…"
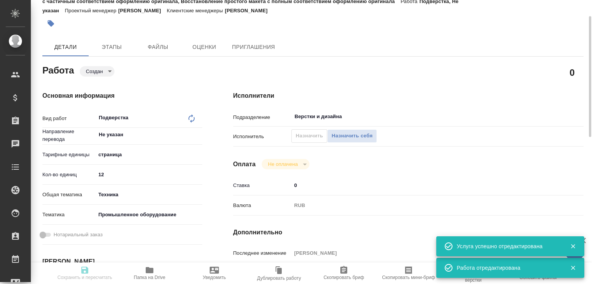
type input "[PERSON_NAME]"
type input "/Clients/Т-ОП-С_Русал Глобал Менеджмент/Orders/S_T-OP-C-24889"
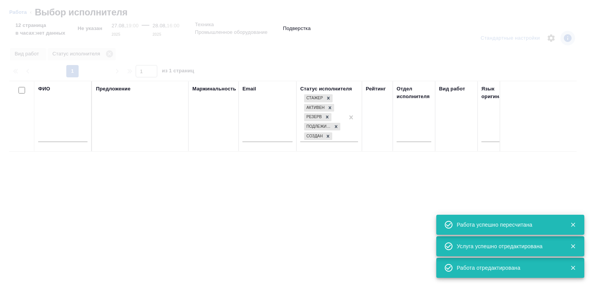
click at [72, 133] on input "text" at bounding box center [62, 137] width 49 height 10
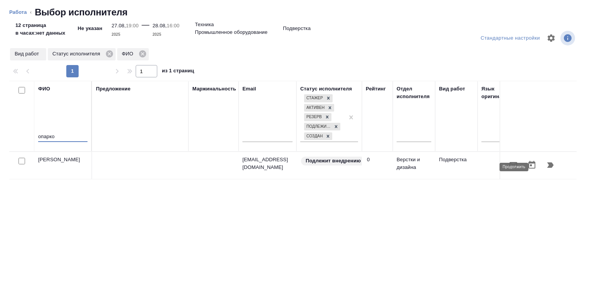
type input "опарко"
click at [545, 166] on icon "button" at bounding box center [549, 165] width 9 height 9
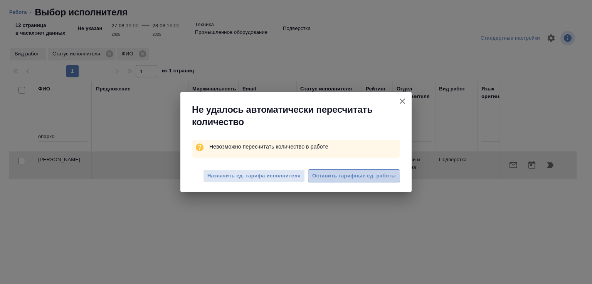
click at [331, 177] on span "Оставить тарифные ед. работы" at bounding box center [354, 176] width 84 height 9
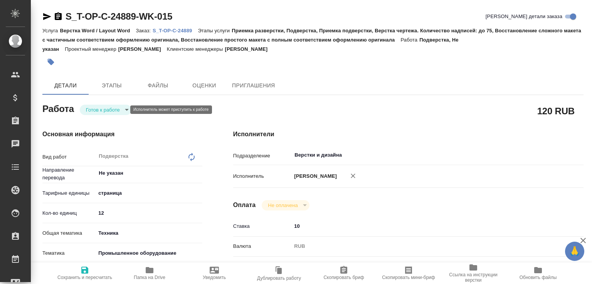
click at [99, 107] on body "🙏 .cls-1 fill:#fff; AWATERA [PERSON_NAME]malofeeva Клиенты Спецификации Заказы …" at bounding box center [296, 142] width 592 height 284
type textarea "x"
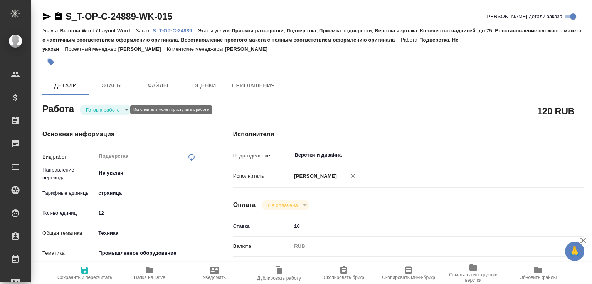
type textarea "x"
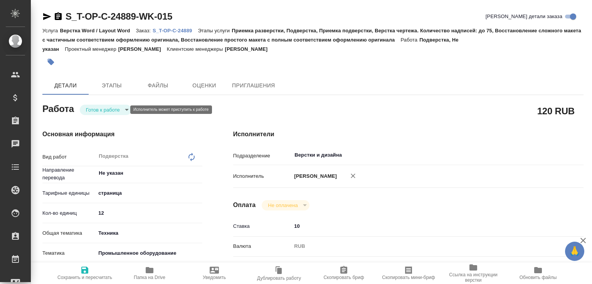
type textarea "x"
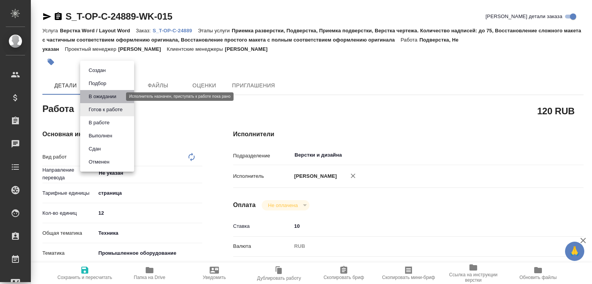
click at [103, 96] on button "В ожидании" at bounding box center [102, 96] width 32 height 8
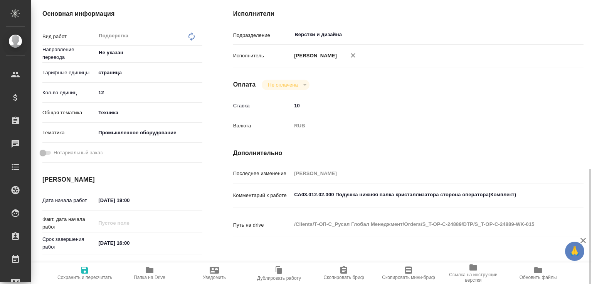
type textarea "x"
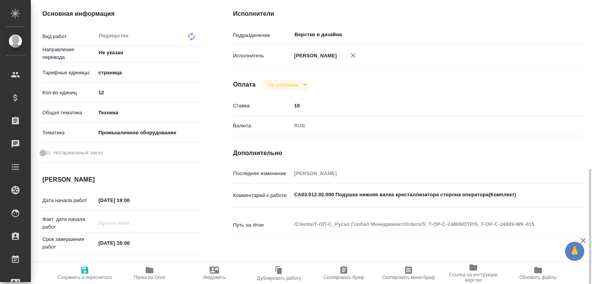
scroll to position [203, 0]
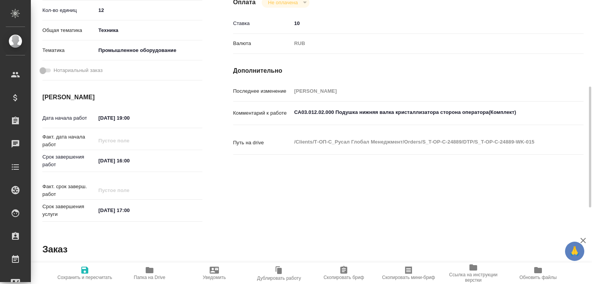
click at [86, 267] on icon "button" at bounding box center [84, 270] width 7 height 7
type textarea "x"
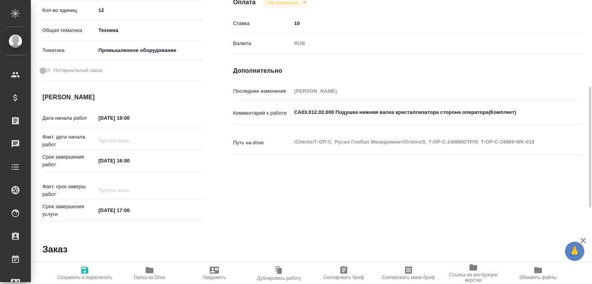
type textarea "x"
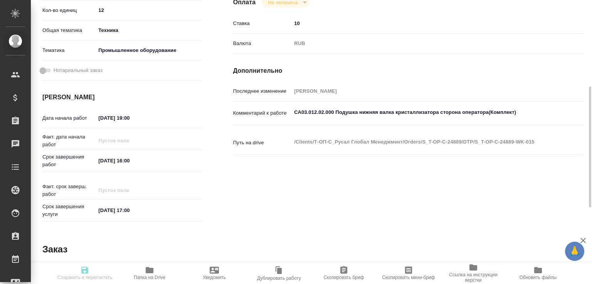
type textarea "x"
type input "pending"
type textarea "Подверстка"
type textarea "x"
type input "Не указан"
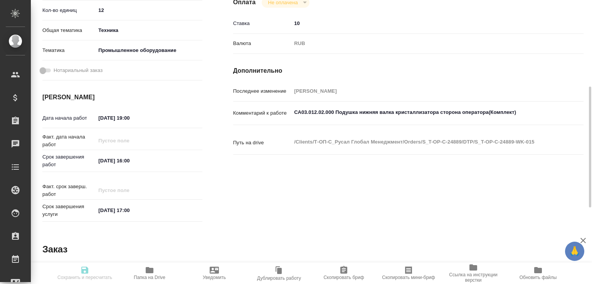
type input "5a8b1489cc6b4906c91bfdb2"
type input "12"
type input "tech"
type input "5f647205b73bc97568ca66bc"
type input "27.08.2025 19:00"
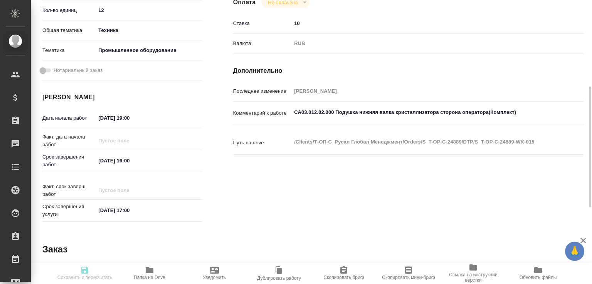
type input "28.08.2025 16:00"
type input "28.08.2025 17:00"
type input "Верстки и дизайна"
type input "notPayed"
type input "10"
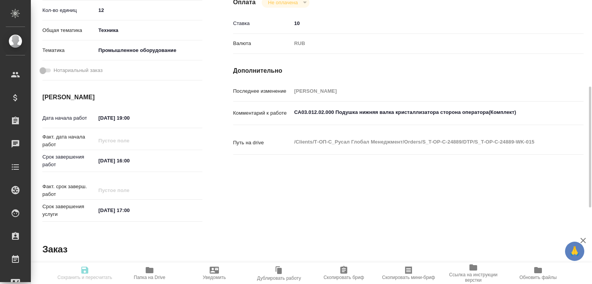
type input "RUB"
type input "[PERSON_NAME]"
type textarea "СА03.012.02.000 Подушка нижняя валка кристаллизатора сторона оператора(Комплект)"
type textarea "x"
type textarea "/Clients/Т-ОП-С_Русал Глобал Менеджмент/Orders/S_T-OP-C-24889/DTP/S_T-OP-C-2488…"
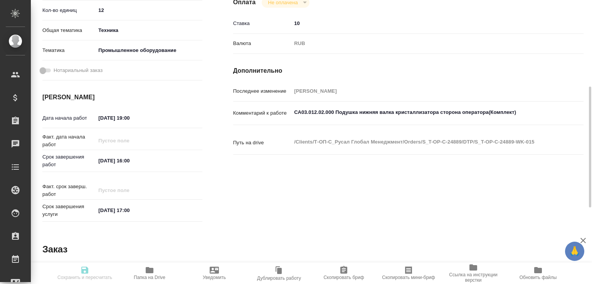
type textarea "x"
type input "S_T-OP-C-24889"
type input "Т-ОП-С-46514"
type input "Верстка Word / Layout Word"
type input "Приемка разверстки, Подверстка, Приемка подверстки, Верстка чертежа. Количество…"
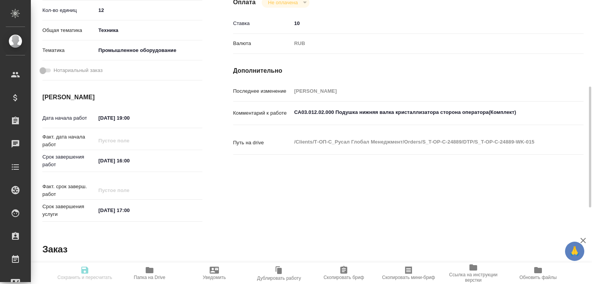
type input "Меньшикова Александра"
type input "[PERSON_NAME]"
type input "/Clients/Т-ОП-С_Русал Глобал Менеджмент/Orders/S_T-OP-C-24889"
type textarea "x"
type textarea "Произвести перевод чертежей и названия файла"
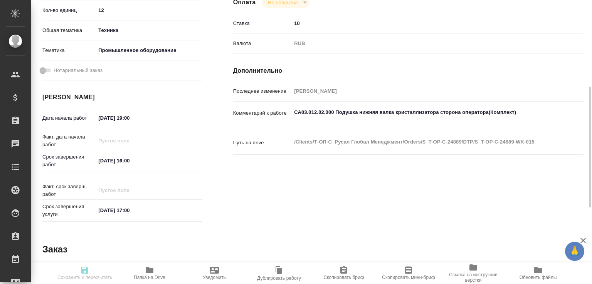
type textarea "x"
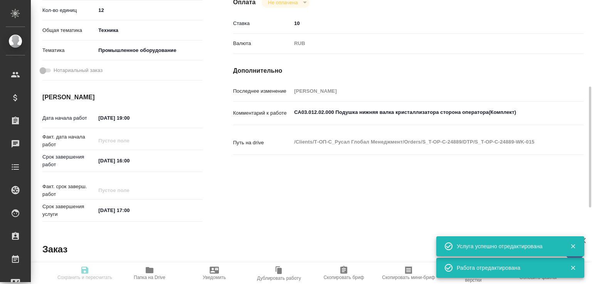
type textarea "x"
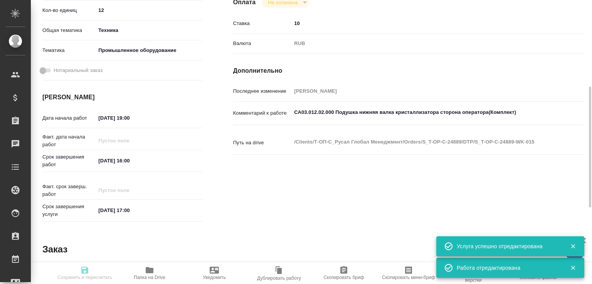
type textarea "x"
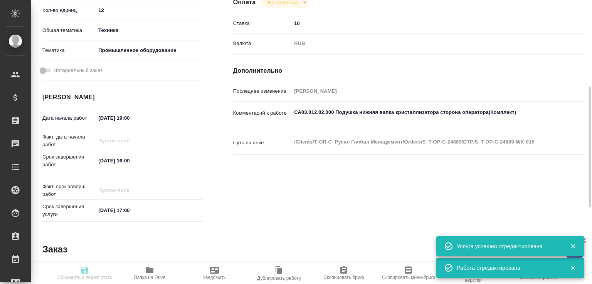
type textarea "x"
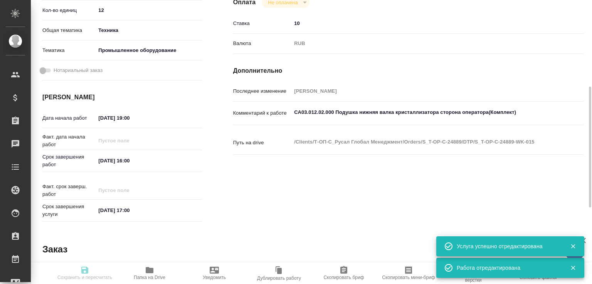
type input "pending"
type textarea "Подверстка"
type textarea "x"
type input "Не указан"
type input "5a8b1489cc6b4906c91bfdb2"
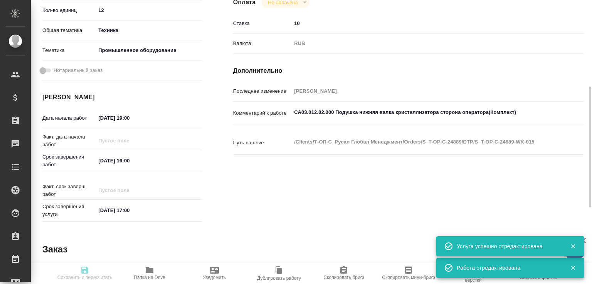
type input "12"
type input "tech"
type input "5f647205b73bc97568ca66bc"
type input "27.08.2025 19:00"
type input "28.08.2025 16:00"
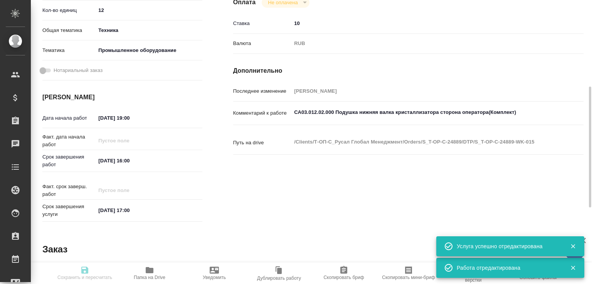
type input "28.08.2025 17:00"
type input "Верстки и дизайна"
type input "notPayed"
type input "10"
type input "RUB"
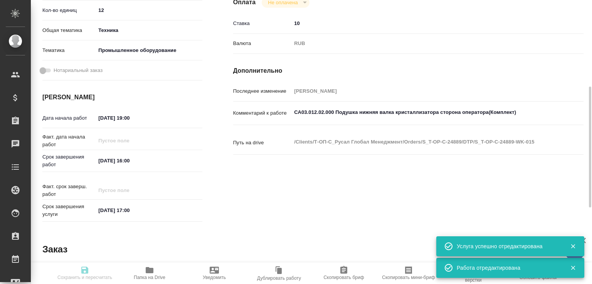
type input "[PERSON_NAME]"
type textarea "СА03.012.02.000 Подушка нижняя валка кристаллизатора сторона оператора(Комплект)"
type textarea "x"
type textarea "/Clients/Т-ОП-С_Русал Глобал Менеджмент/Orders/S_T-OP-C-24889/DTP/S_T-OP-C-2488…"
type textarea "x"
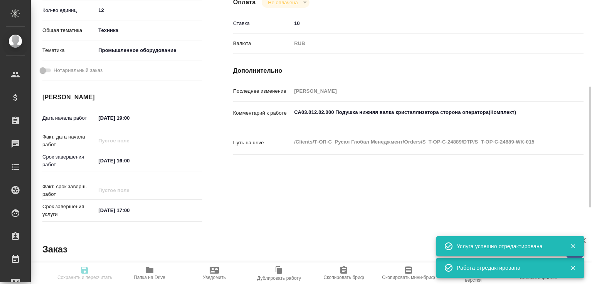
type input "S_T-OP-C-24889"
type input "Т-ОП-С-46514"
type input "Верстка Word / Layout Word"
type input "Приемка разверстки, Подверстка, Приемка подверстки, Верстка чертежа. Количество…"
type input "Меньшикова Александра"
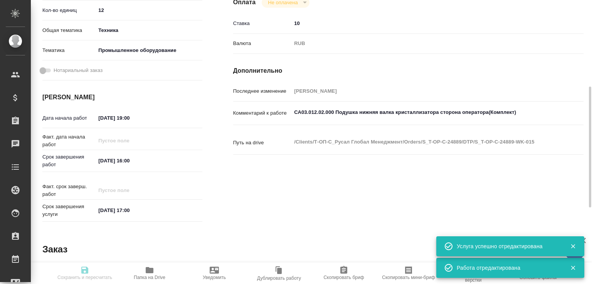
type input "[PERSON_NAME]"
type input "/Clients/Т-ОП-С_Русал Глобал Менеджмент/Orders/S_T-OP-C-24889"
type textarea "x"
type textarea "Произвести перевод чертежей и названия файла"
type textarea "x"
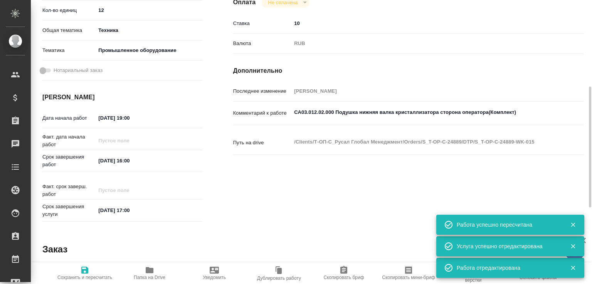
type textarea "x"
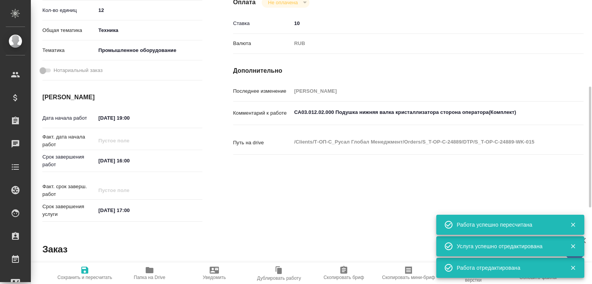
type textarea "x"
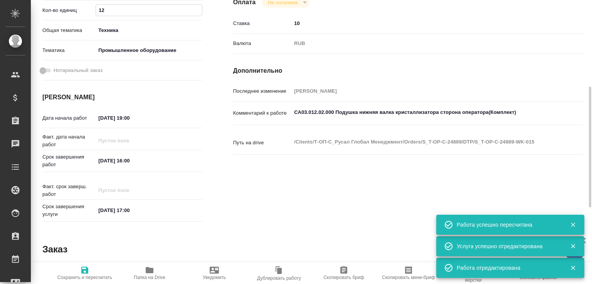
click at [116, 11] on input "12" at bounding box center [149, 10] width 106 height 11
type textarea "x"
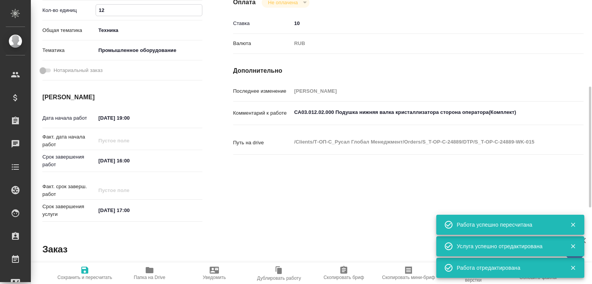
type textarea "x"
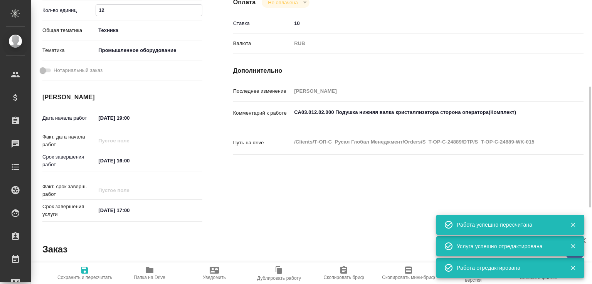
type textarea "x"
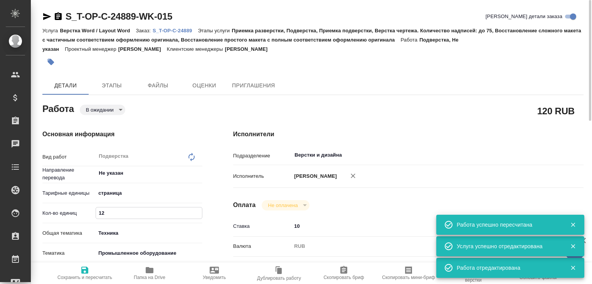
type textarea "x"
type input "1"
type textarea "x"
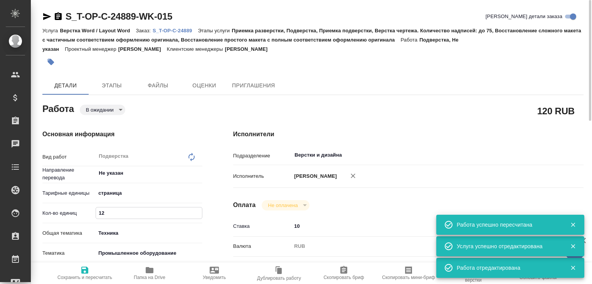
type textarea "x"
type input "14"
type textarea "x"
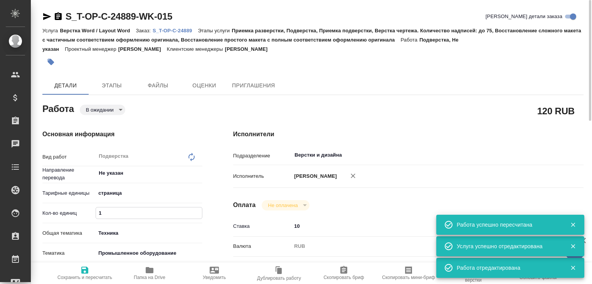
type textarea "x"
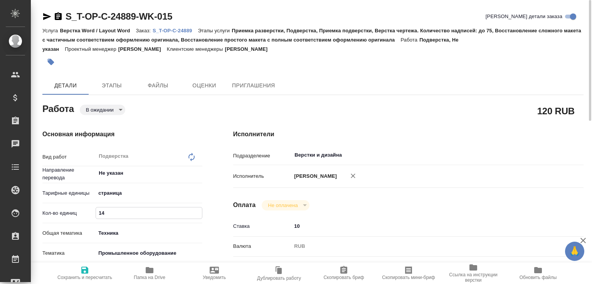
type input "14"
click at [77, 275] on span "Сохранить и пересчитать" at bounding box center [84, 277] width 55 height 5
type textarea "x"
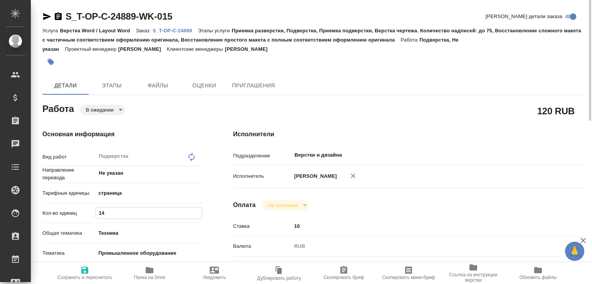
type textarea "x"
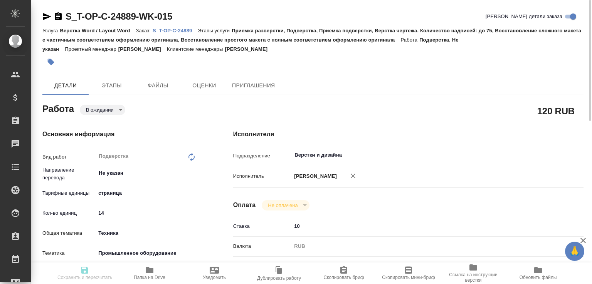
type textarea "x"
type input "pending"
type textarea "Подверстка"
type textarea "x"
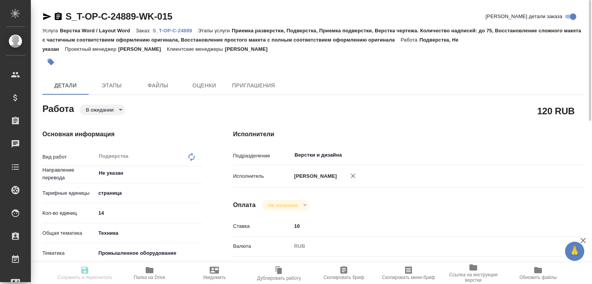
type input "Не указан"
type input "5a8b1489cc6b4906c91bfdb2"
type input "14"
type input "tech"
type input "5f647205b73bc97568ca66bc"
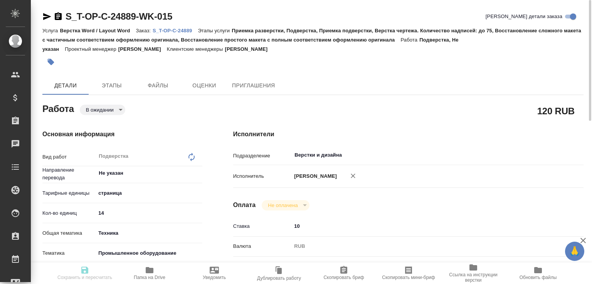
type input "27.08.2025 19:00"
type input "28.08.2025 16:00"
type input "28.08.2025 17:00"
type input "Верстки и дизайна"
type input "notPayed"
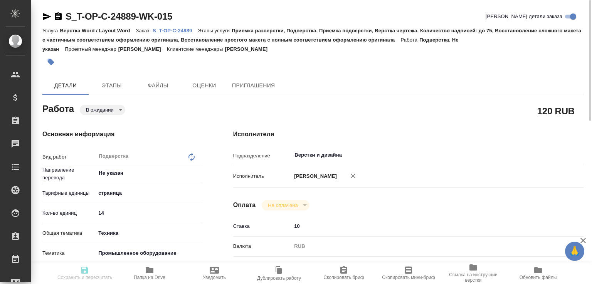
type input "10"
type input "RUB"
type input "[PERSON_NAME]"
type textarea "СА03.012.02.000 Подушка нижняя валка кристаллизатора сторона оператора(Комплект)"
type textarea "x"
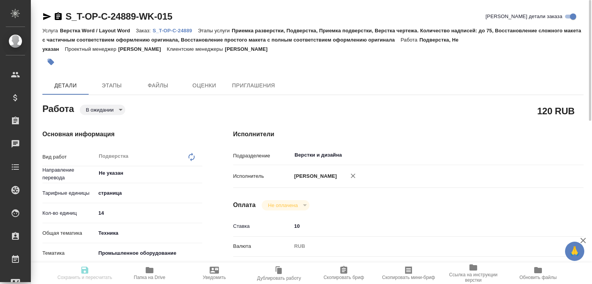
type textarea "/Clients/Т-ОП-С_Русал Глобал Менеджмент/Orders/S_T-OP-C-24889/DTP/S_T-OP-C-2488…"
type textarea "x"
type input "S_T-OP-C-24889"
type input "Т-ОП-С-46514"
type input "Верстка Word / Layout Word"
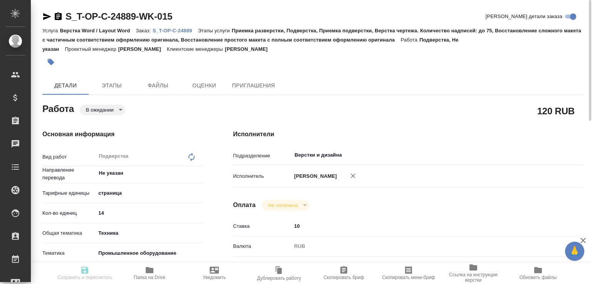
type input "Приемка разверстки, Подверстка, Приемка подверстки, Верстка чертежа. Количество…"
type input "Меньшикова Александра"
type input "[PERSON_NAME]"
type input "/Clients/Т-ОП-С_Русал Глобал Менеджмент/Orders/S_T-OP-C-24889"
type textarea "x"
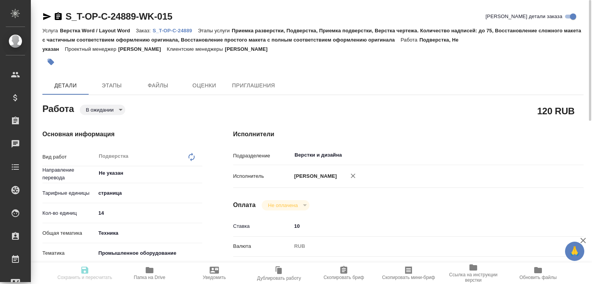
type textarea "Произвести перевод чертежей и названия файла"
type textarea "x"
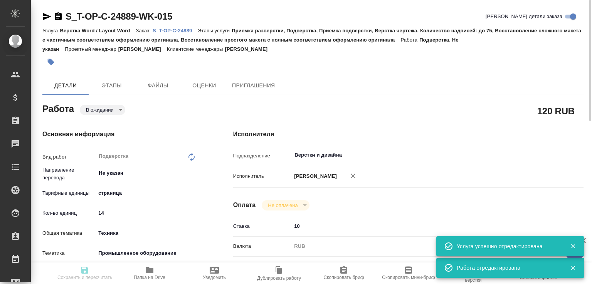
type textarea "x"
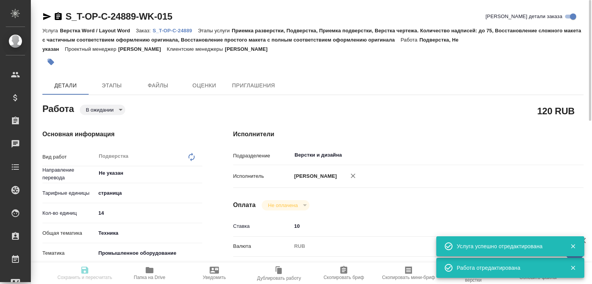
type textarea "x"
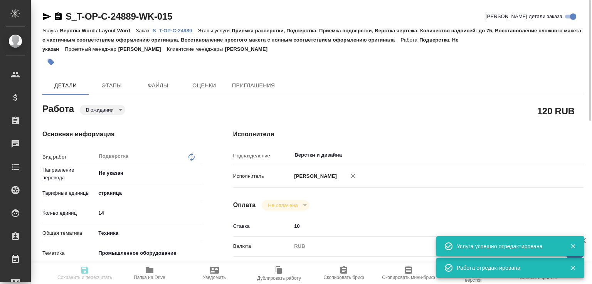
type textarea "x"
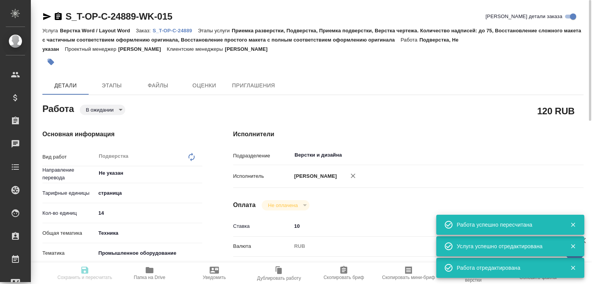
type input "pending"
type textarea "Подверстка"
type textarea "x"
type input "Не указан"
type input "5a8b1489cc6b4906c91bfdb2"
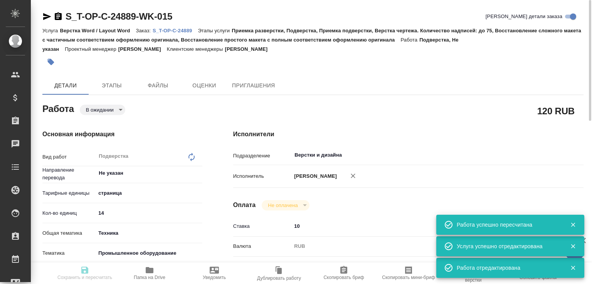
type input "14"
type input "tech"
type input "5f647205b73bc97568ca66bc"
type input "27.08.2025 19:00"
type input "28.08.2025 16:00"
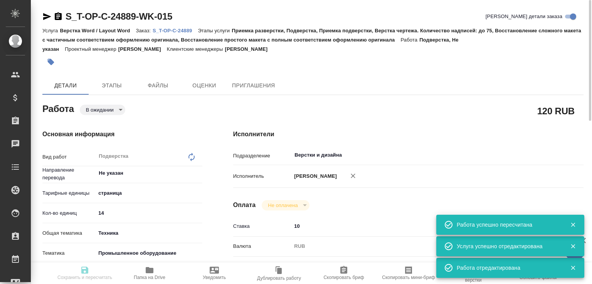
type input "28.08.2025 17:00"
type input "Верстки и дизайна"
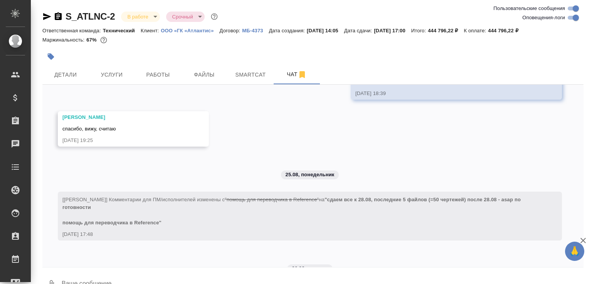
scroll to position [9386, 0]
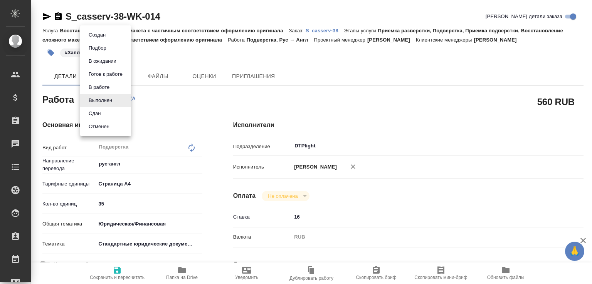
click at [108, 99] on body "🙏 .cls-1 fill:#fff; AWATERA [PERSON_NAME]malofeeva Клиенты Спецификации Заказы …" at bounding box center [296, 142] width 592 height 284
click at [105, 112] on li "Сдан" at bounding box center [105, 113] width 51 height 13
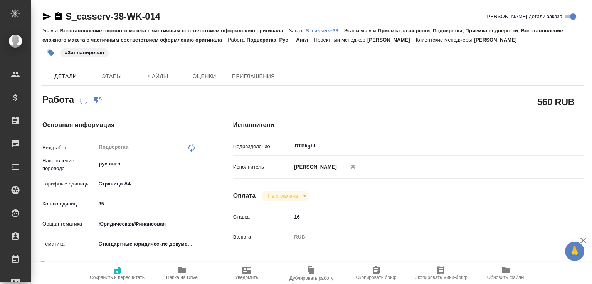
click at [195, 270] on span "Папка на Drive" at bounding box center [181, 273] width 55 height 15
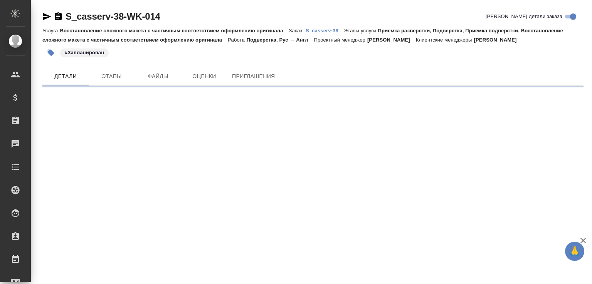
click at [319, 29] on p "S_casserv-38" at bounding box center [324, 31] width 39 height 6
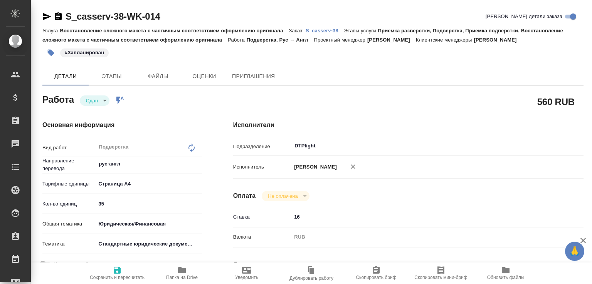
type textarea "x"
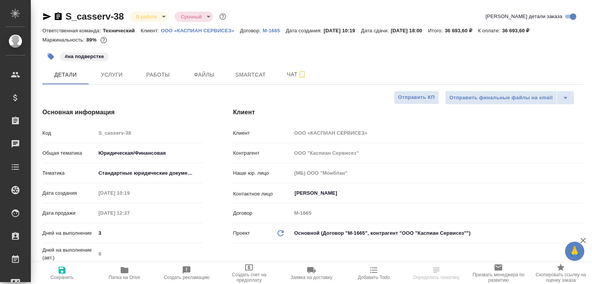
select select "RU"
type textarea "x"
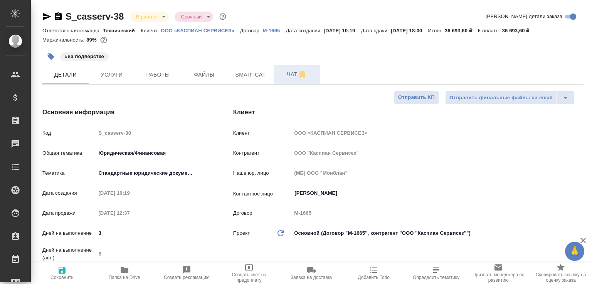
click at [285, 79] on span "Чат" at bounding box center [296, 75] width 37 height 10
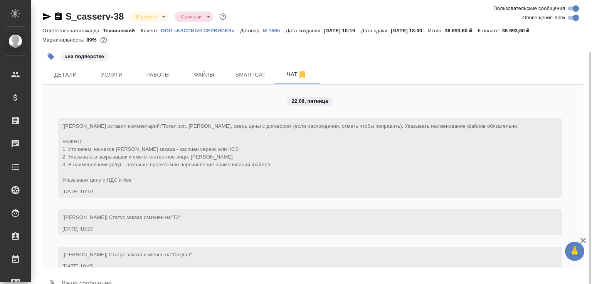
scroll to position [27, 0]
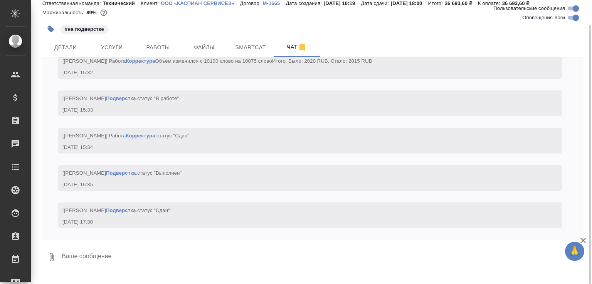
click at [181, 265] on textarea at bounding box center [322, 257] width 522 height 26
paste textarea "[URL][DOMAIN_NAME]"
type textarea "готов [URL][DOMAIN_NAME]"
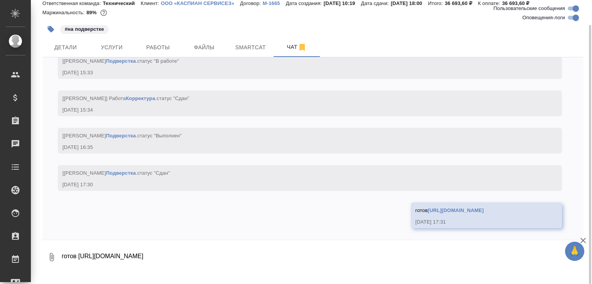
scroll to position [2890, 0]
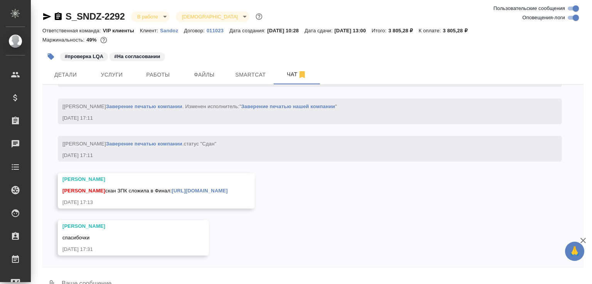
scroll to position [5088, 0]
